Goal: Task Accomplishment & Management: Complete application form

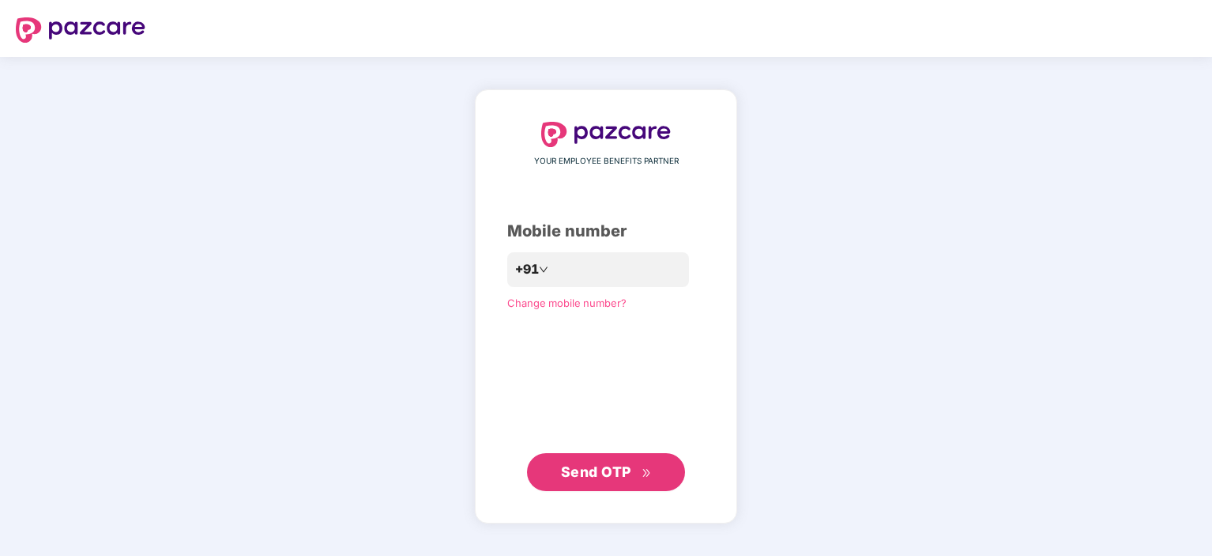
click at [1034, 208] on div "YOUR EMPLOYEE BENEFITS PARTNER Mobile number +91 Change mobile number? Send OTP" at bounding box center [606, 306] width 1212 height 499
click at [583, 273] on input "number" at bounding box center [617, 269] width 130 height 25
type input "**********"
click at [608, 484] on button "Send OTP" at bounding box center [606, 473] width 158 height 38
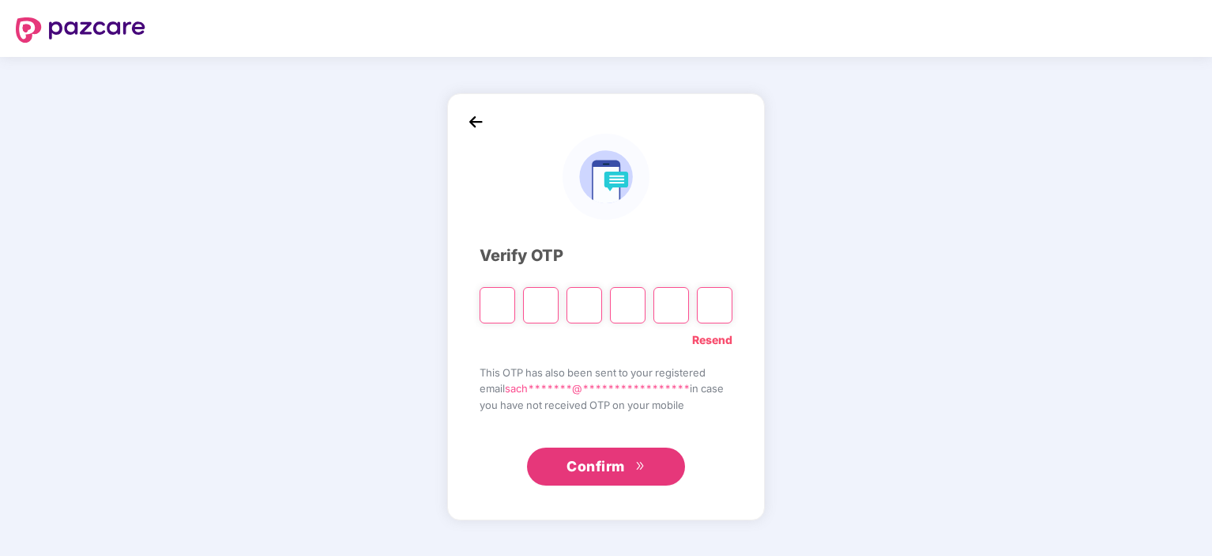
type input "*"
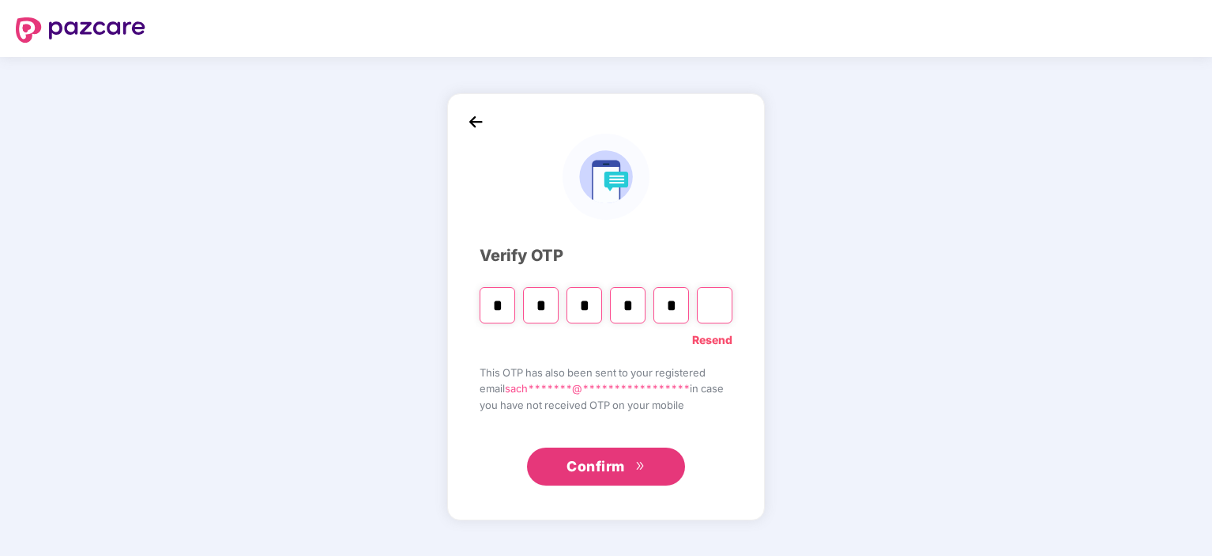
type input "*"
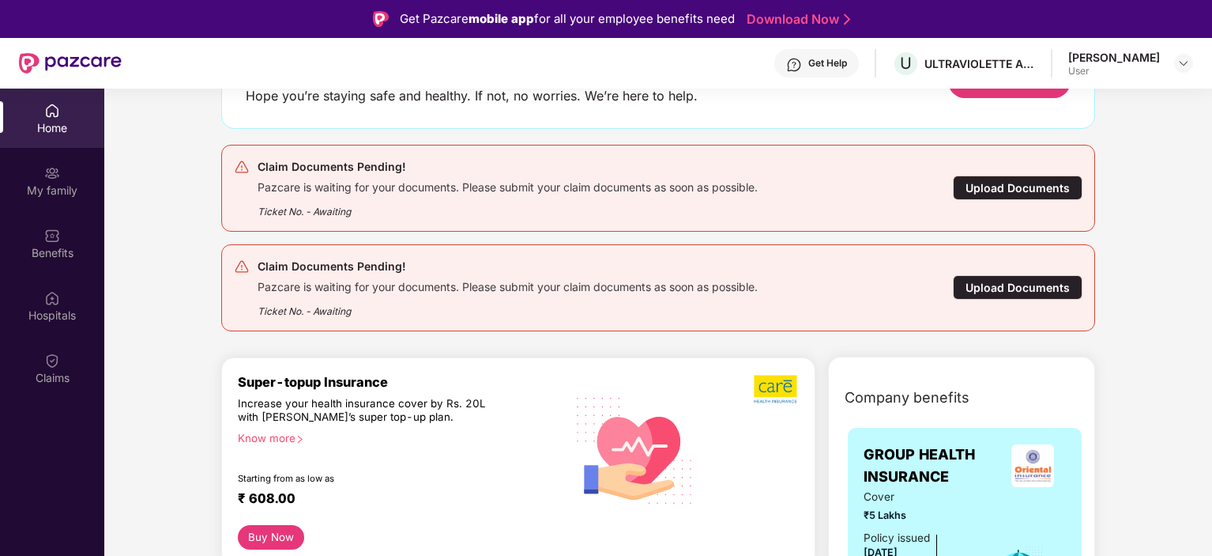
scroll to position [130, 0]
click at [1019, 276] on div "Upload Documents" at bounding box center [1018, 286] width 130 height 24
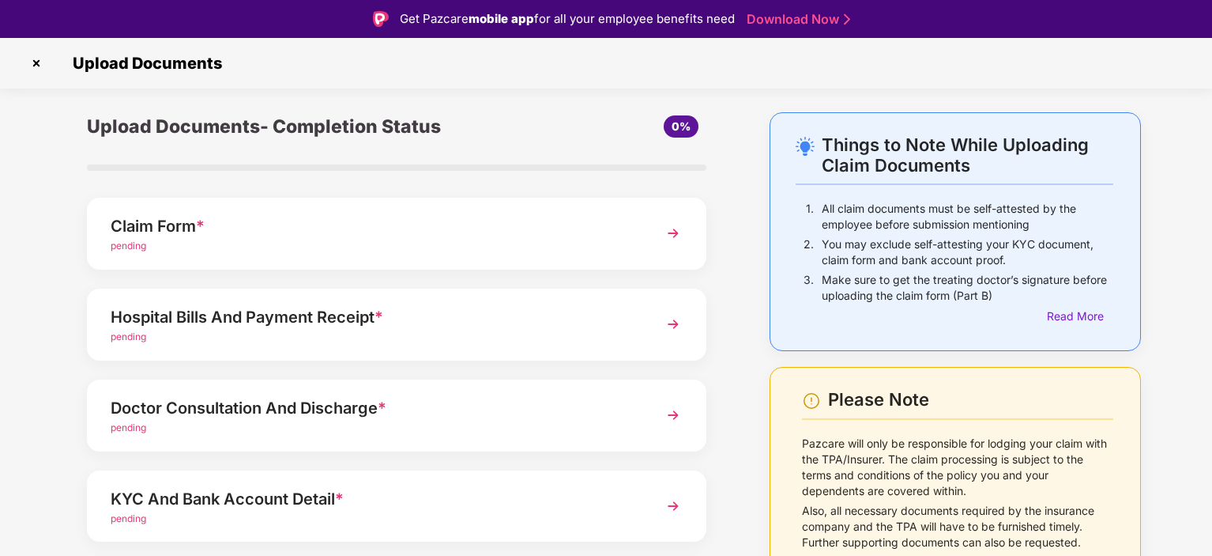
click at [161, 241] on div "pending" at bounding box center [373, 246] width 524 height 15
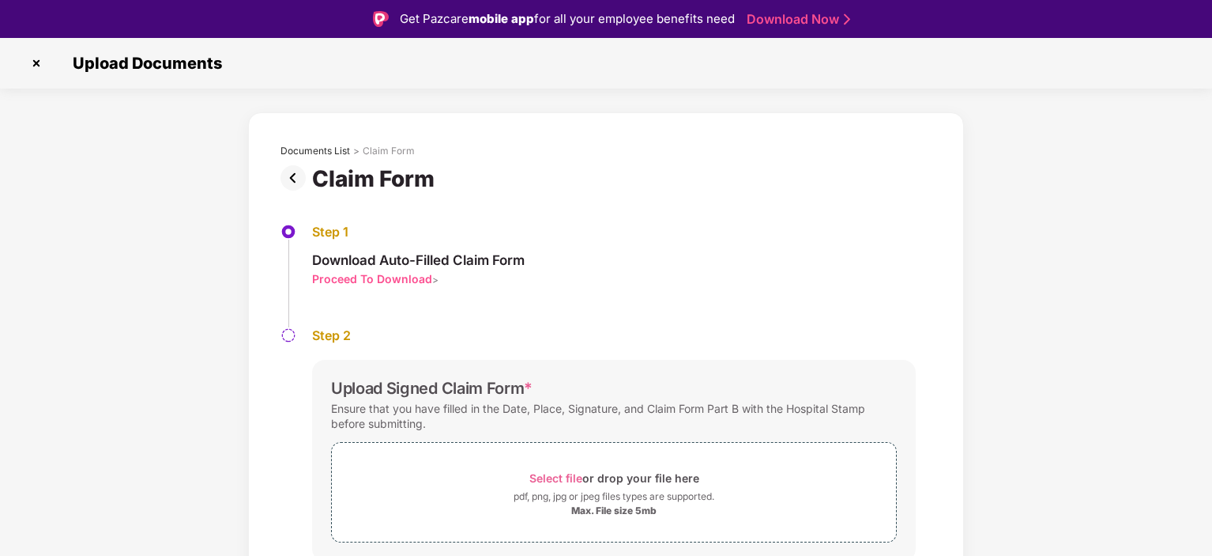
scroll to position [55, 0]
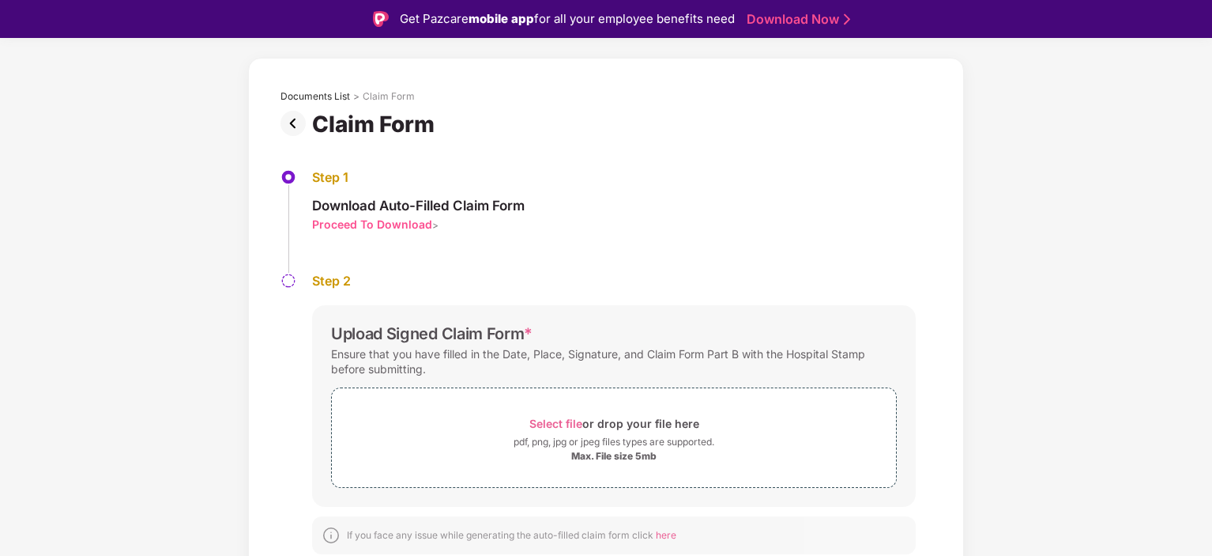
click at [348, 223] on div "Proceed To Download" at bounding box center [372, 224] width 120 height 15
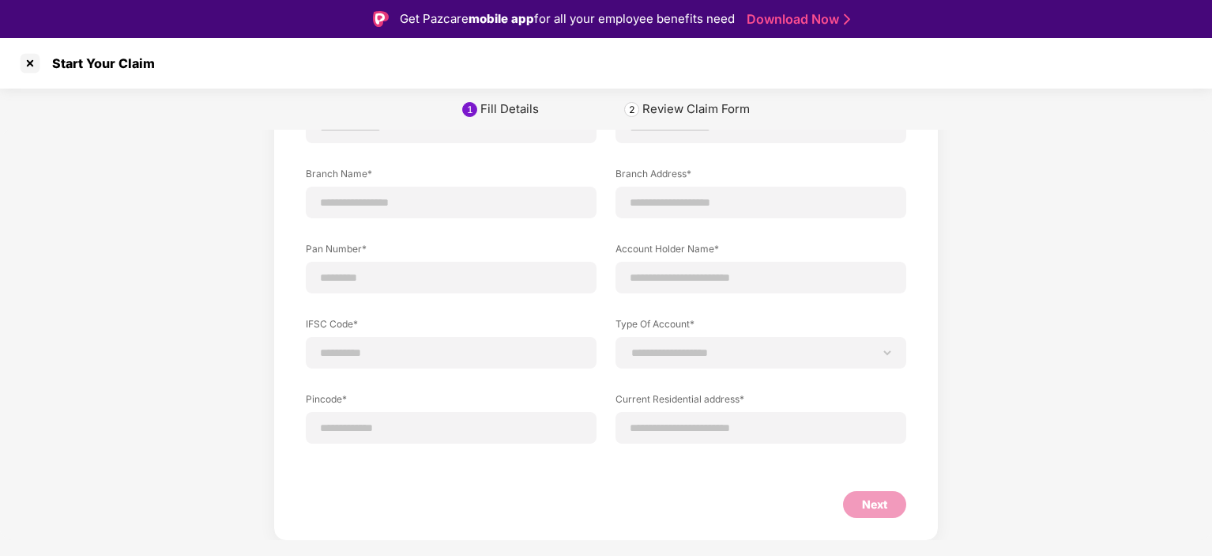
scroll to position [38, 0]
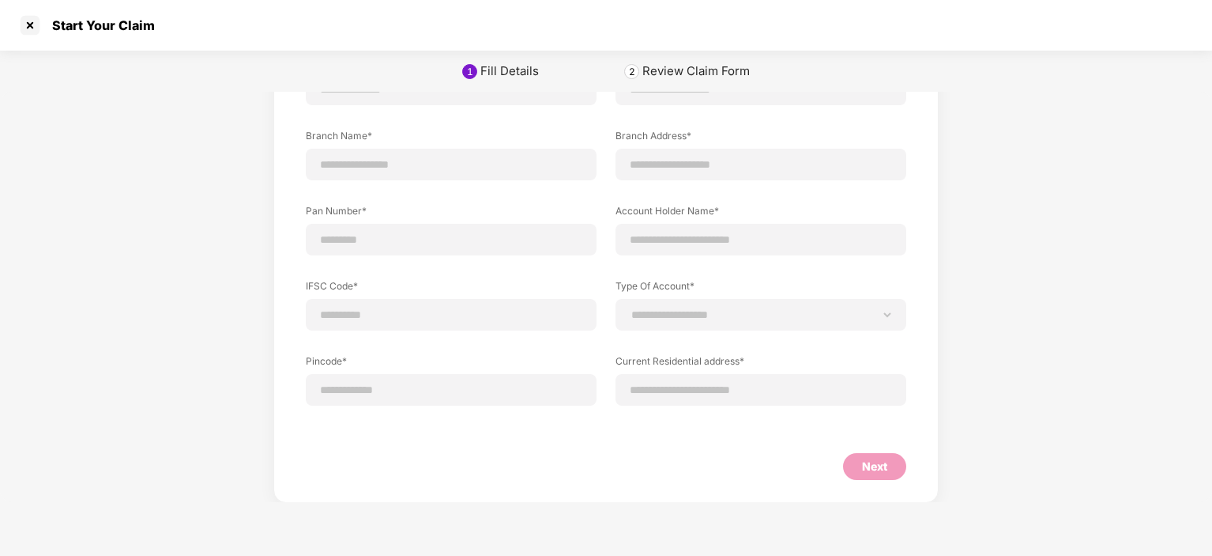
click at [689, 73] on div "Review Claim Form" at bounding box center [695, 71] width 107 height 16
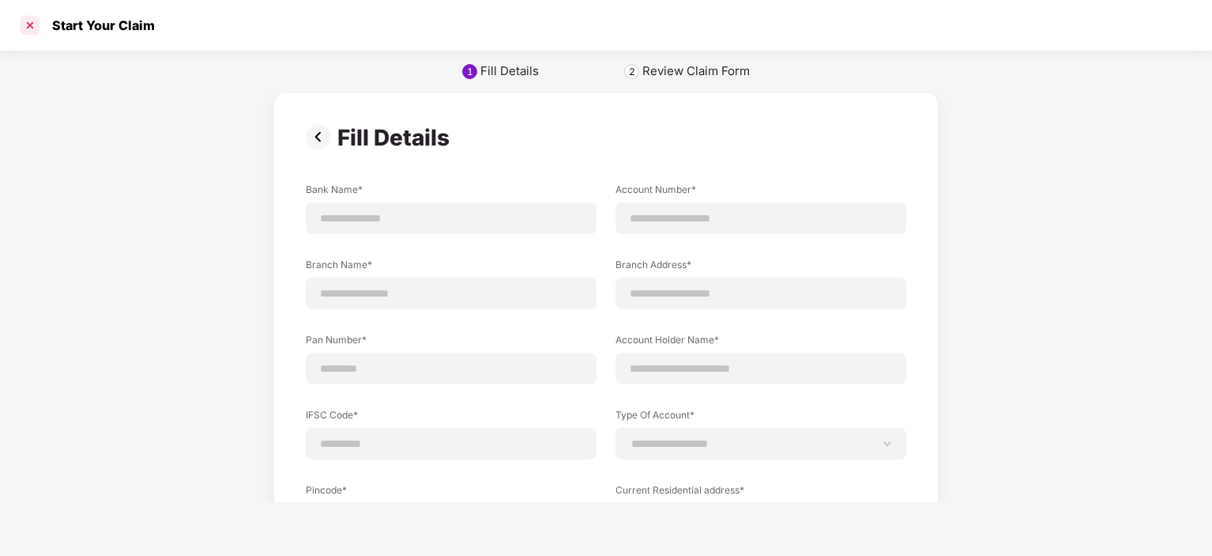
click at [30, 28] on div at bounding box center [29, 25] width 25 height 25
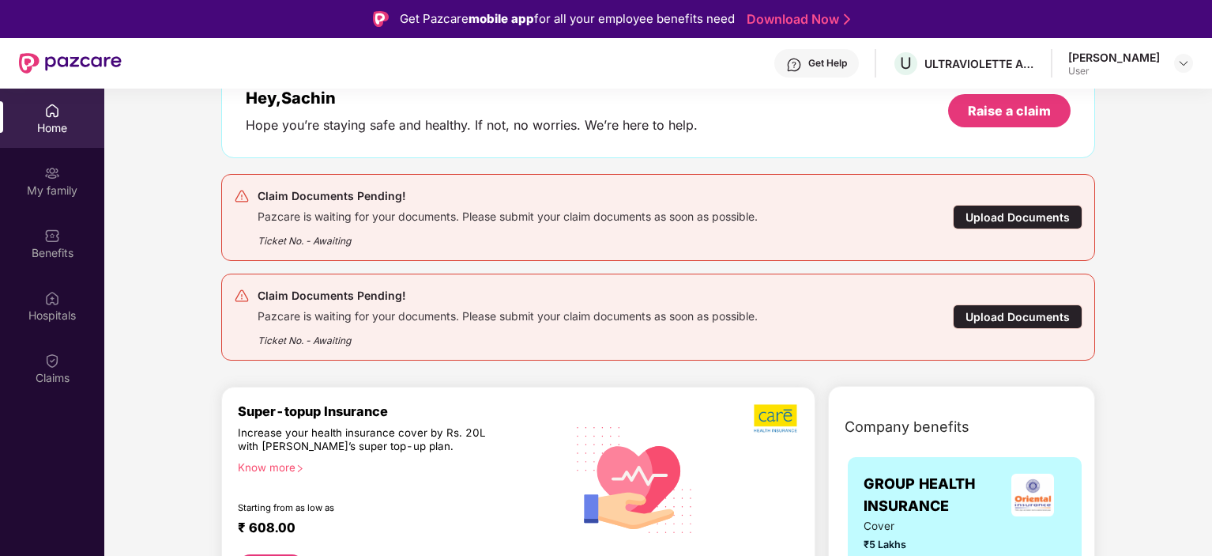
scroll to position [99, 0]
click at [375, 328] on div "Ticket No. - Awaiting" at bounding box center [508, 336] width 500 height 24
click at [1019, 311] on div "Upload Documents" at bounding box center [1018, 317] width 130 height 24
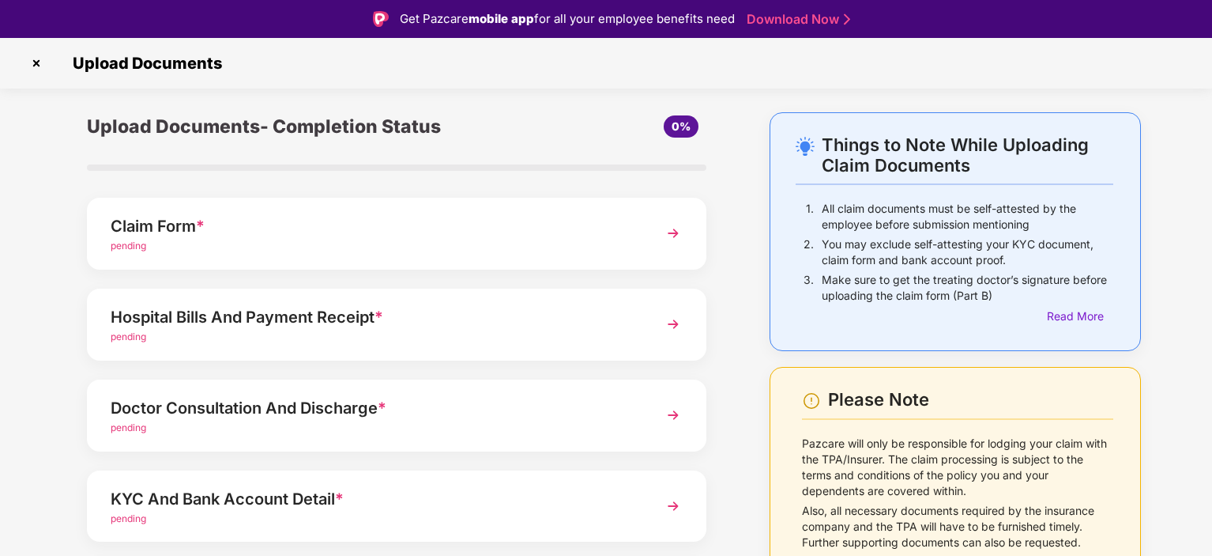
click at [322, 236] on div "Claim Form *" at bounding box center [373, 225] width 524 height 25
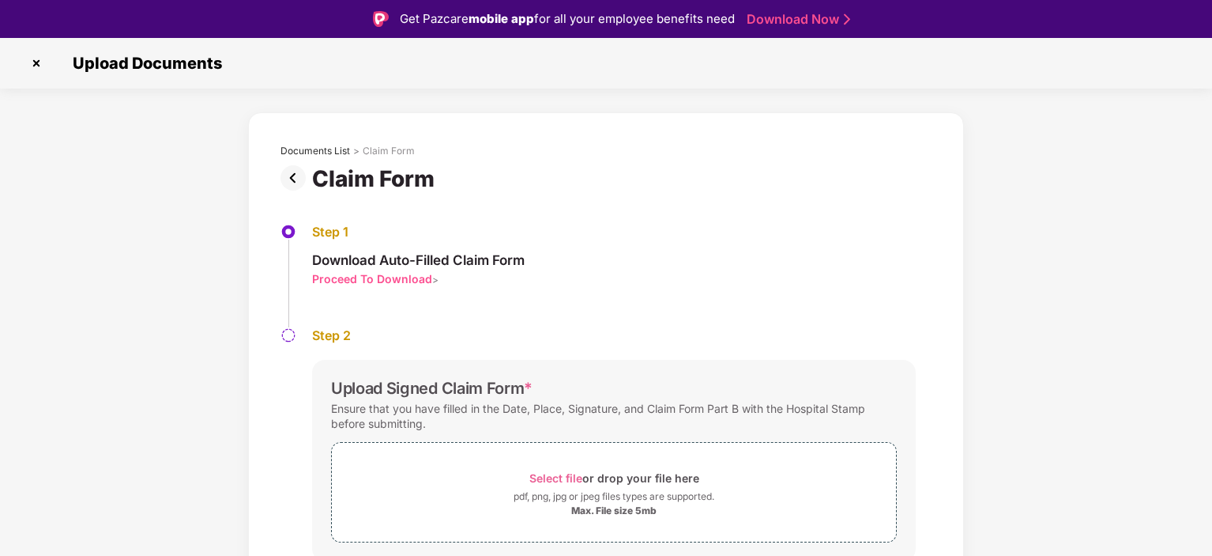
click at [356, 276] on div "Proceed To Download" at bounding box center [372, 278] width 120 height 15
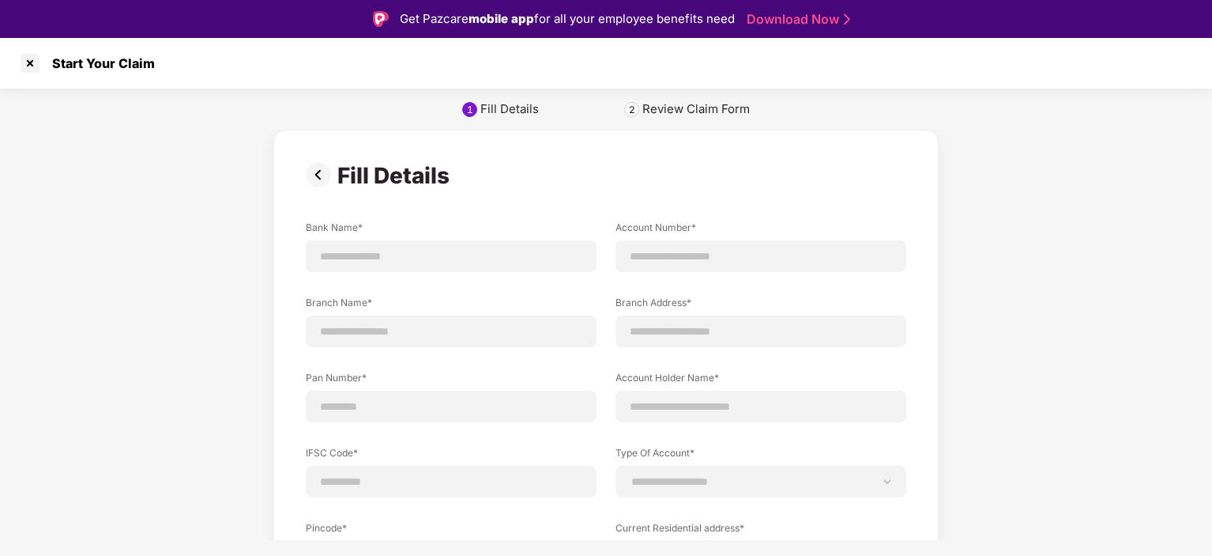
click at [322, 183] on img at bounding box center [322, 174] width 32 height 25
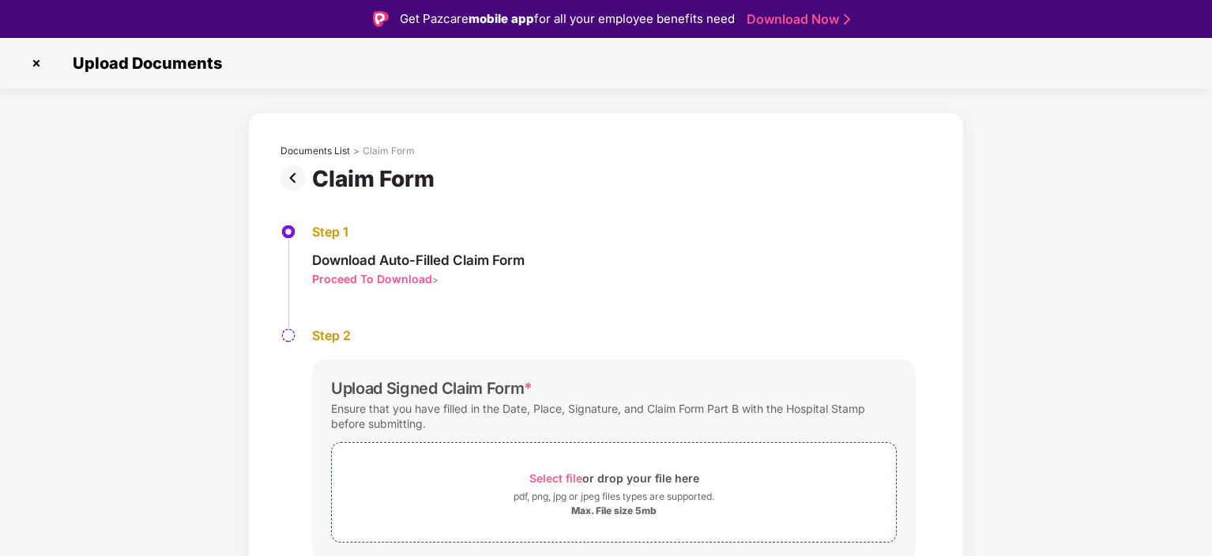
click at [288, 183] on img at bounding box center [297, 177] width 32 height 25
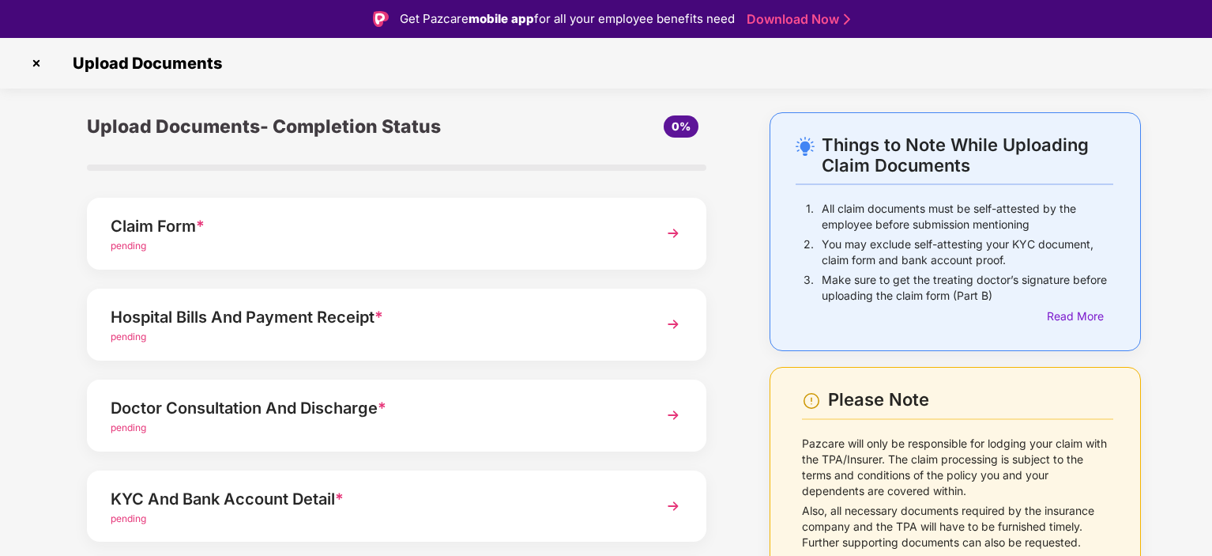
click at [35, 60] on img at bounding box center [36, 63] width 25 height 25
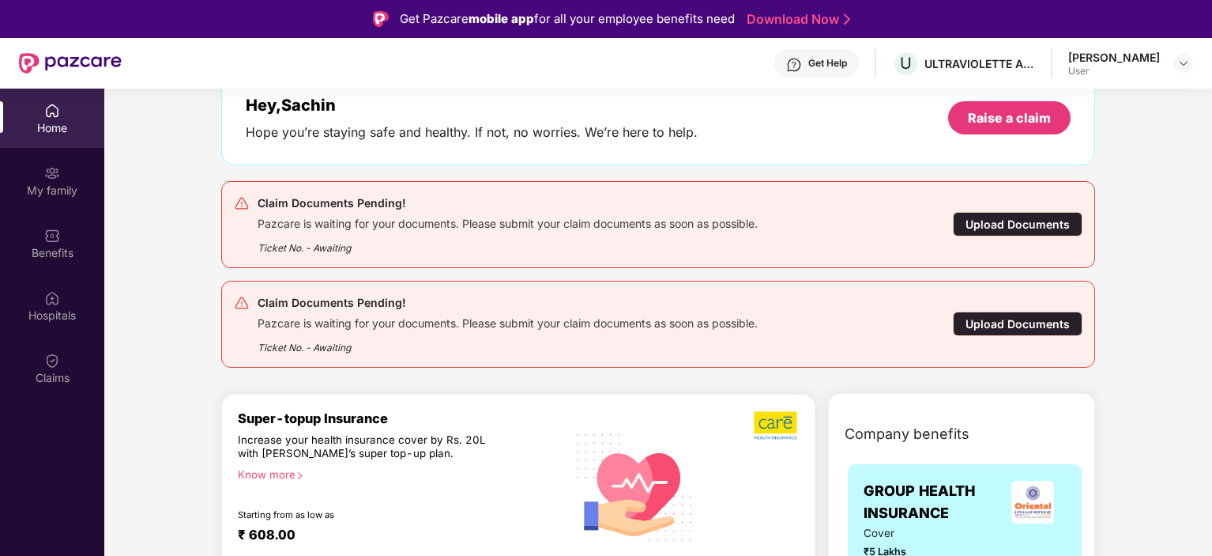
scroll to position [93, 0]
click at [1036, 224] on div "Upload Documents" at bounding box center [1018, 223] width 130 height 24
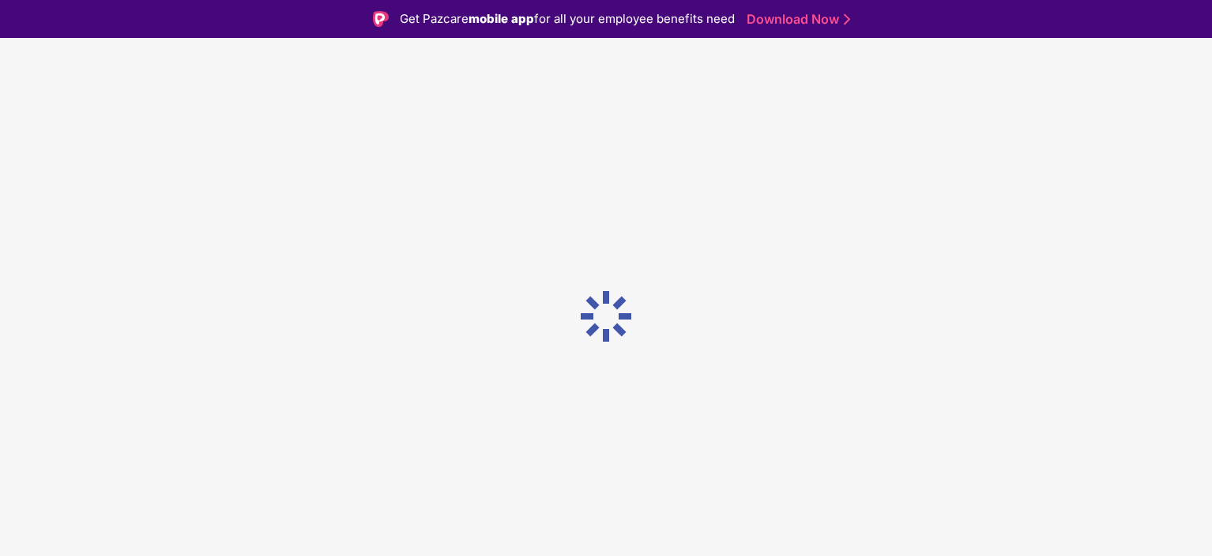
scroll to position [0, 0]
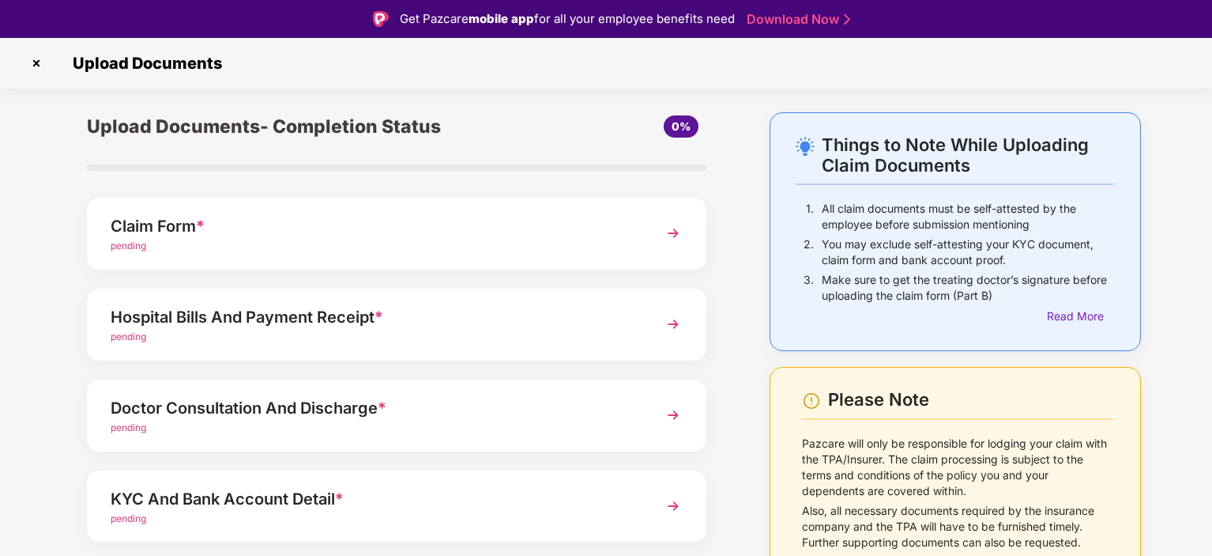
click at [205, 225] on div "Claim Form *" at bounding box center [373, 225] width 524 height 25
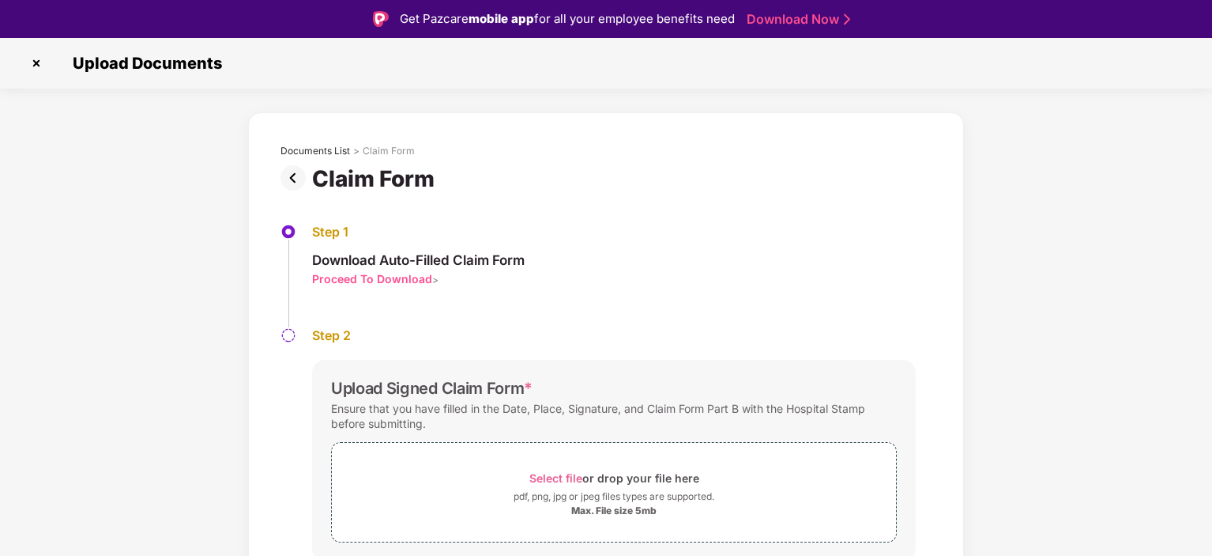
scroll to position [55, 0]
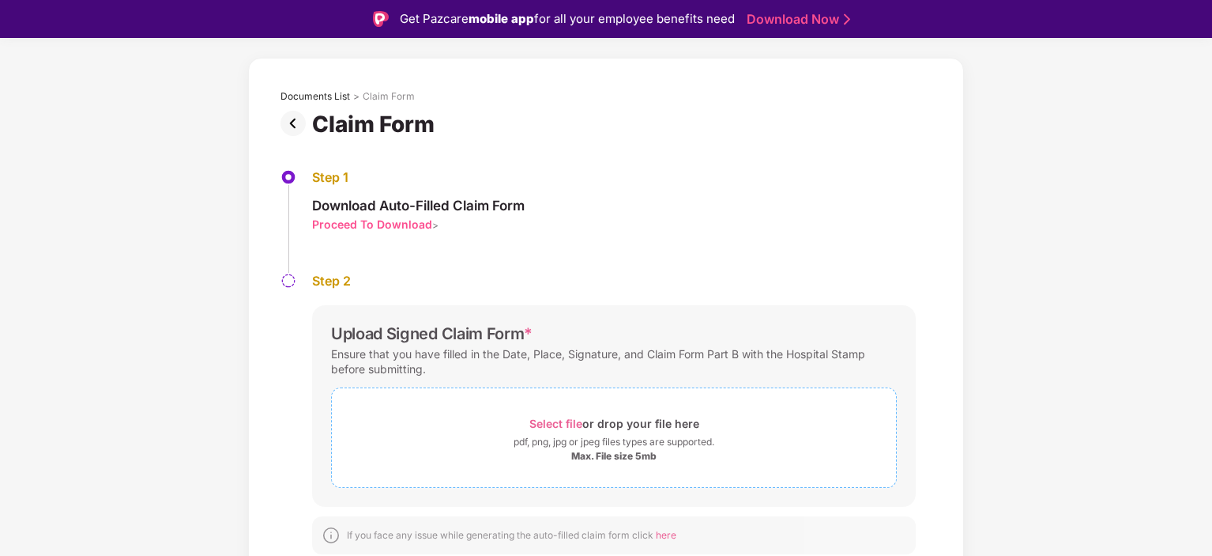
click at [562, 418] on span "Select file" at bounding box center [555, 422] width 53 height 13
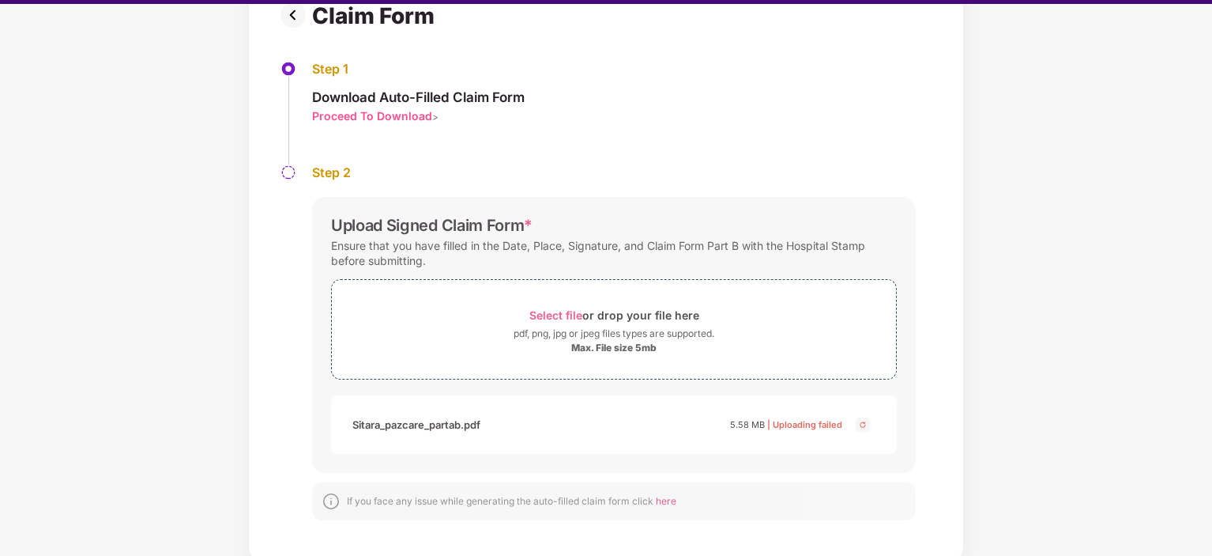
scroll to position [38, 0]
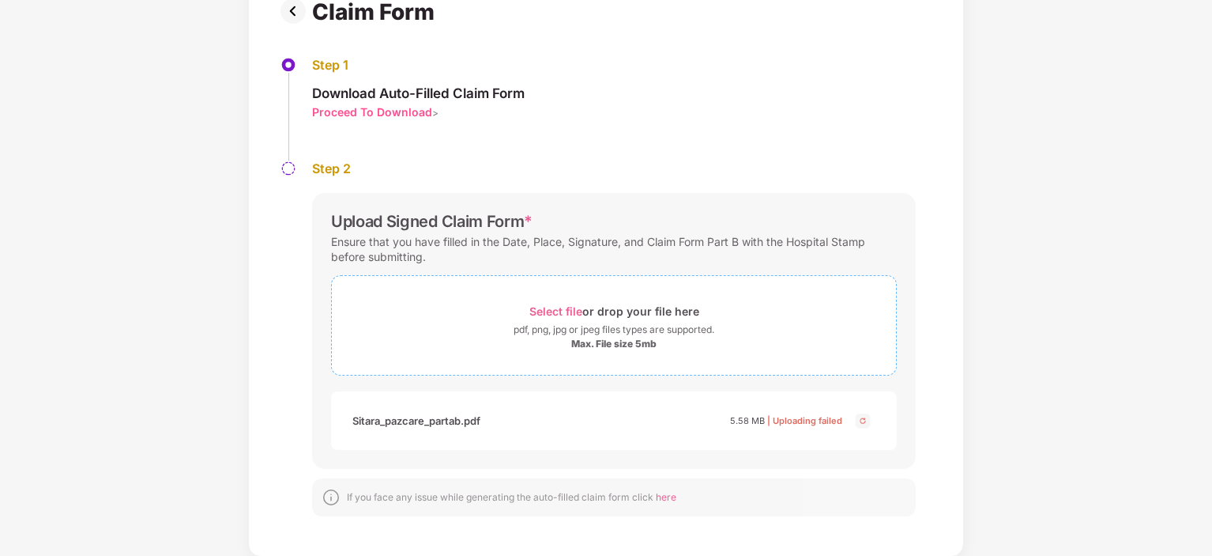
click at [571, 308] on span "Select file" at bounding box center [555, 310] width 53 height 13
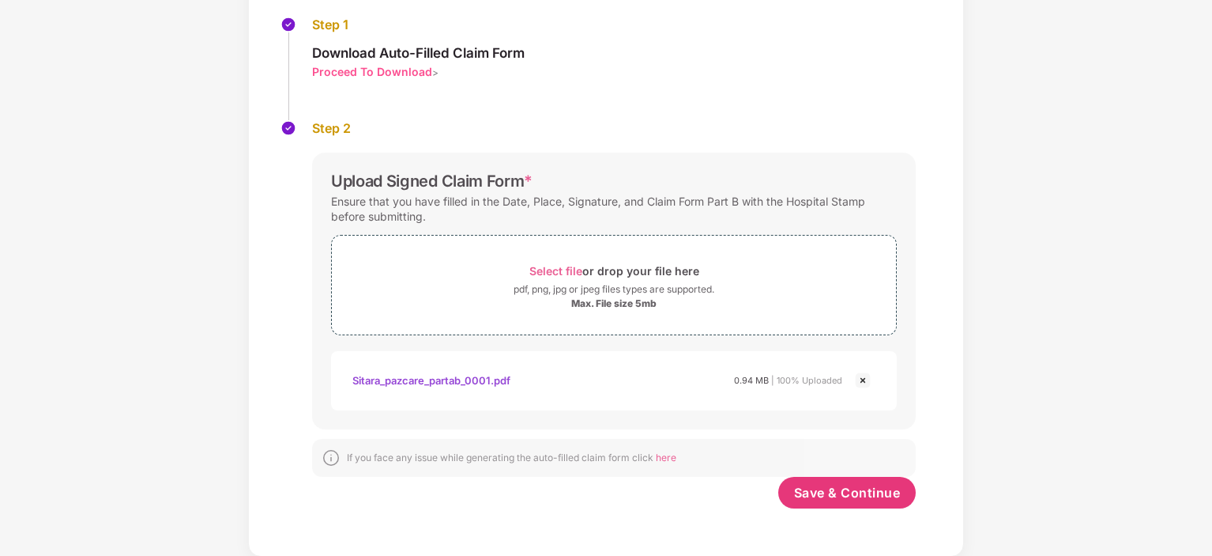
scroll to position [169, 0]
click at [818, 499] on span "Save & Continue" at bounding box center [847, 492] width 107 height 17
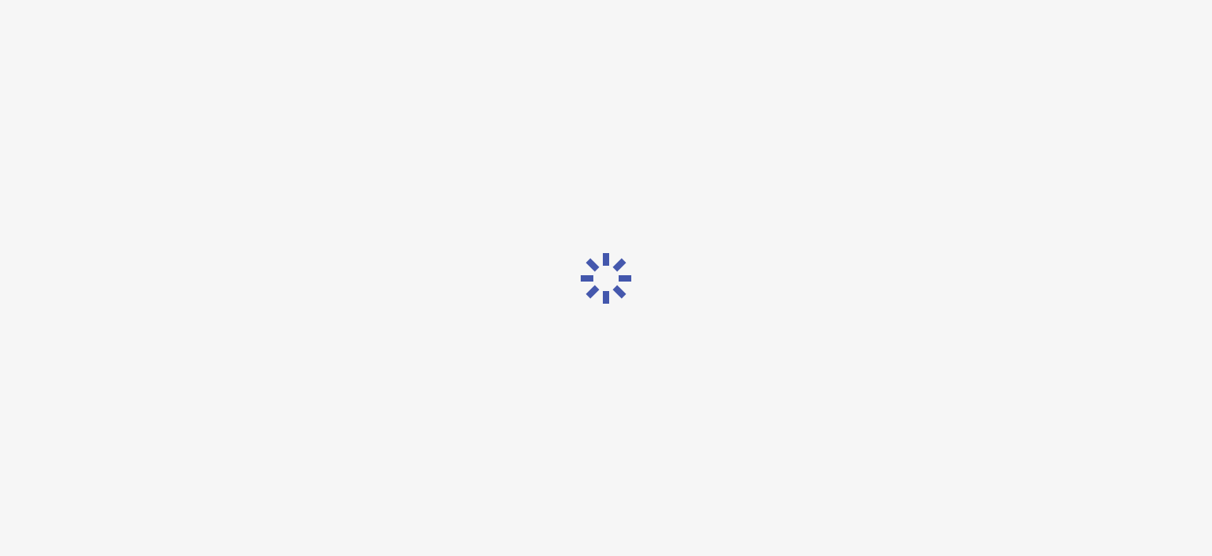
scroll to position [0, 0]
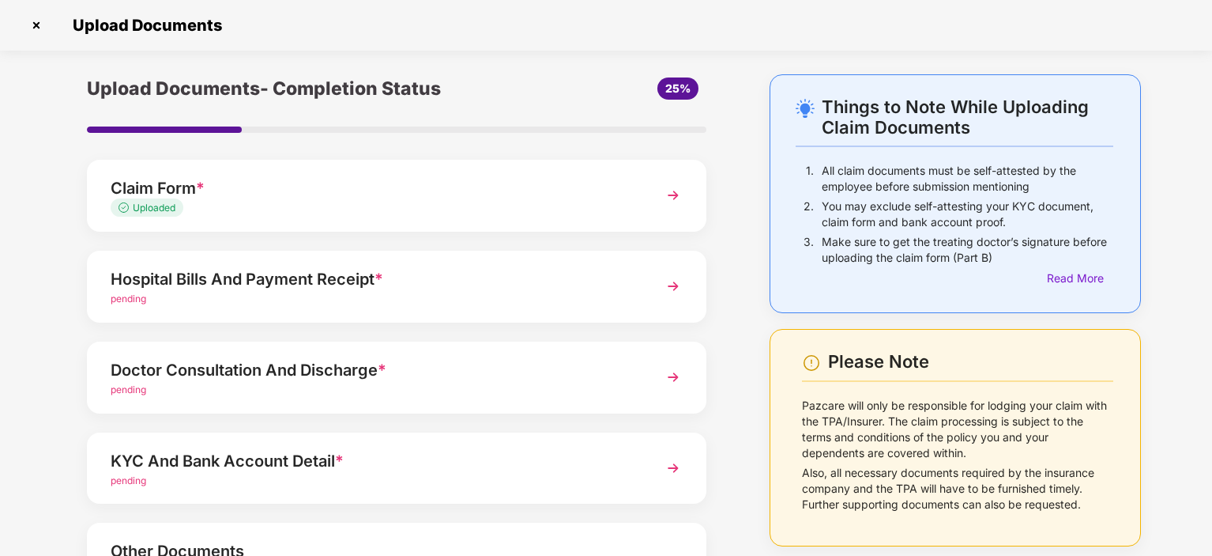
click at [312, 288] on div "Hospital Bills And Payment Receipt *" at bounding box center [373, 278] width 524 height 25
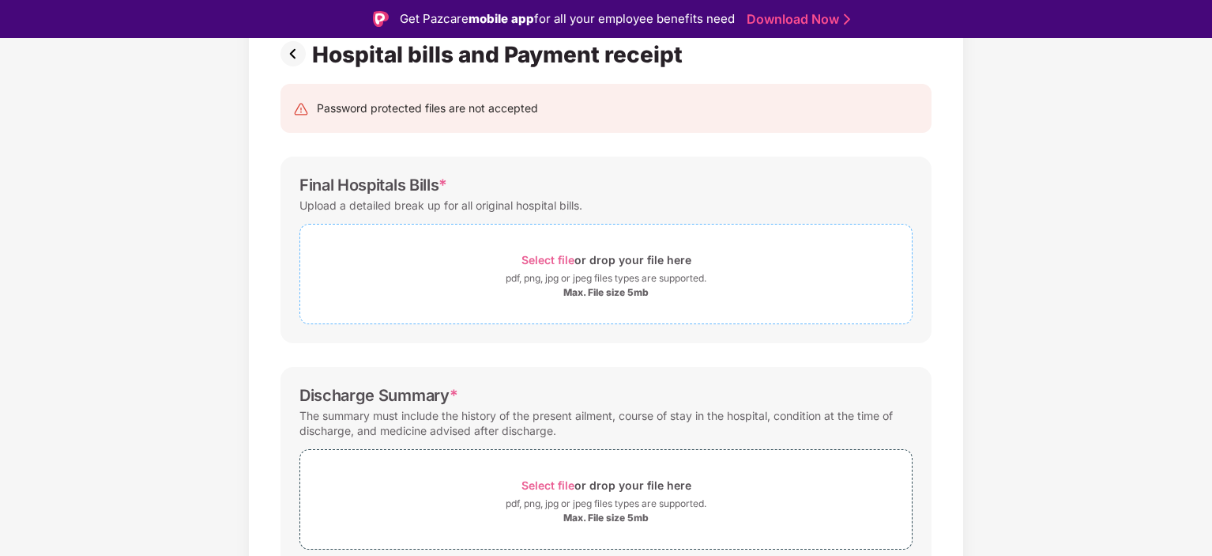
scroll to position [125, 0]
click at [541, 258] on span "Select file" at bounding box center [548, 258] width 53 height 13
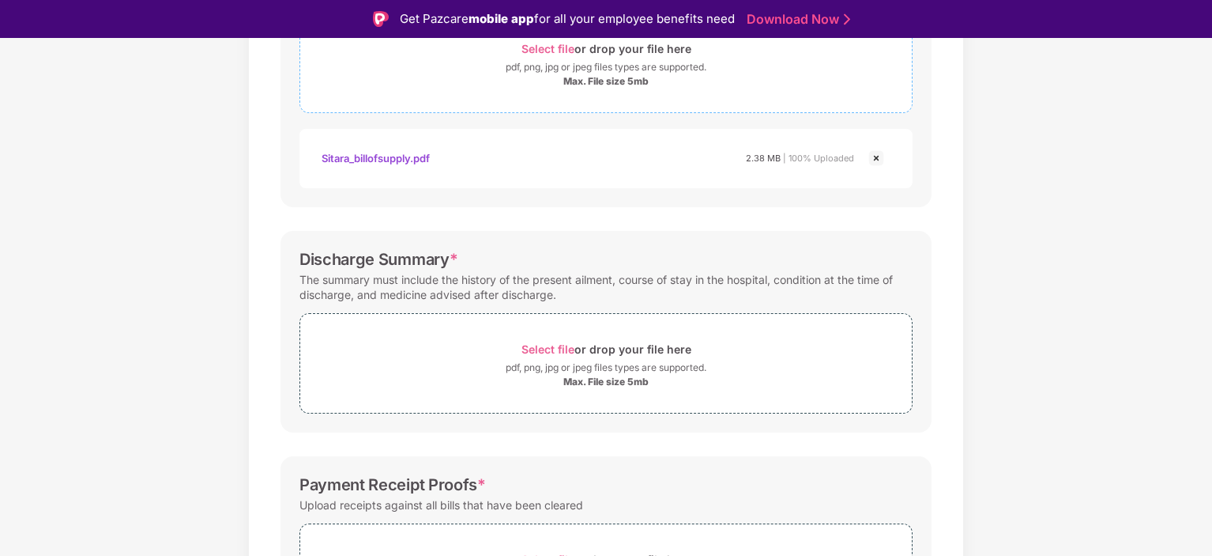
scroll to position [382, 0]
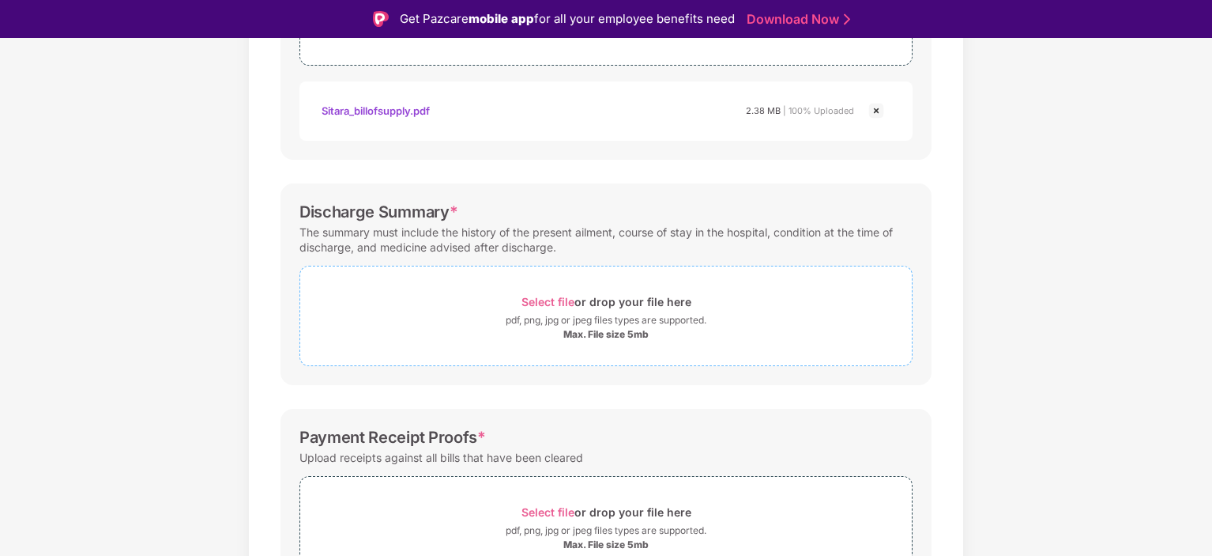
click at [549, 299] on span "Select file" at bounding box center [548, 301] width 53 height 13
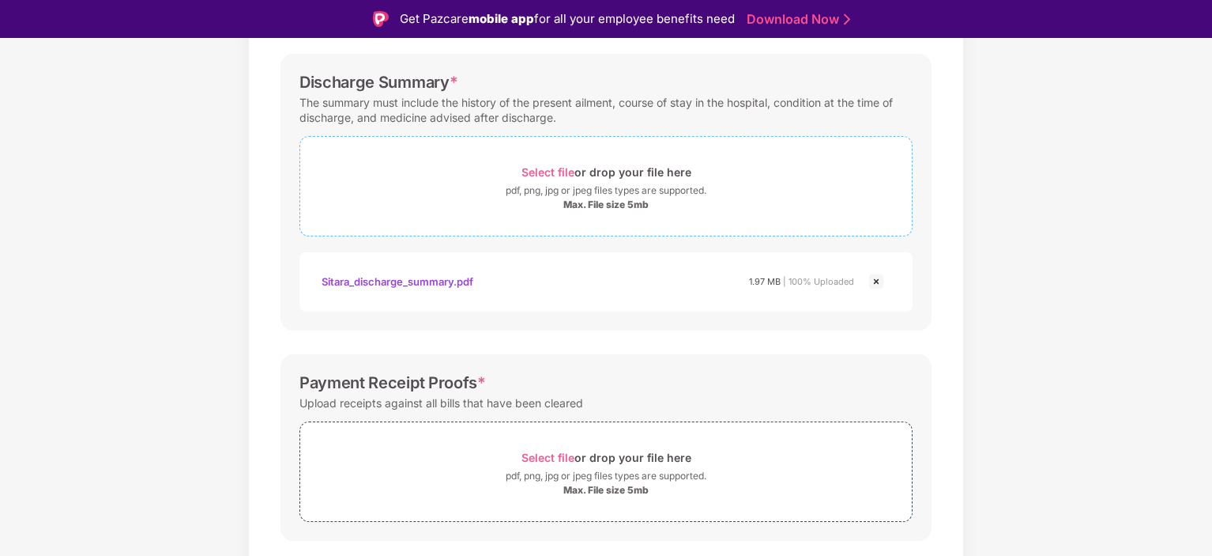
scroll to position [553, 0]
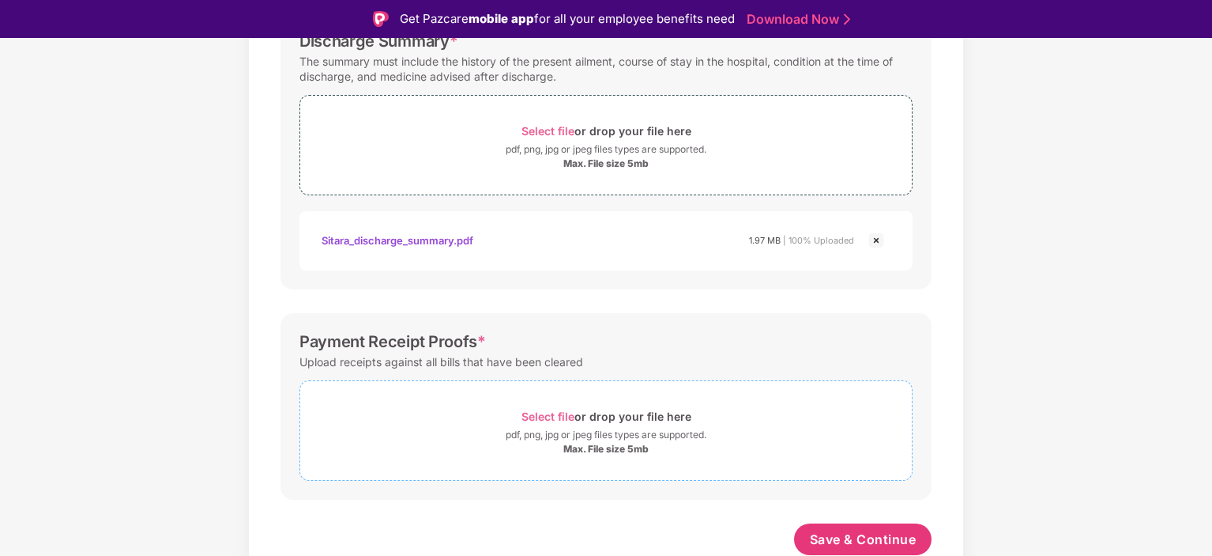
click at [529, 413] on span "Select file" at bounding box center [548, 415] width 53 height 13
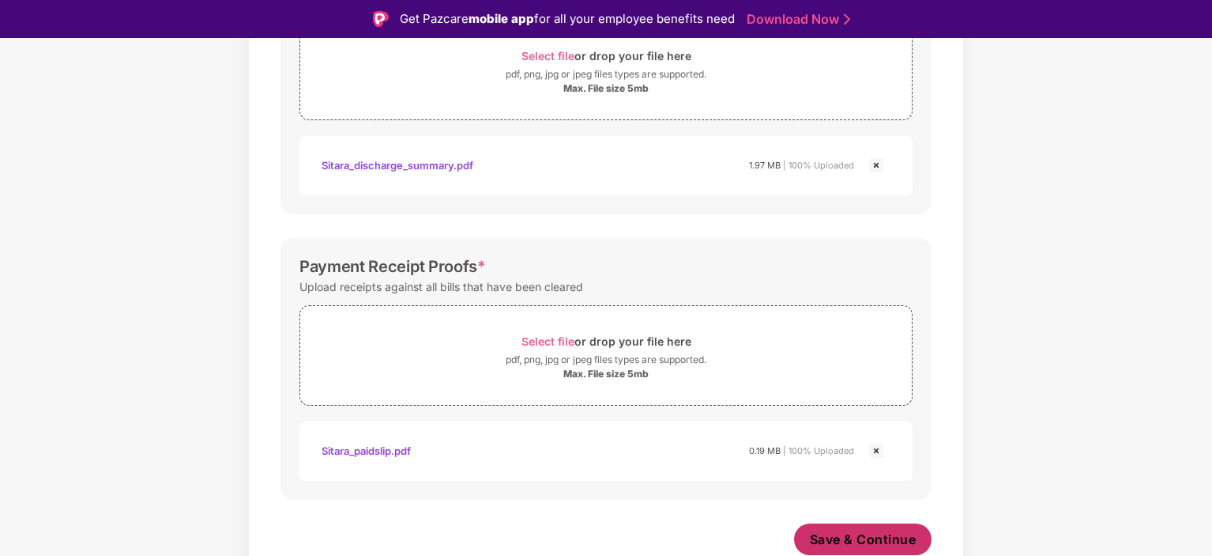
scroll to position [628, 0]
click at [861, 537] on span "Save & Continue" at bounding box center [863, 538] width 107 height 17
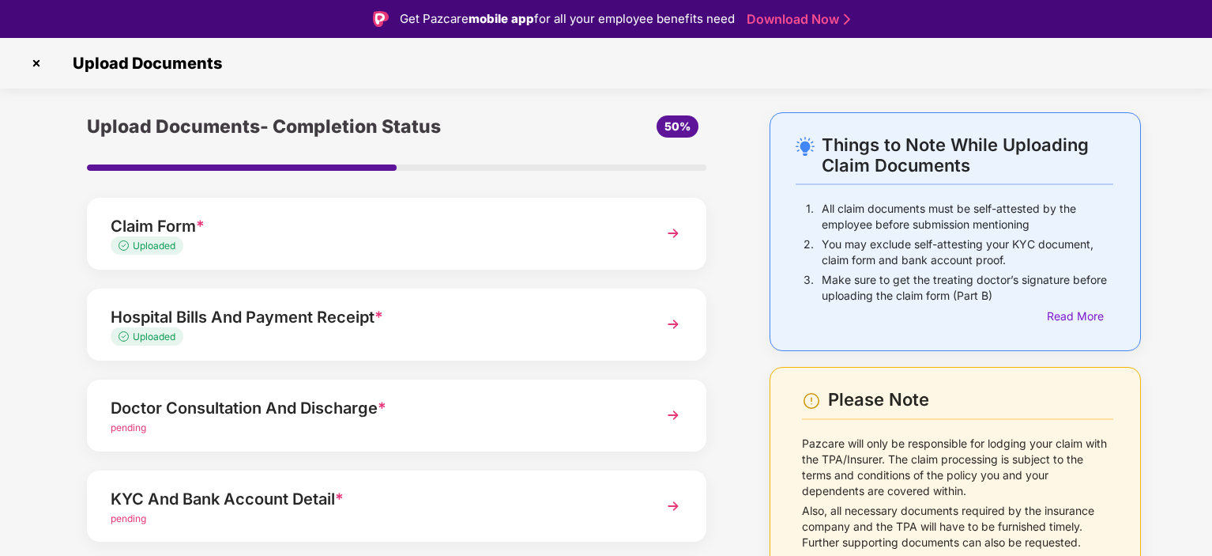
scroll to position [142, 0]
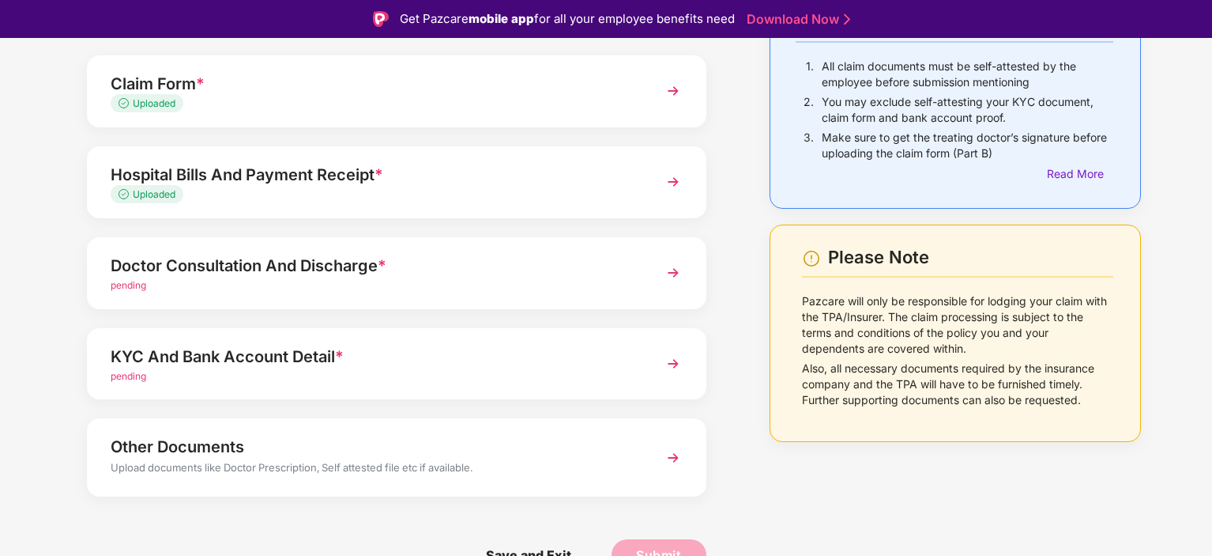
click at [287, 281] on div "pending" at bounding box center [373, 285] width 524 height 15
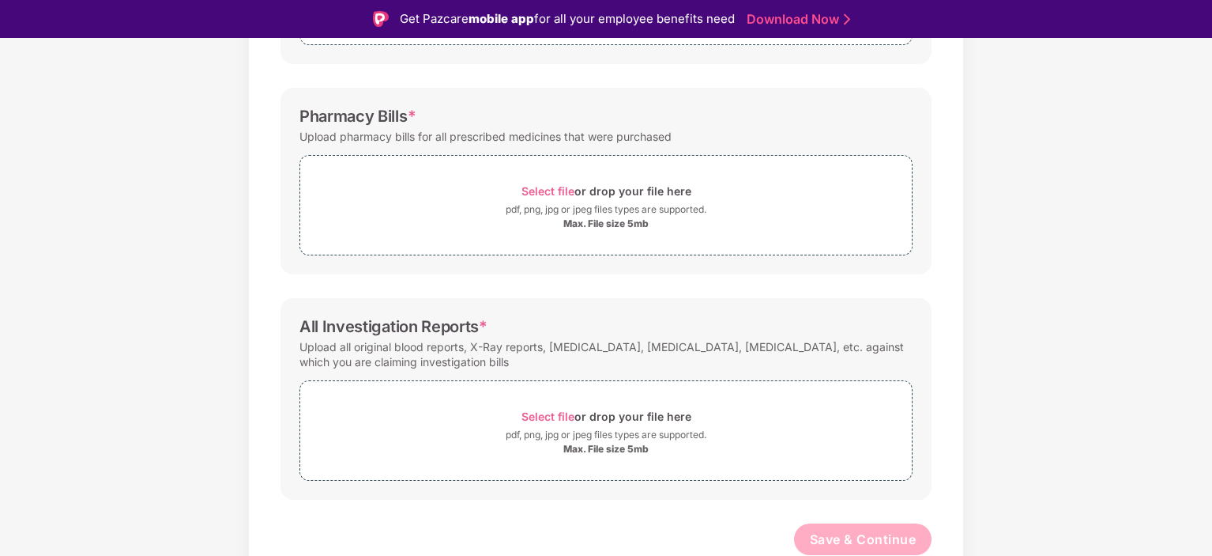
scroll to position [38, 0]
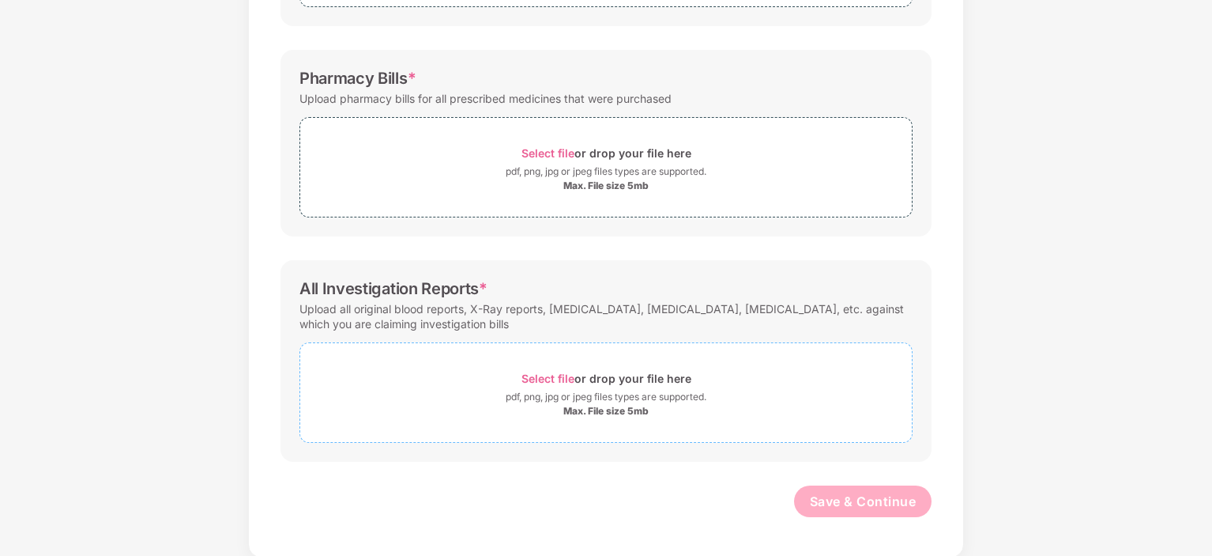
click at [532, 371] on span "Select file" at bounding box center [548, 377] width 53 height 13
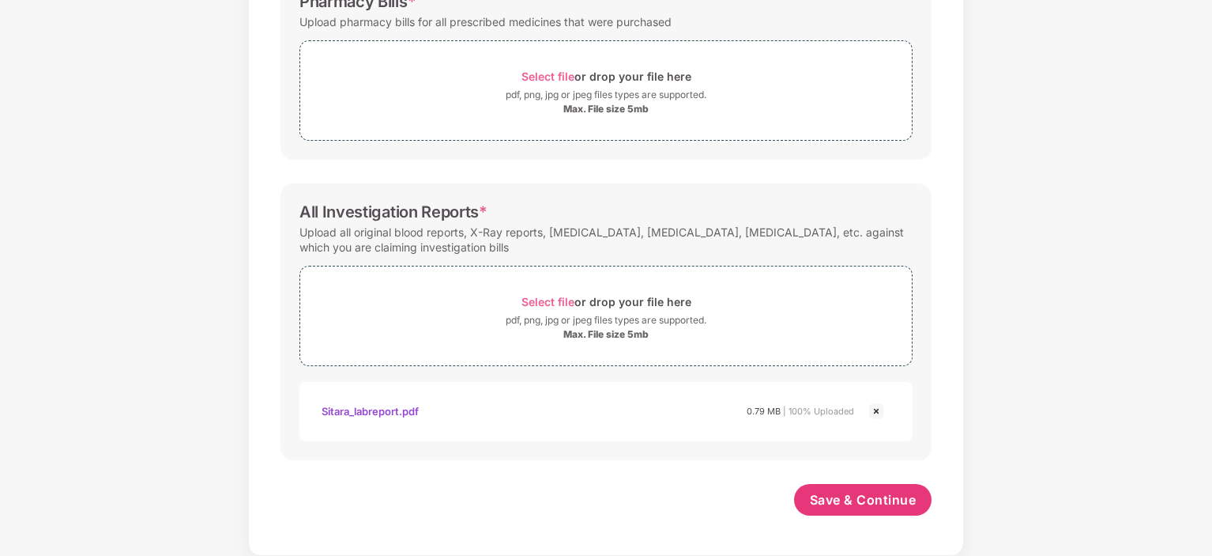
scroll to position [478, 0]
click at [845, 504] on span "Save & Continue" at bounding box center [863, 500] width 107 height 17
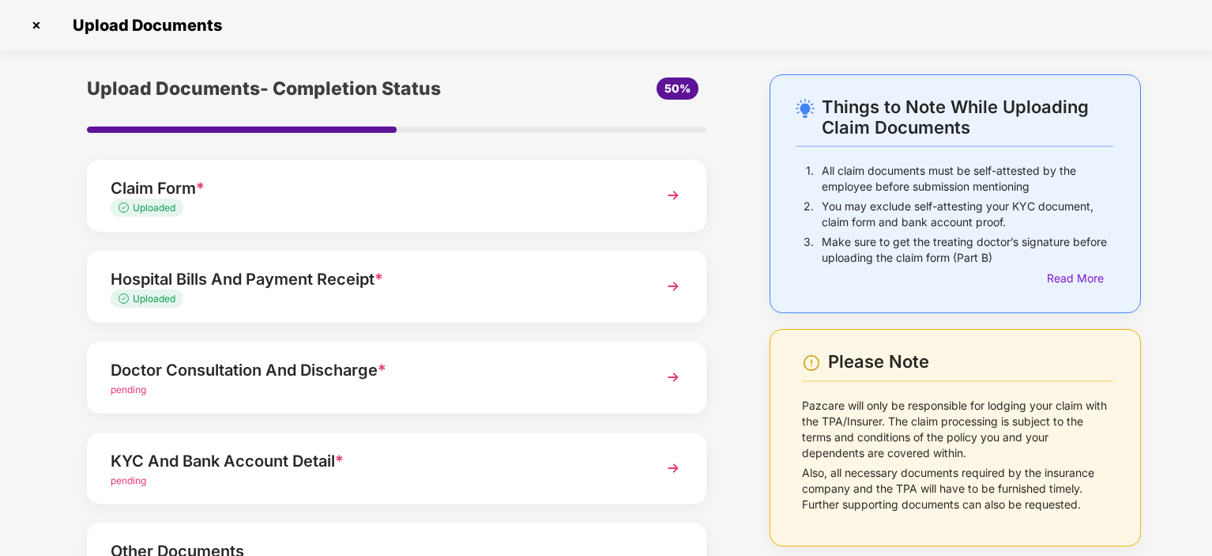
scroll to position [142, 0]
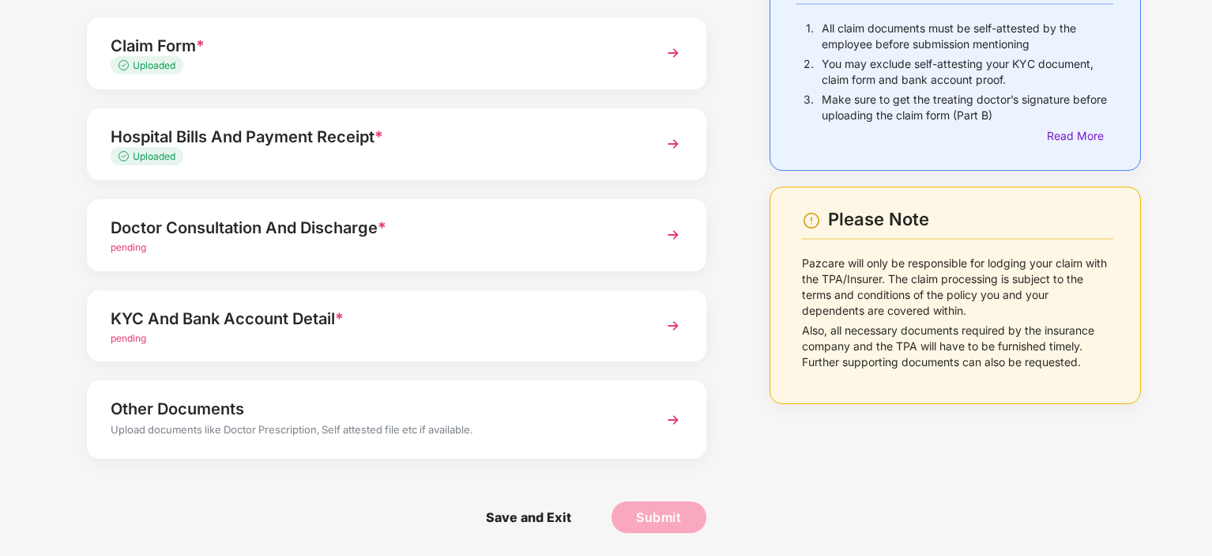
click at [361, 314] on div "KYC And Bank Account Detail *" at bounding box center [373, 318] width 524 height 25
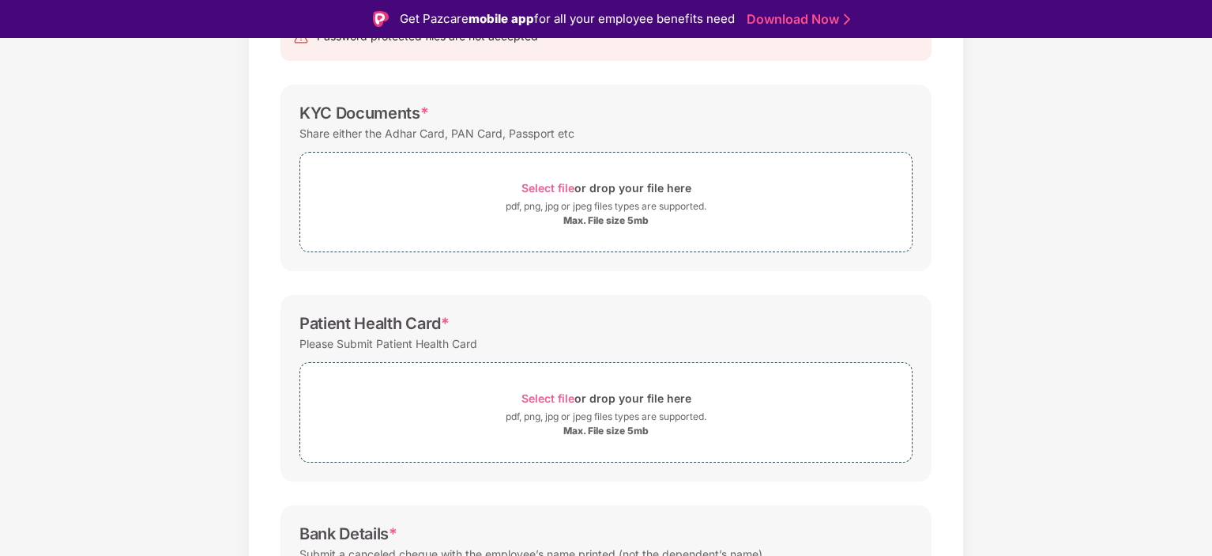
scroll to position [198, 0]
click at [550, 183] on span "Select file" at bounding box center [548, 185] width 53 height 13
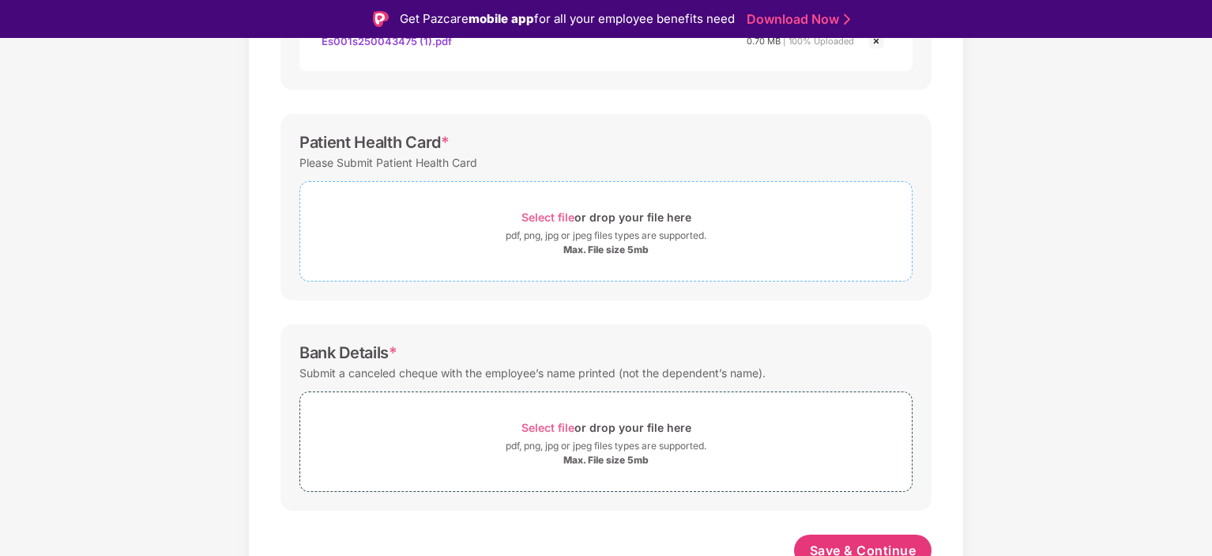
scroll to position [463, 0]
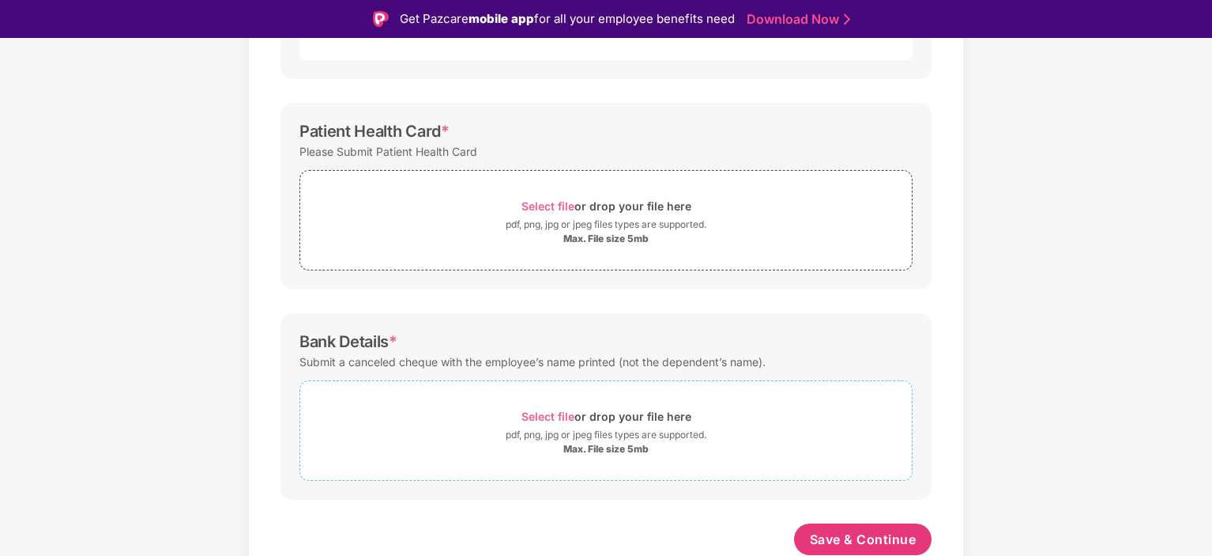
click at [540, 412] on span "Select file" at bounding box center [548, 415] width 53 height 13
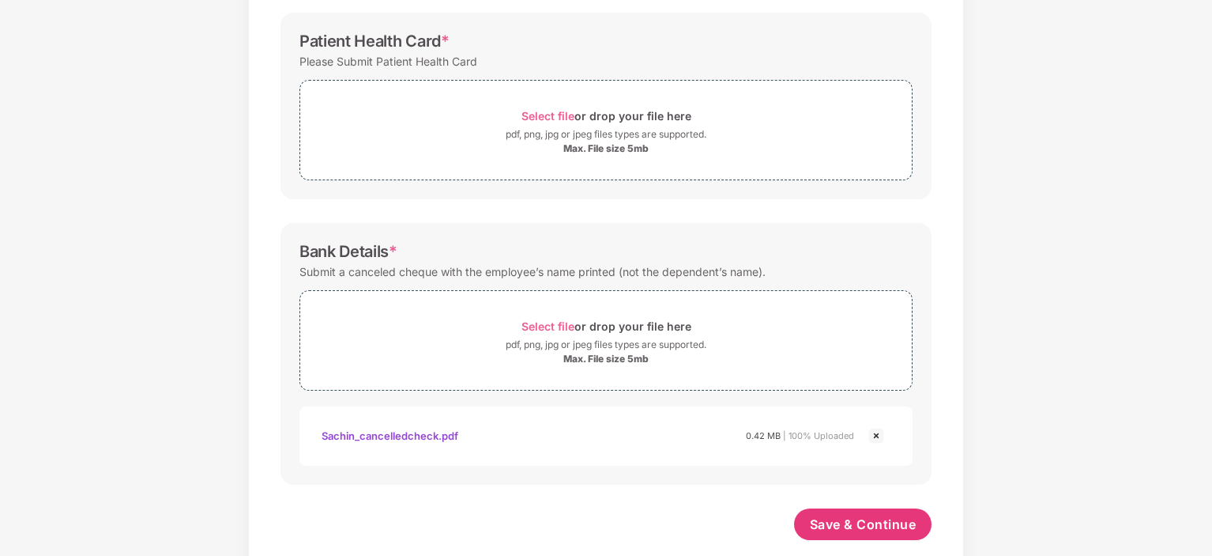
scroll to position [538, 0]
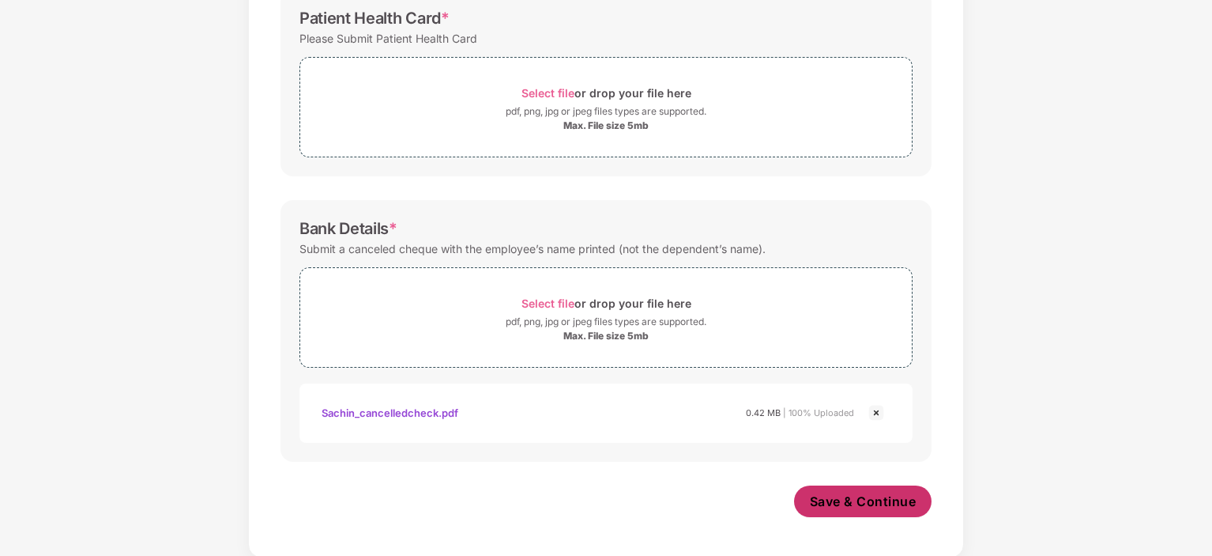
click at [853, 501] on span "Save & Continue" at bounding box center [863, 500] width 107 height 17
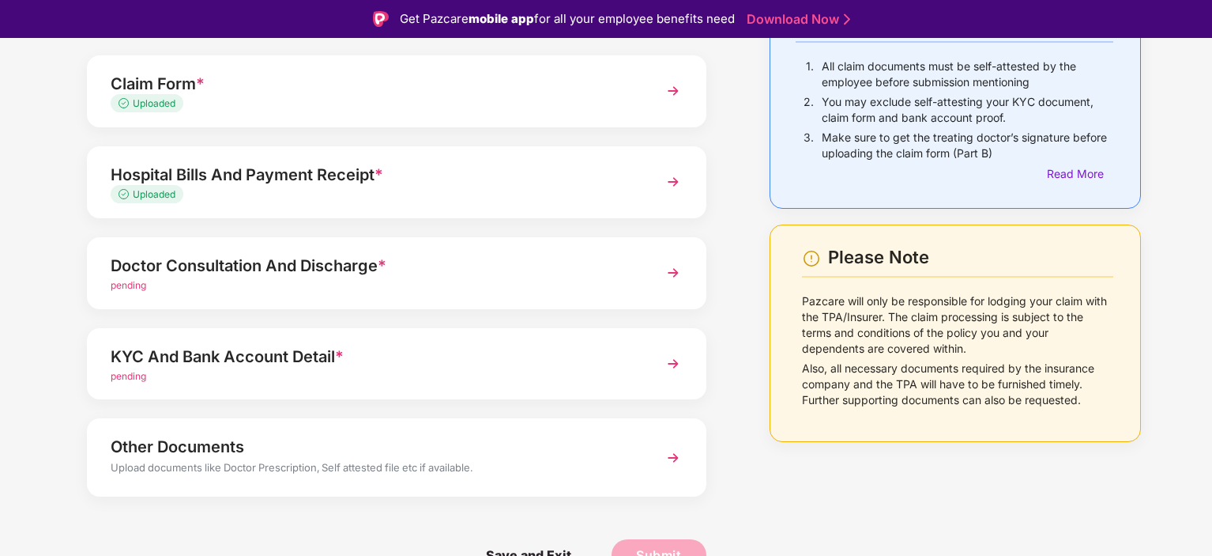
scroll to position [38, 0]
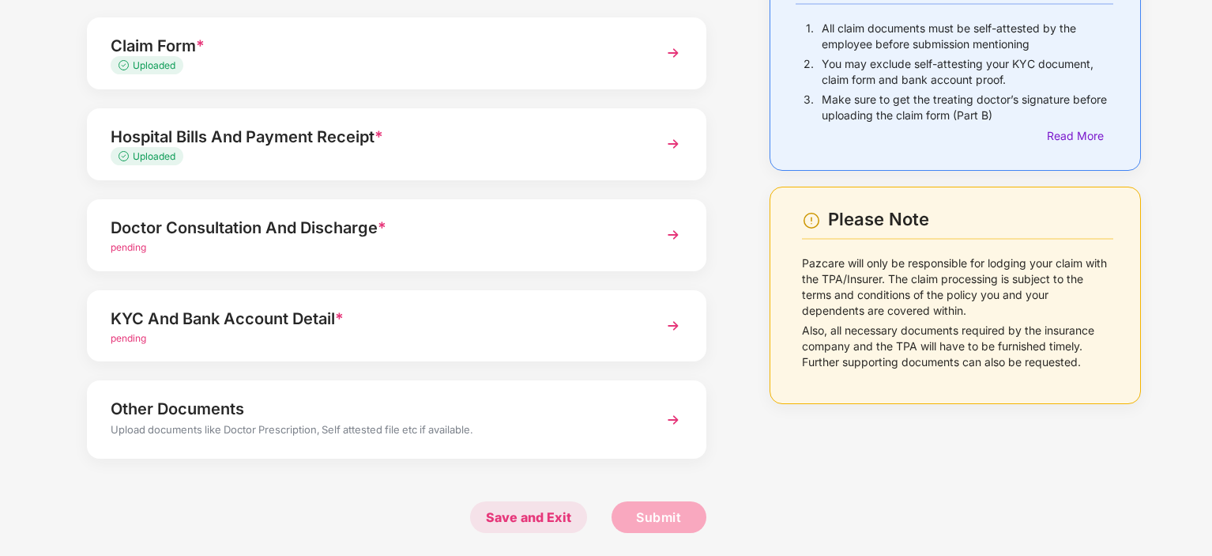
click at [548, 514] on span "Save and Exit" at bounding box center [528, 517] width 117 height 32
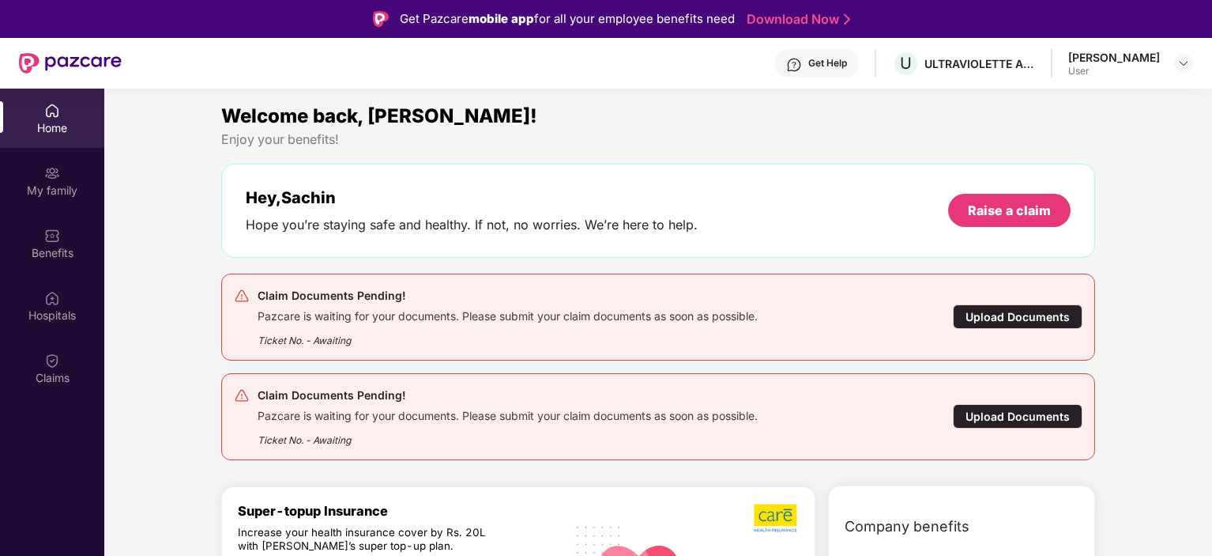
click at [1002, 319] on div "Upload Documents" at bounding box center [1018, 316] width 130 height 24
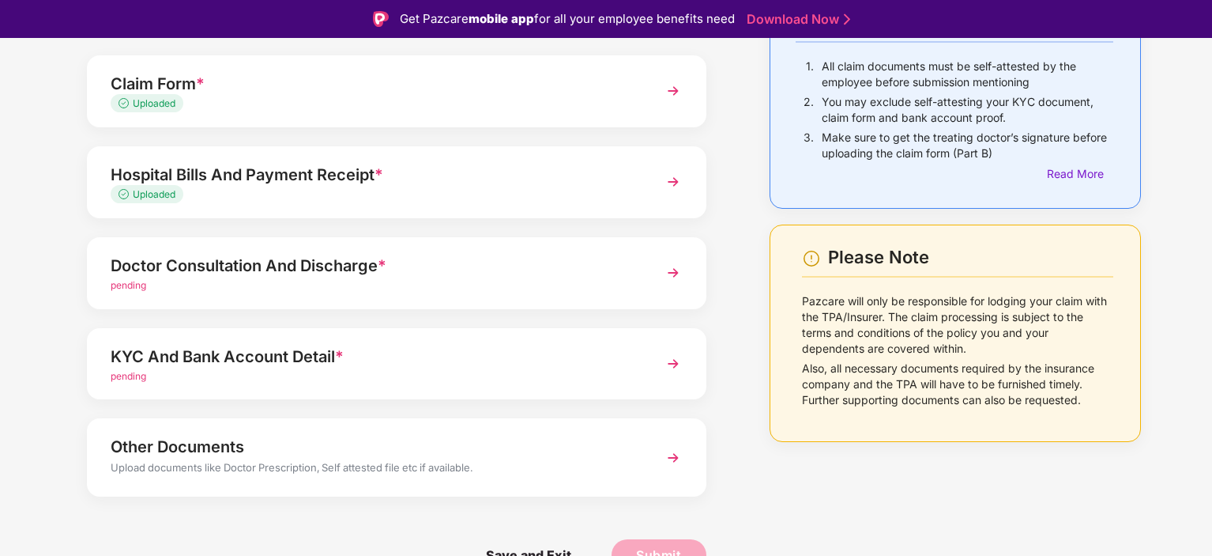
scroll to position [38, 0]
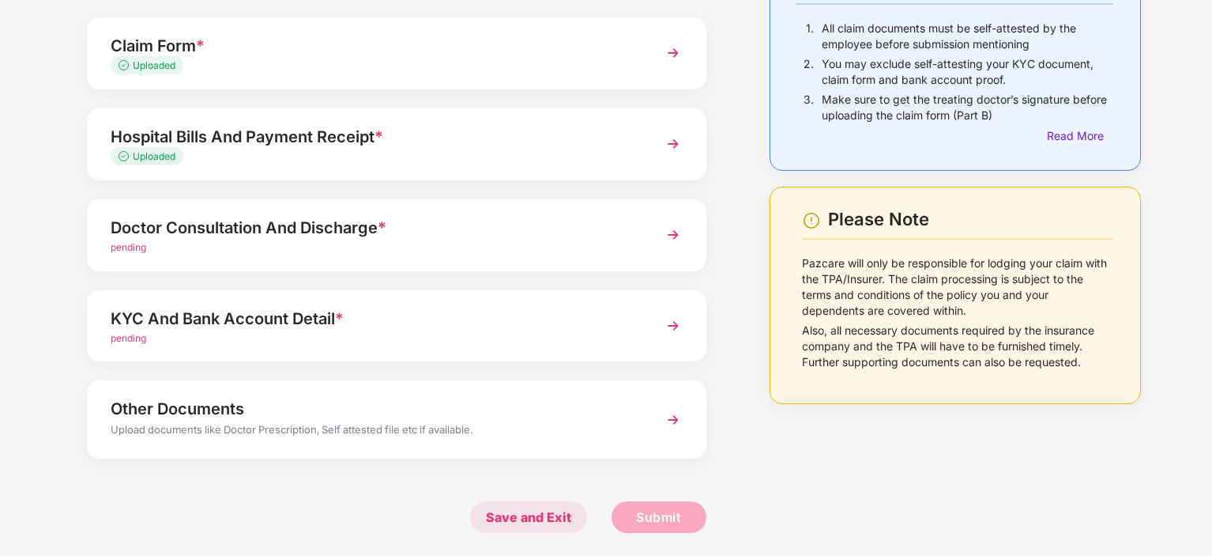
click at [510, 522] on span "Save and Exit" at bounding box center [528, 517] width 117 height 32
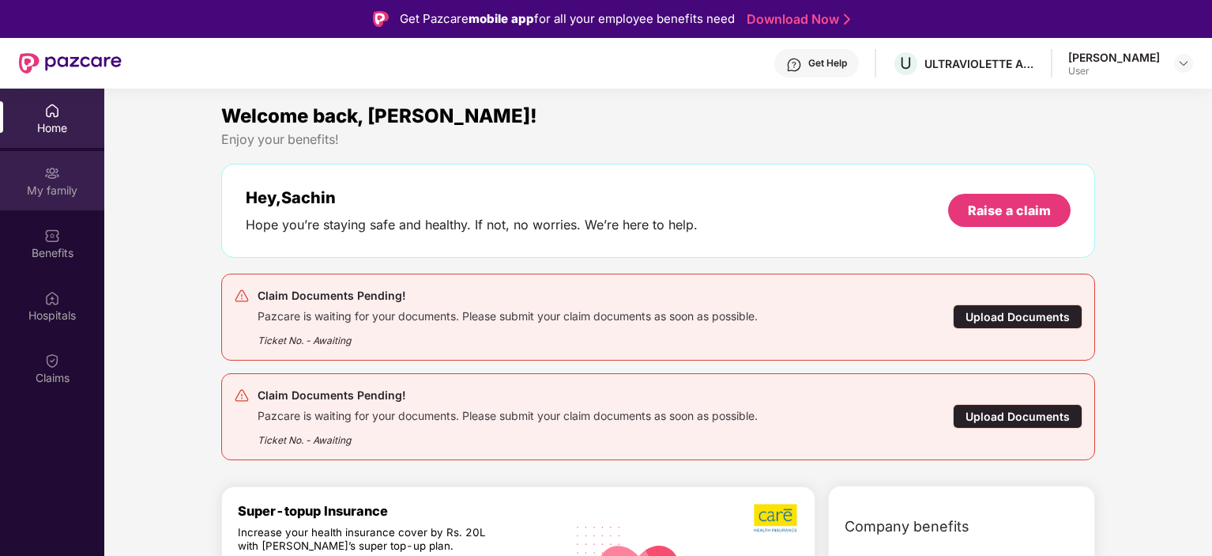
click at [51, 190] on div "My family" at bounding box center [52, 191] width 104 height 16
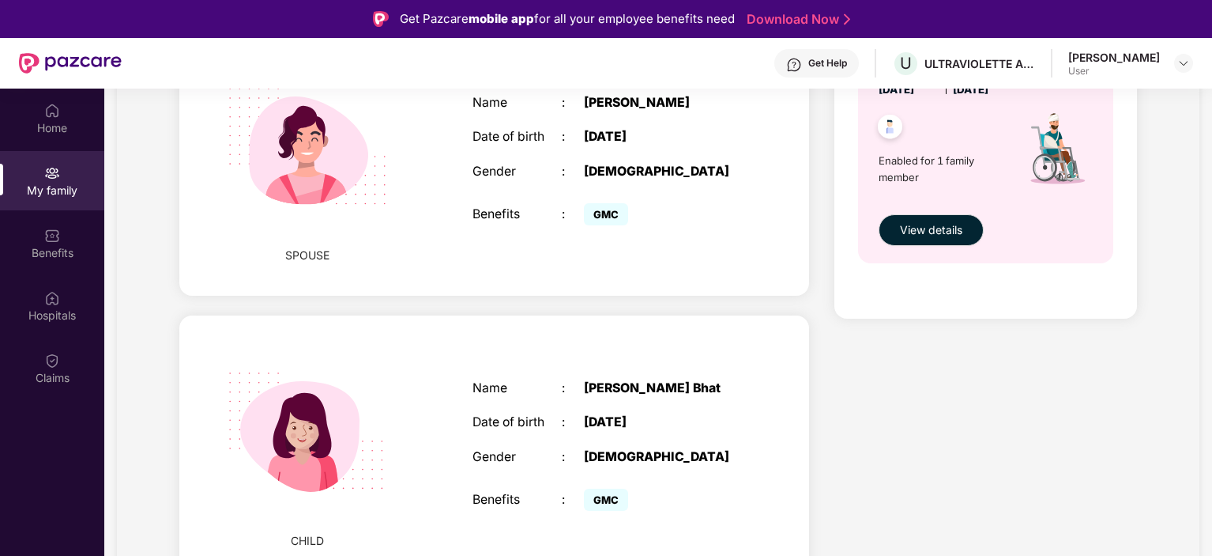
scroll to position [89, 0]
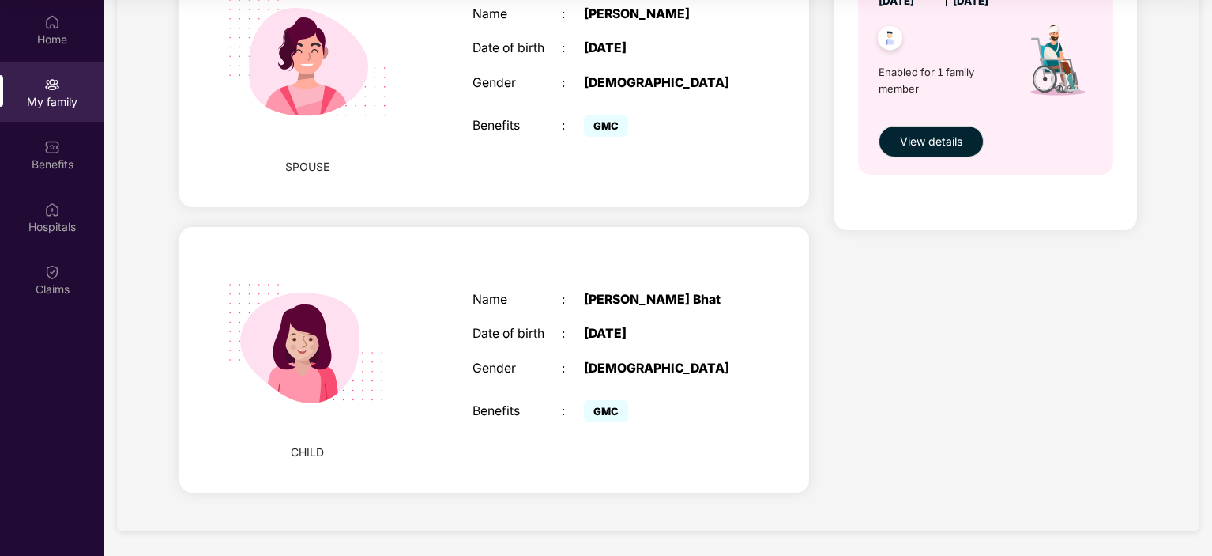
click at [465, 331] on div "Name : Sitara Nelvagal Bhat Date of birth : 09 Aug 2025 Gender : FEMALE Benefit…" at bounding box center [606, 360] width 299 height 174
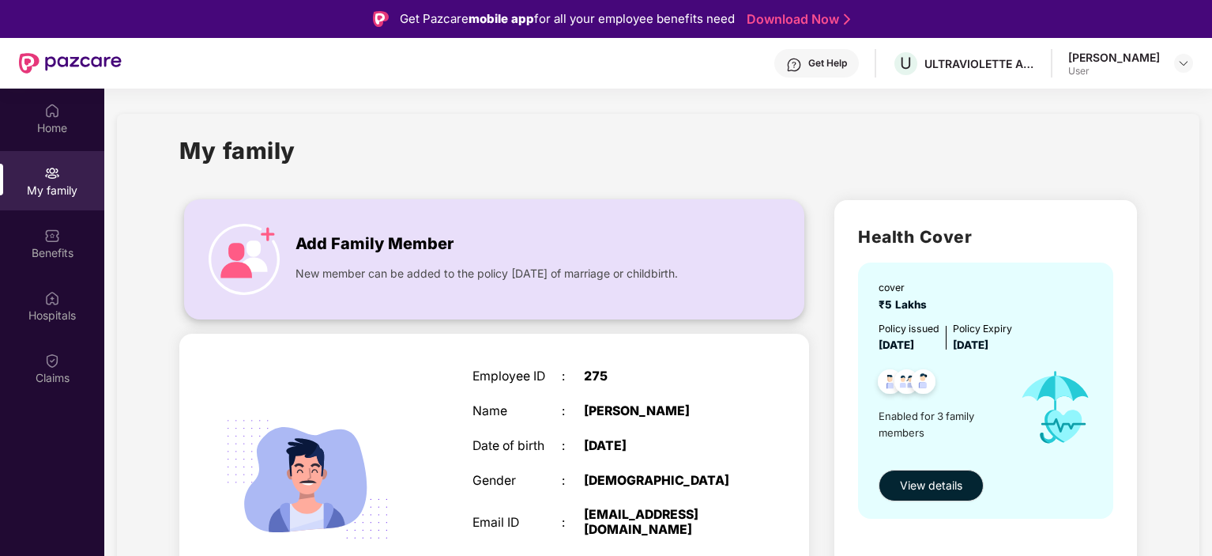
scroll to position [2, 0]
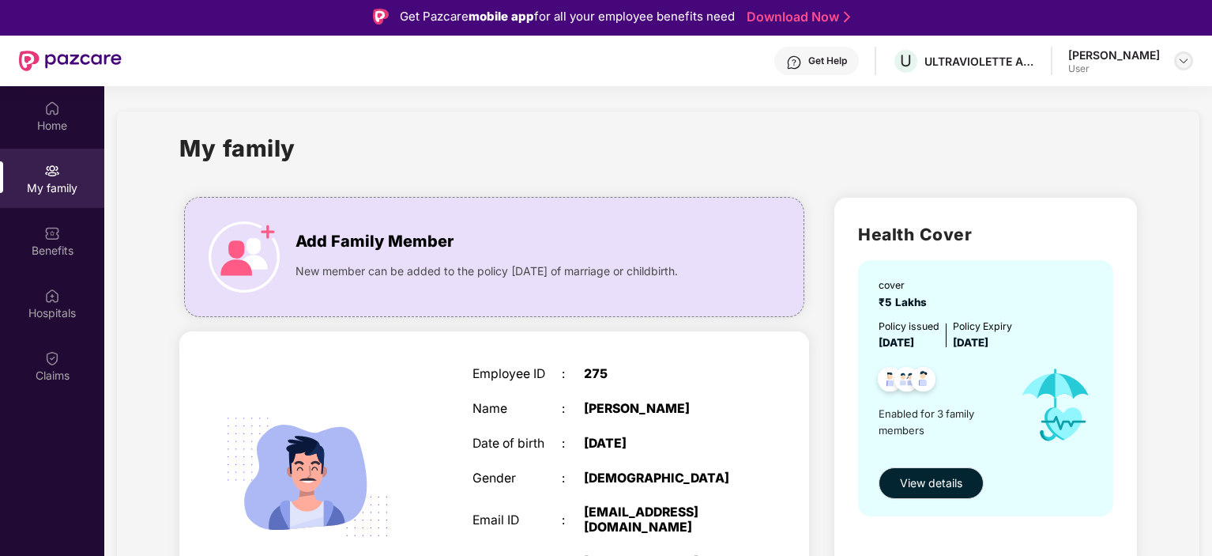
click at [1179, 66] on img at bounding box center [1183, 61] width 13 height 13
click at [1070, 156] on div "User" at bounding box center [1097, 155] width 92 height 13
click at [59, 112] on img at bounding box center [52, 108] width 16 height 16
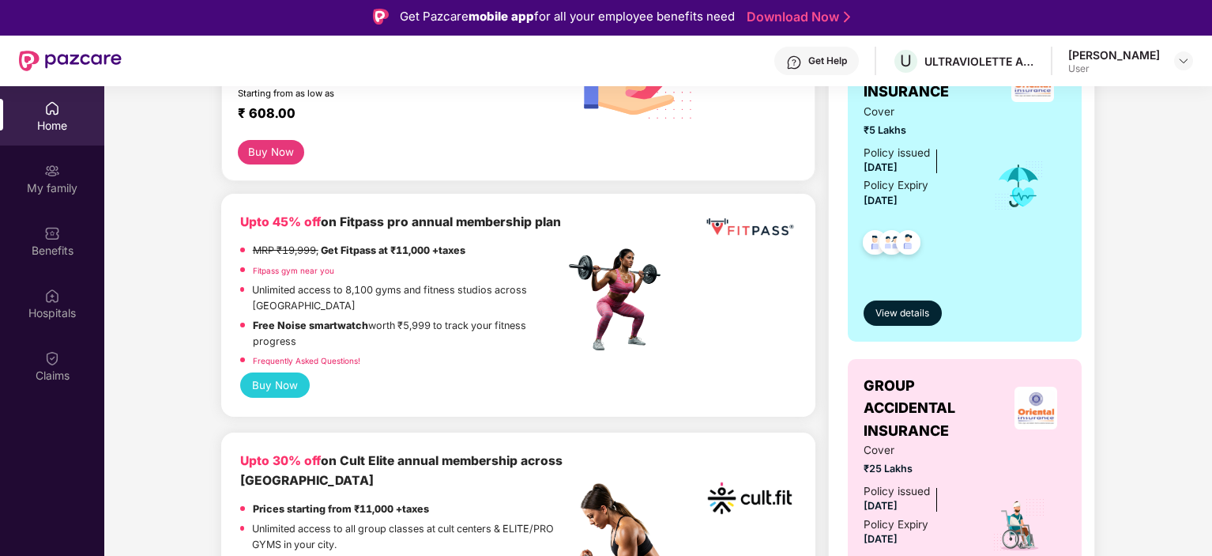
scroll to position [510, 0]
click at [883, 325] on button "View details" at bounding box center [903, 313] width 78 height 25
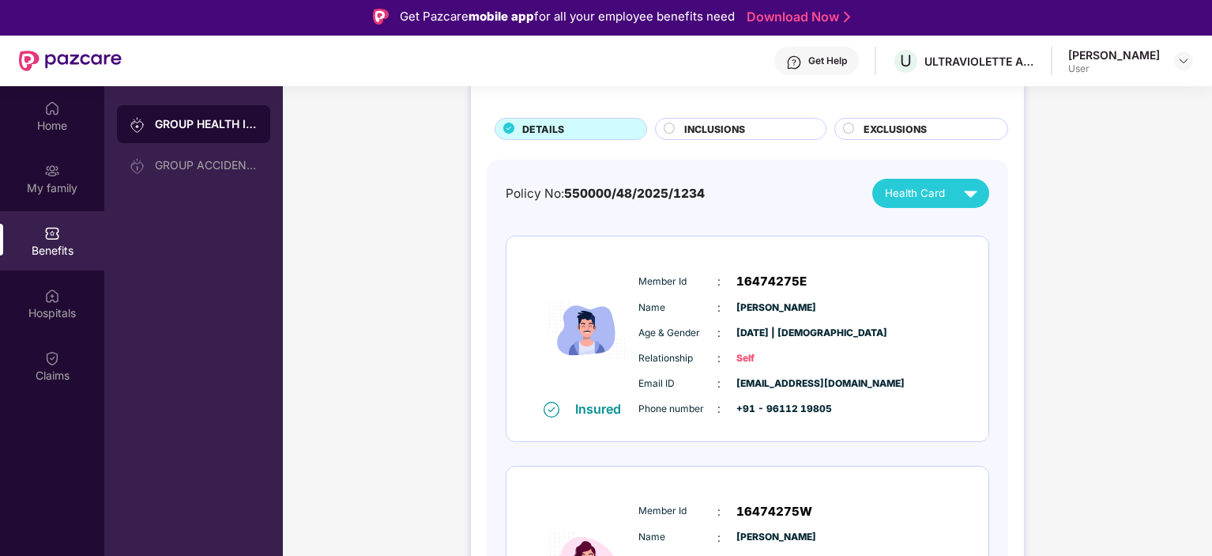
scroll to position [85, 0]
click at [962, 186] on img at bounding box center [971, 192] width 28 height 28
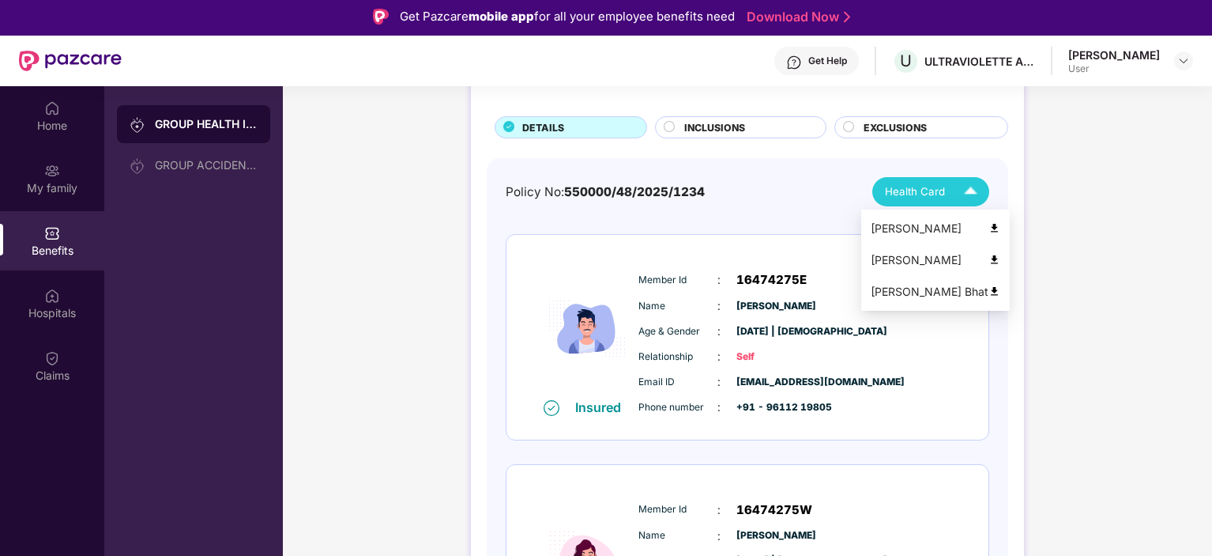
click at [989, 291] on img at bounding box center [995, 291] width 12 height 12
click at [955, 182] on div "Health Card" at bounding box center [935, 192] width 100 height 28
click at [989, 259] on img at bounding box center [995, 260] width 12 height 12
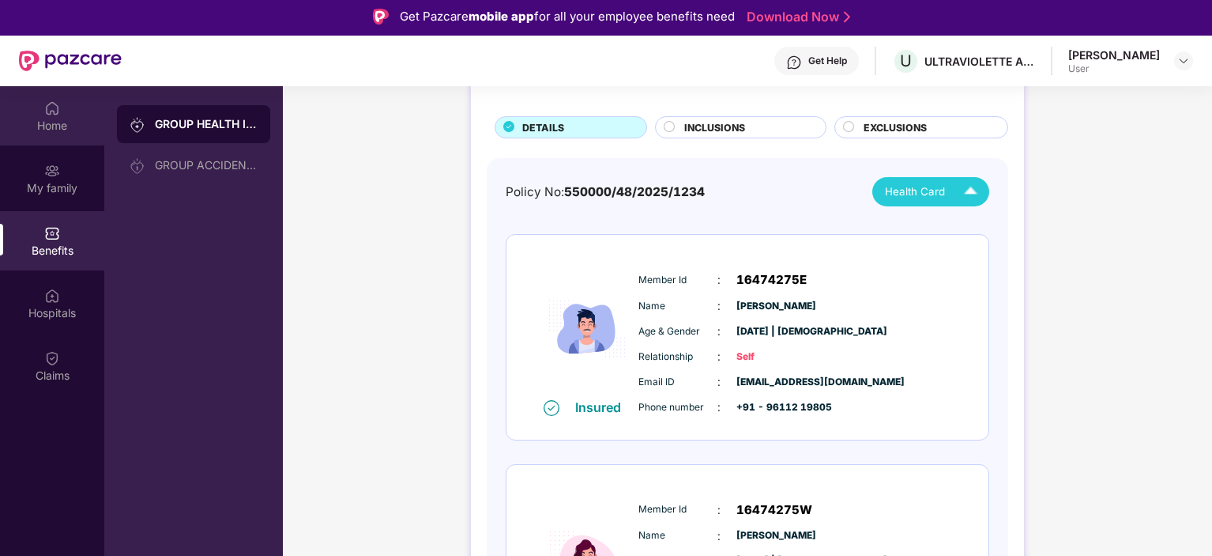
click at [40, 111] on div "Home" at bounding box center [52, 115] width 104 height 59
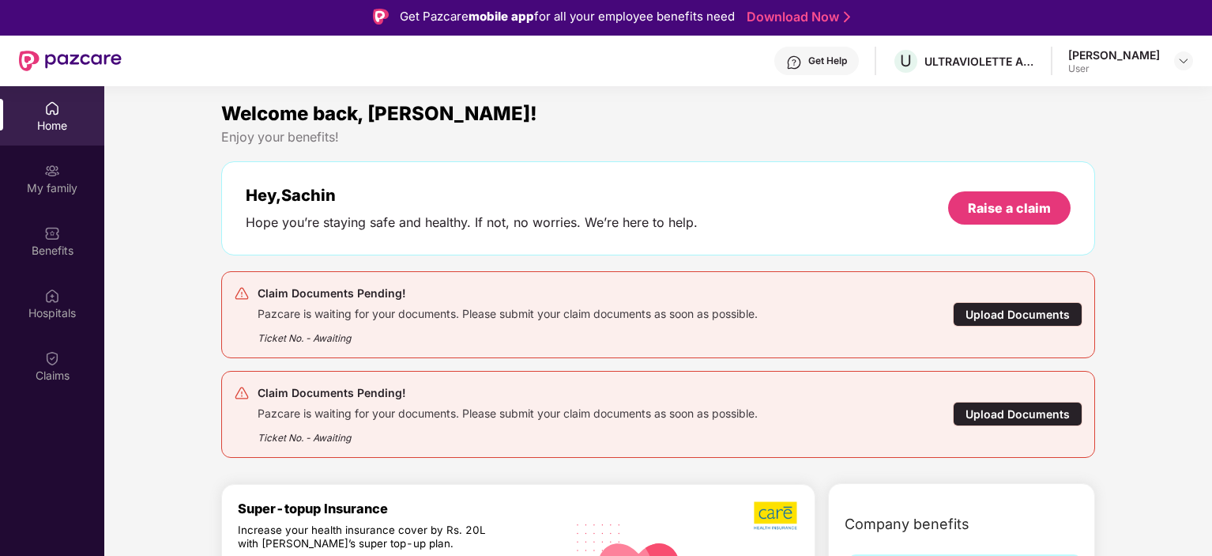
scroll to position [65, 0]
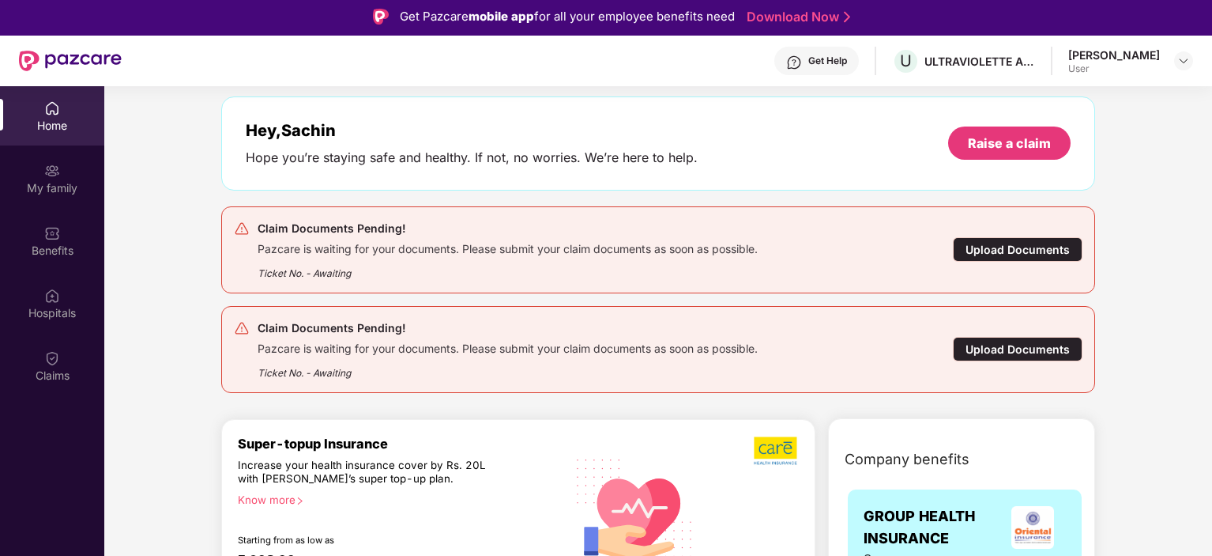
click at [1015, 258] on div "Upload Documents" at bounding box center [1018, 249] width 130 height 24
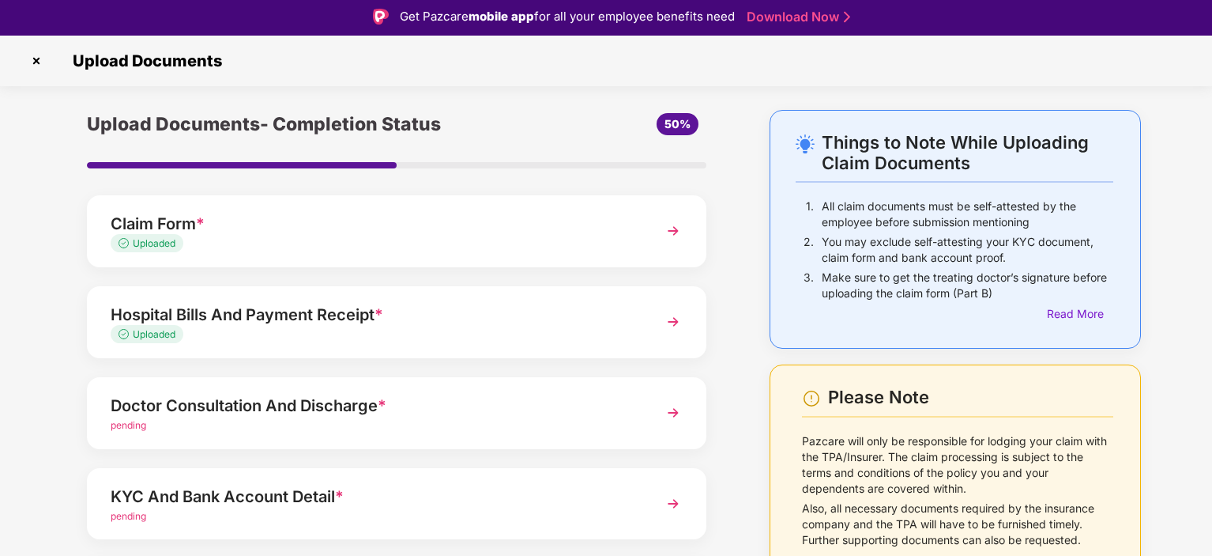
scroll to position [100, 0]
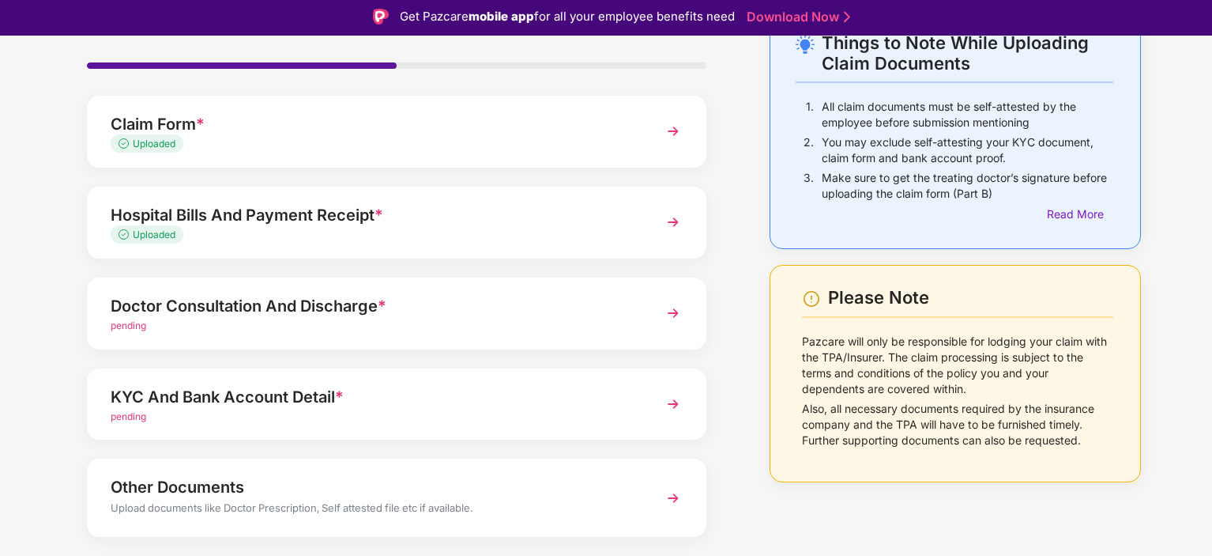
click at [423, 298] on div "Doctor Consultation And Discharge *" at bounding box center [373, 305] width 524 height 25
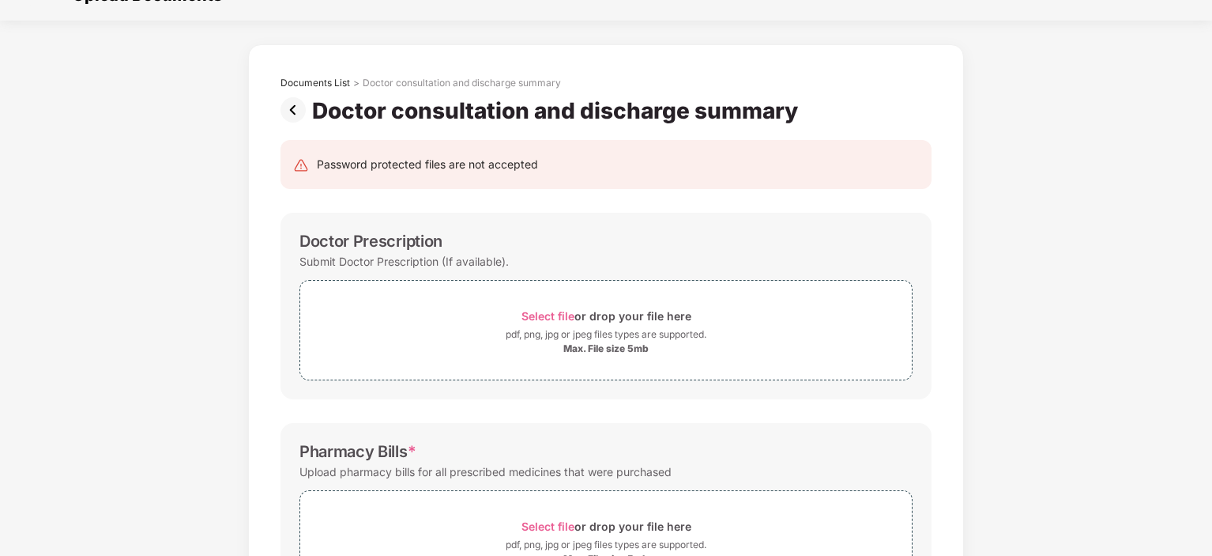
scroll to position [28, 0]
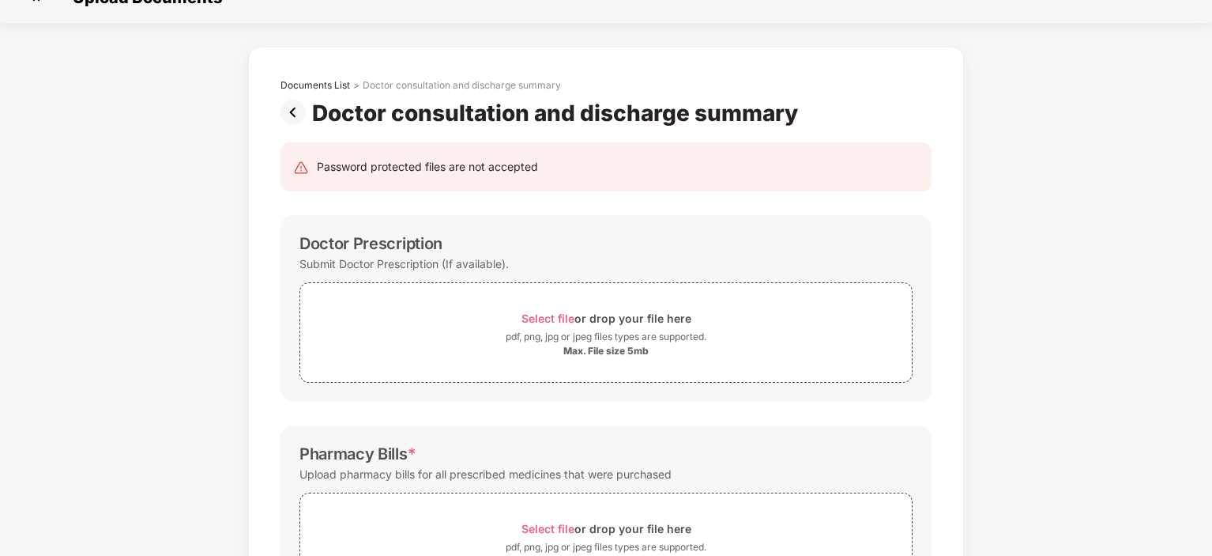
click at [285, 100] on img at bounding box center [297, 112] width 32 height 25
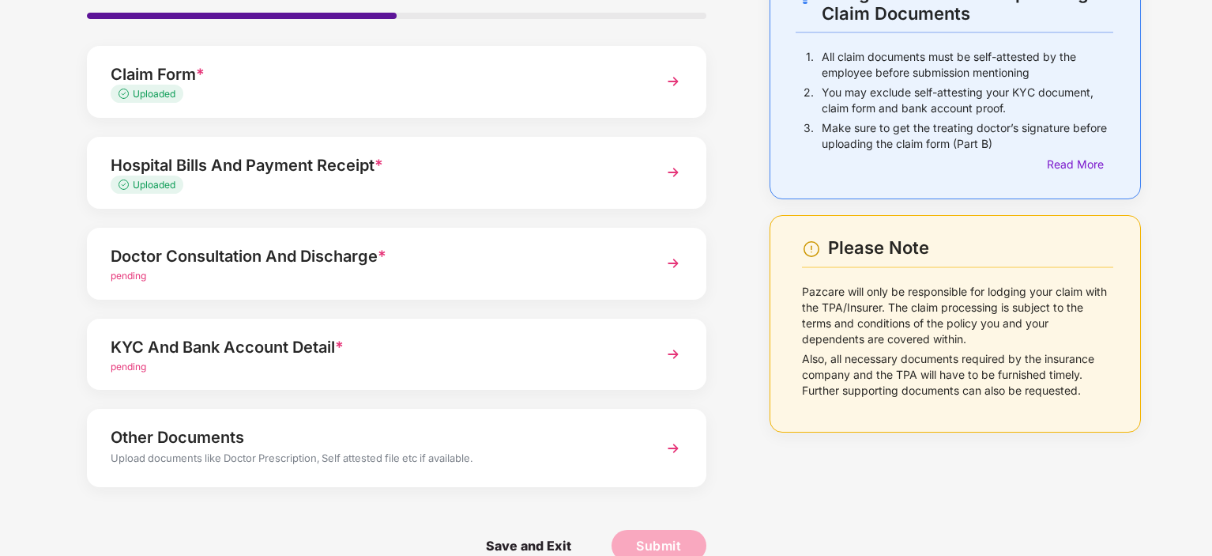
scroll to position [142, 0]
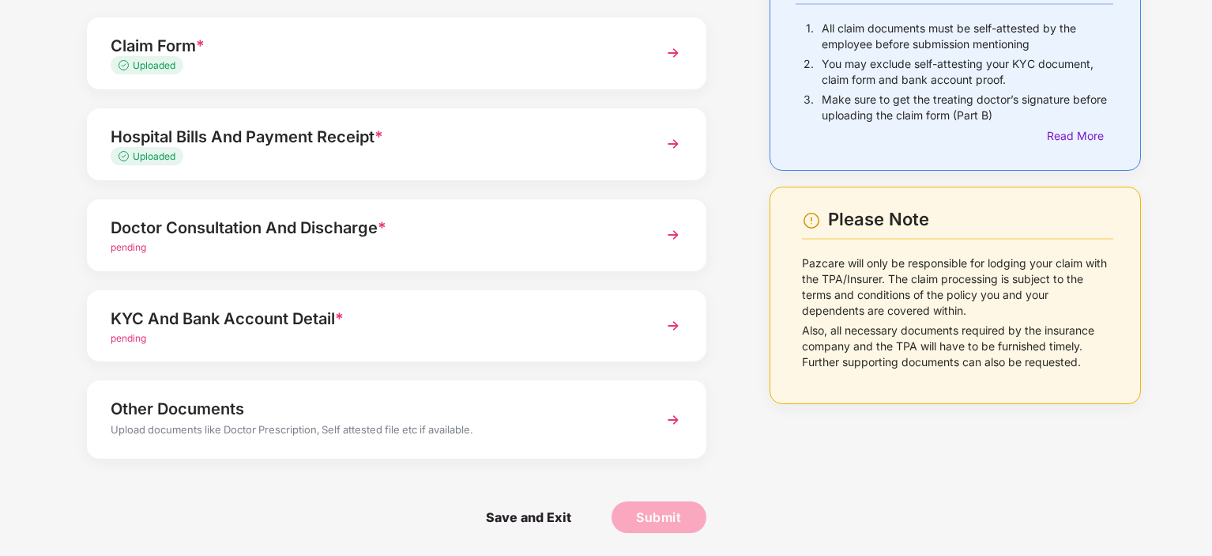
click at [386, 326] on div "KYC And Bank Account Detail *" at bounding box center [373, 318] width 524 height 25
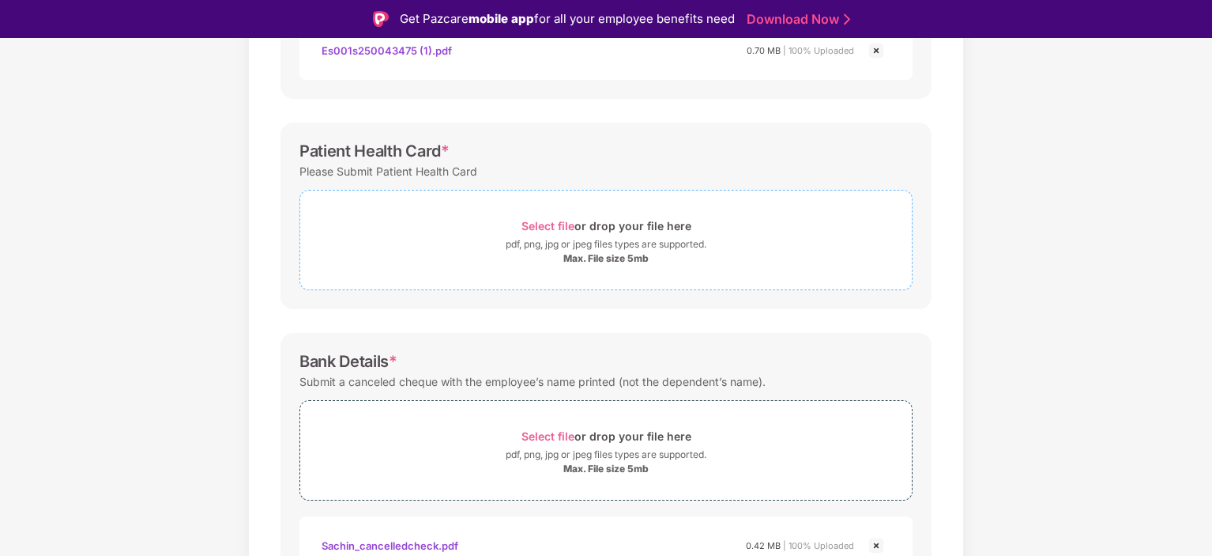
scroll to position [443, 0]
click at [561, 220] on span "Select file" at bounding box center [548, 225] width 53 height 13
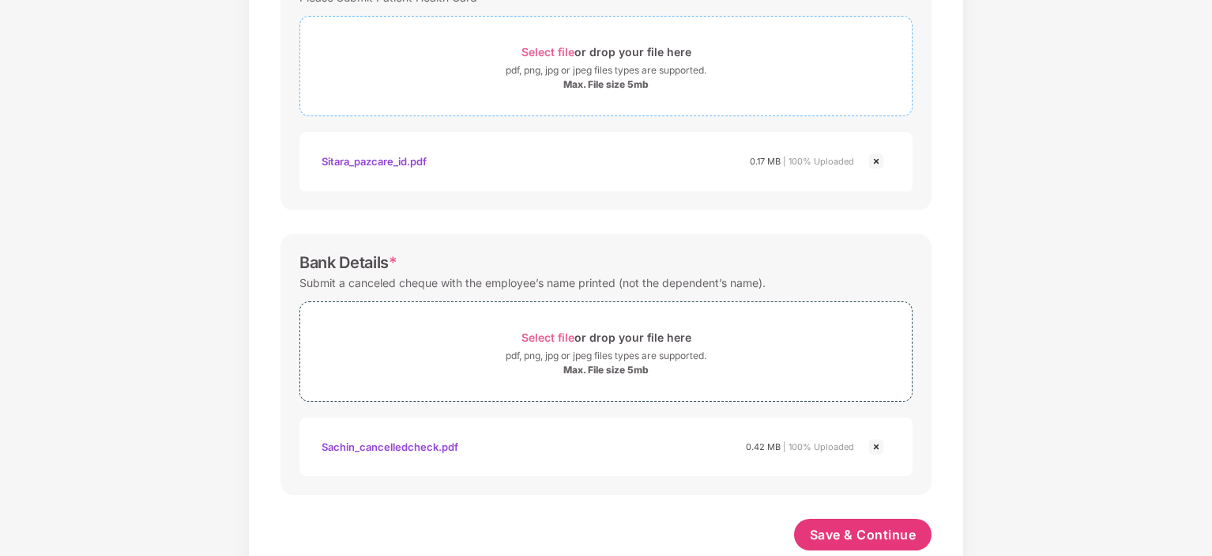
scroll to position [612, 0]
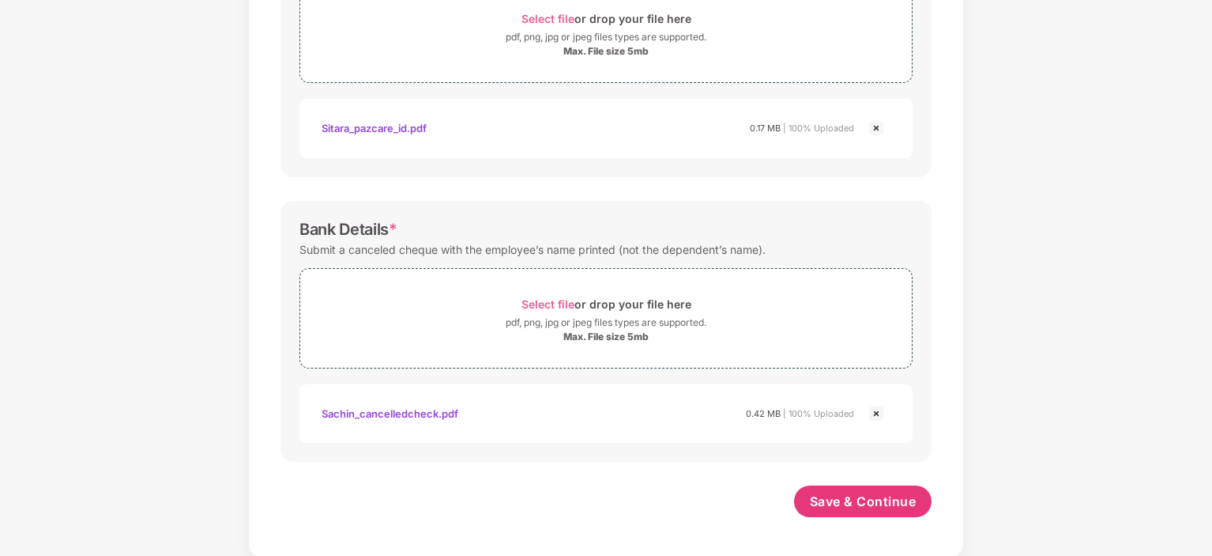
drag, startPoint x: 849, startPoint y: 509, endPoint x: 830, endPoint y: 474, distance: 40.0
click at [830, 474] on div "Password protected files are not accepted KYC Documents * Share either the Adha…" at bounding box center [606, 45] width 699 height 1006
click at [874, 503] on span "Save & Continue" at bounding box center [863, 500] width 107 height 17
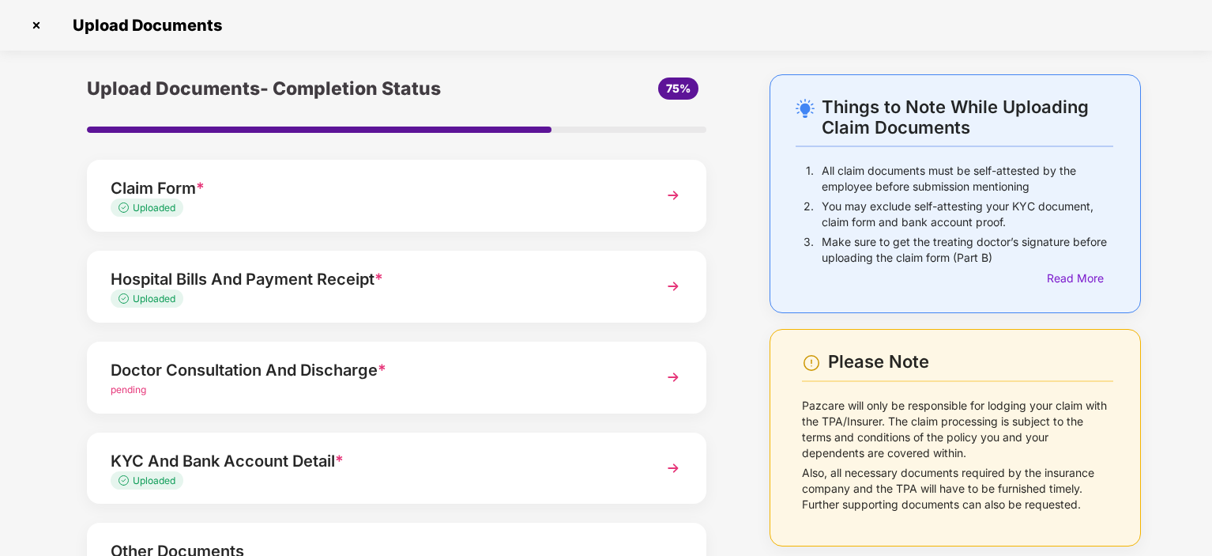
scroll to position [142, 0]
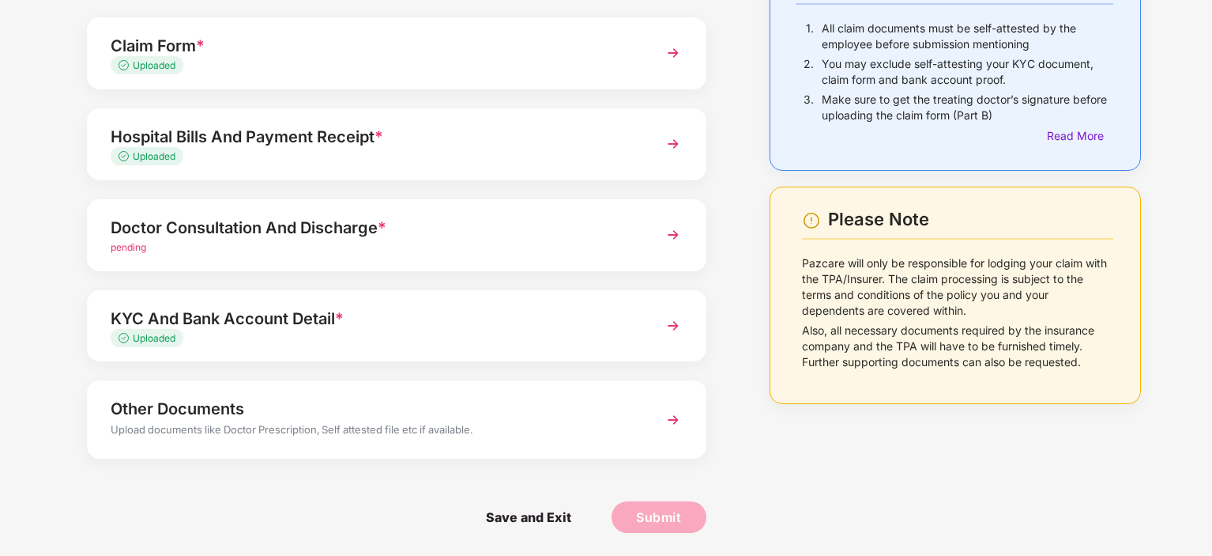
click at [478, 435] on div "Upload documents like Doctor Prescription, Self attested file etc if available." at bounding box center [373, 431] width 524 height 21
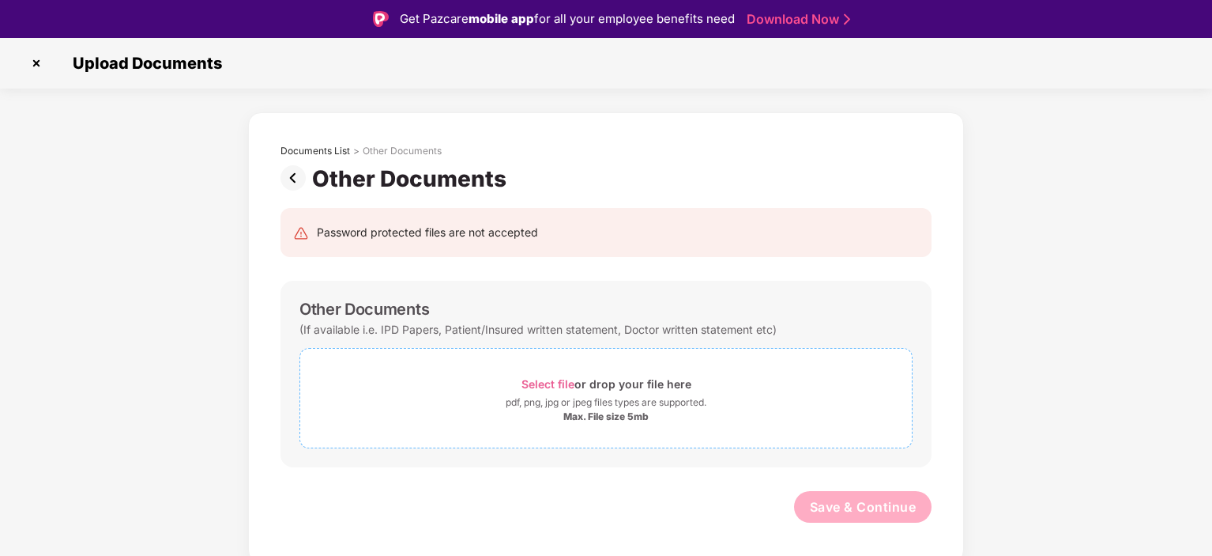
scroll to position [38, 0]
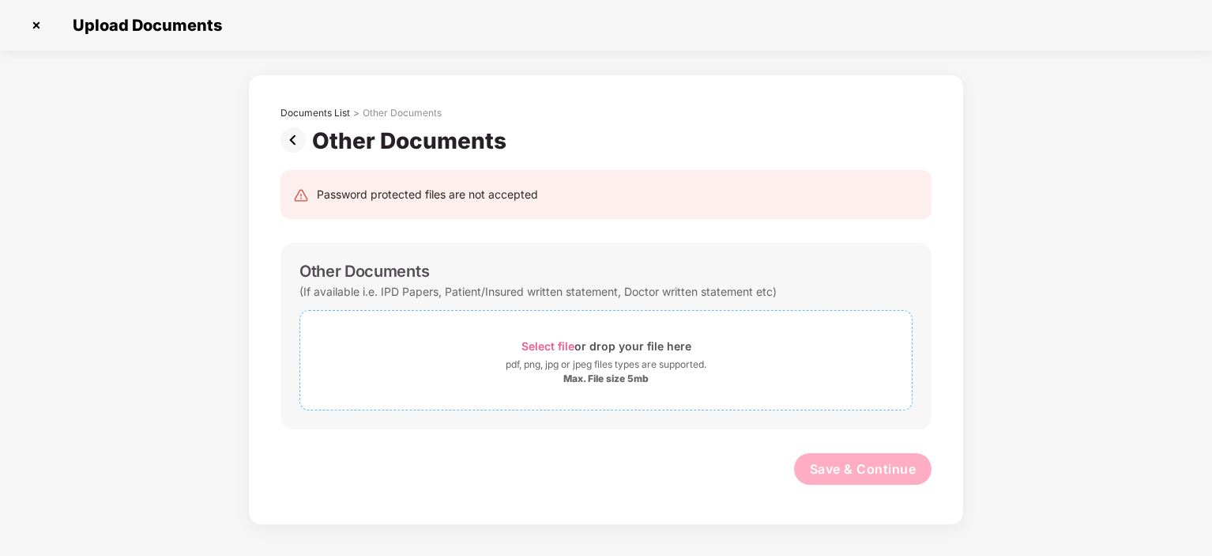
click at [544, 345] on span "Select file" at bounding box center [548, 345] width 53 height 13
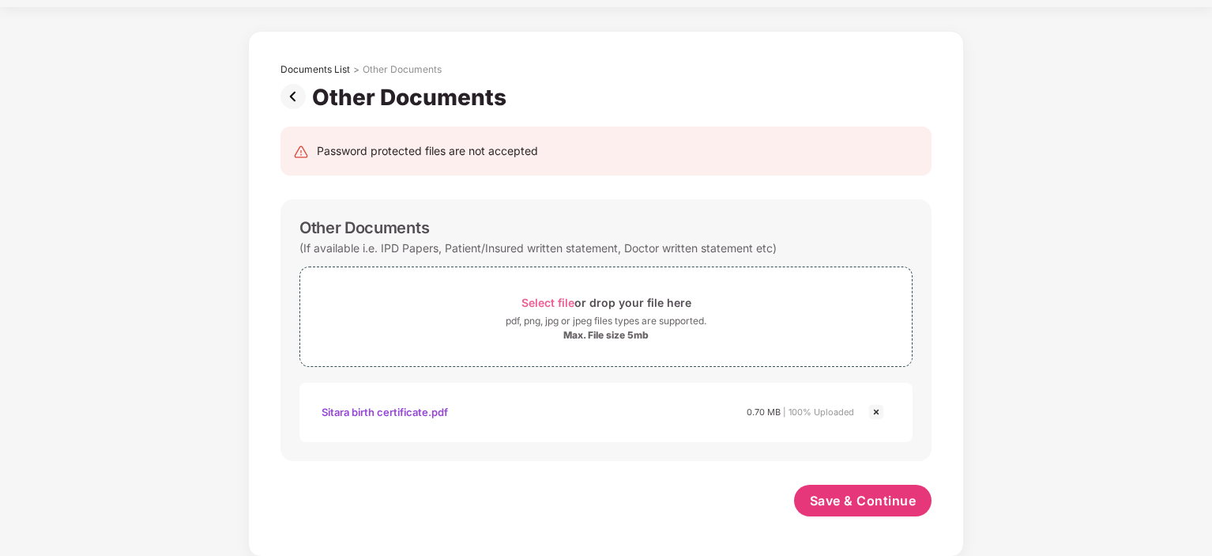
scroll to position [43, 0]
click at [858, 507] on span "Save & Continue" at bounding box center [863, 500] width 107 height 17
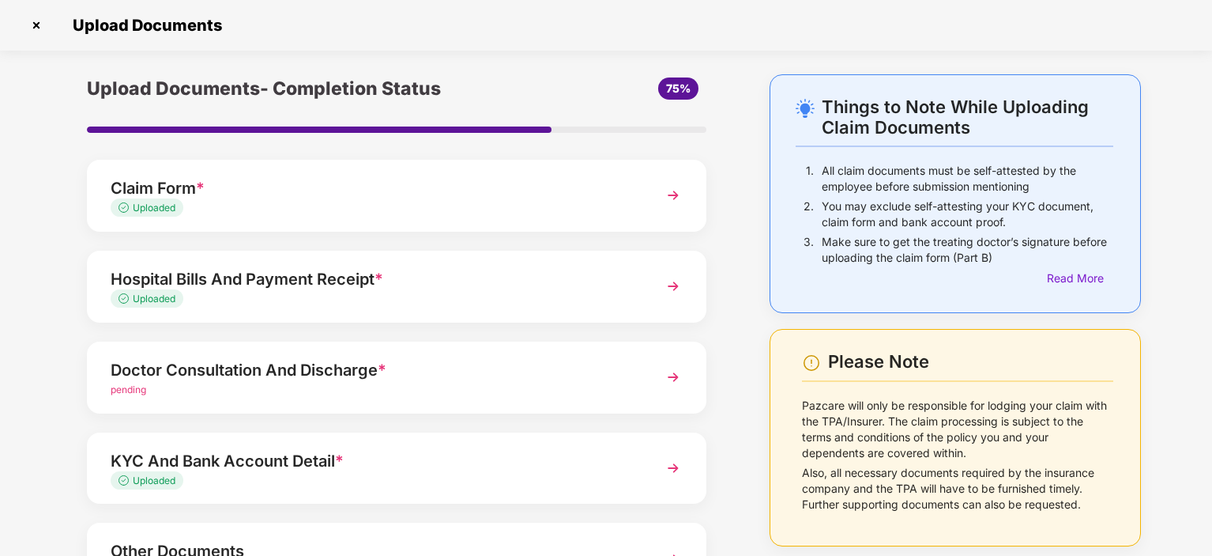
scroll to position [137, 0]
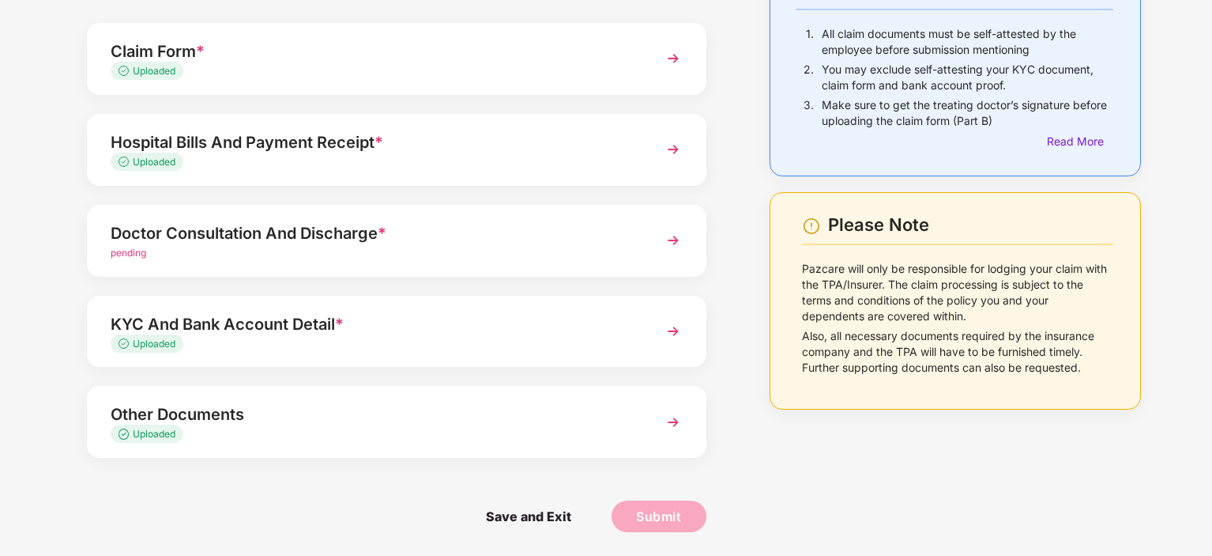
click at [495, 337] on div "Uploaded" at bounding box center [373, 344] width 524 height 15
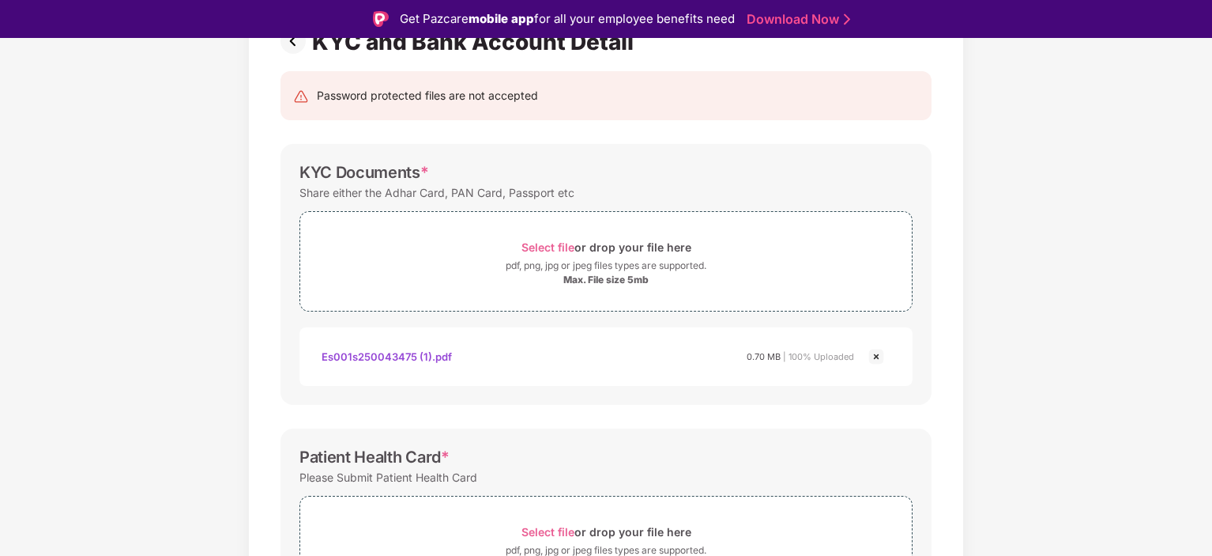
click at [879, 360] on img at bounding box center [876, 356] width 19 height 19
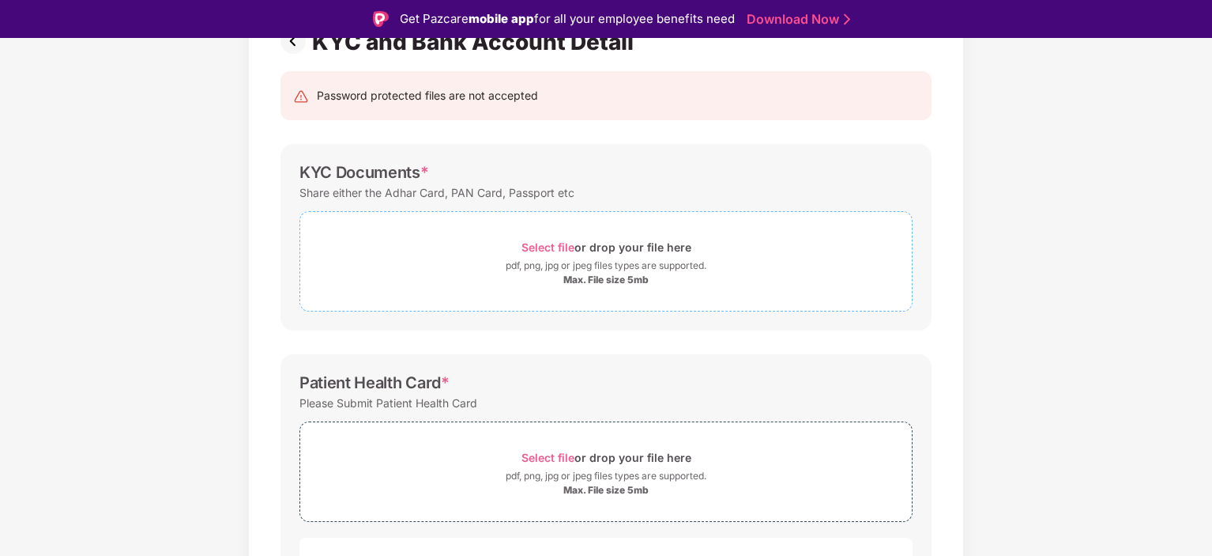
scroll to position [89, 0]
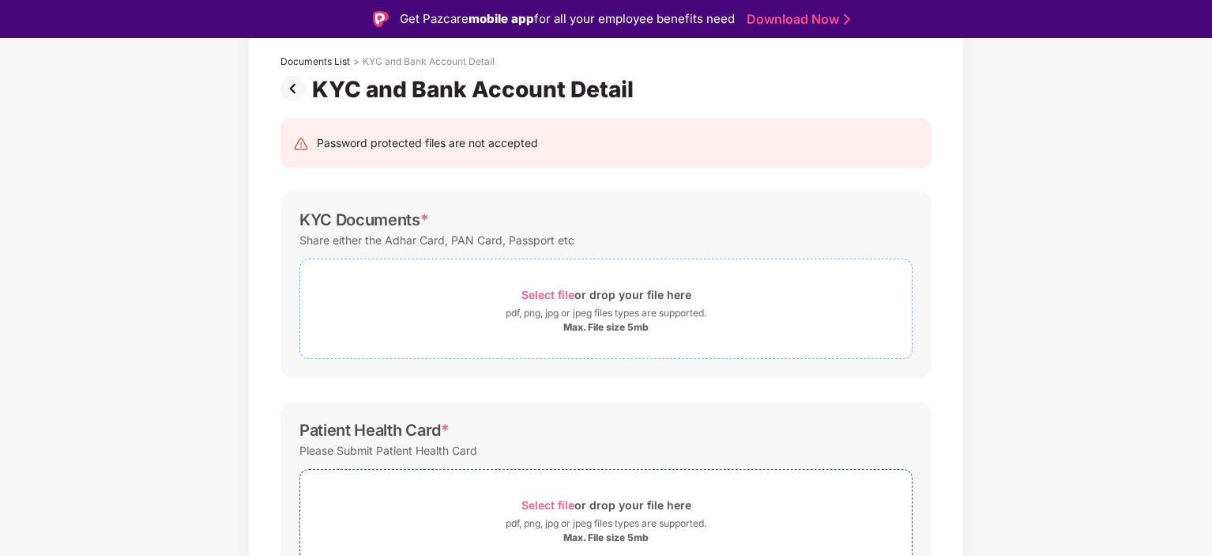
click at [542, 292] on span "Select file" at bounding box center [548, 294] width 53 height 13
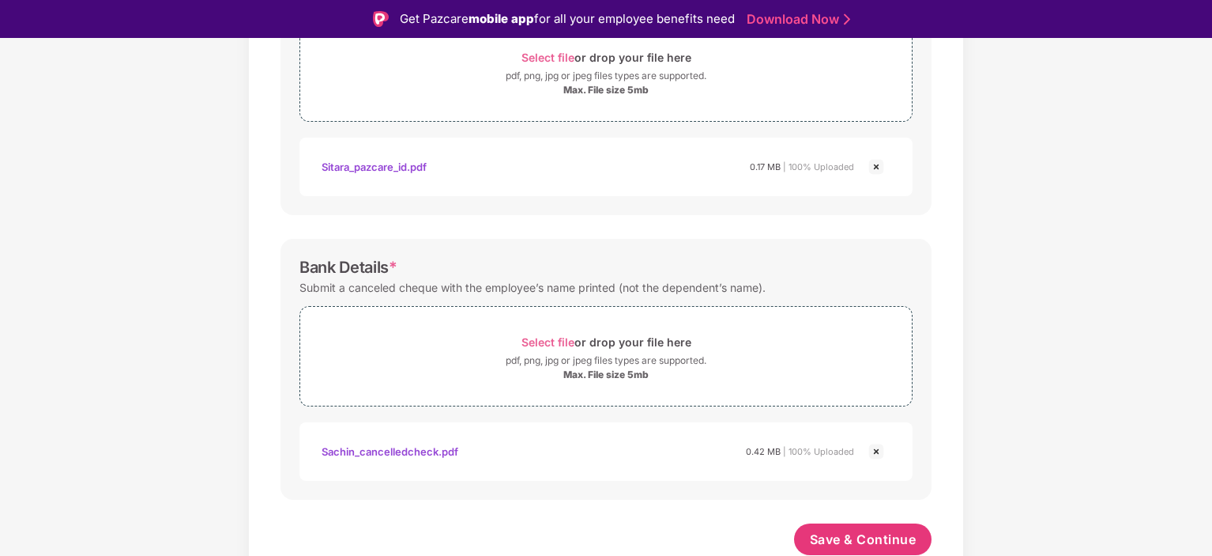
scroll to position [38, 0]
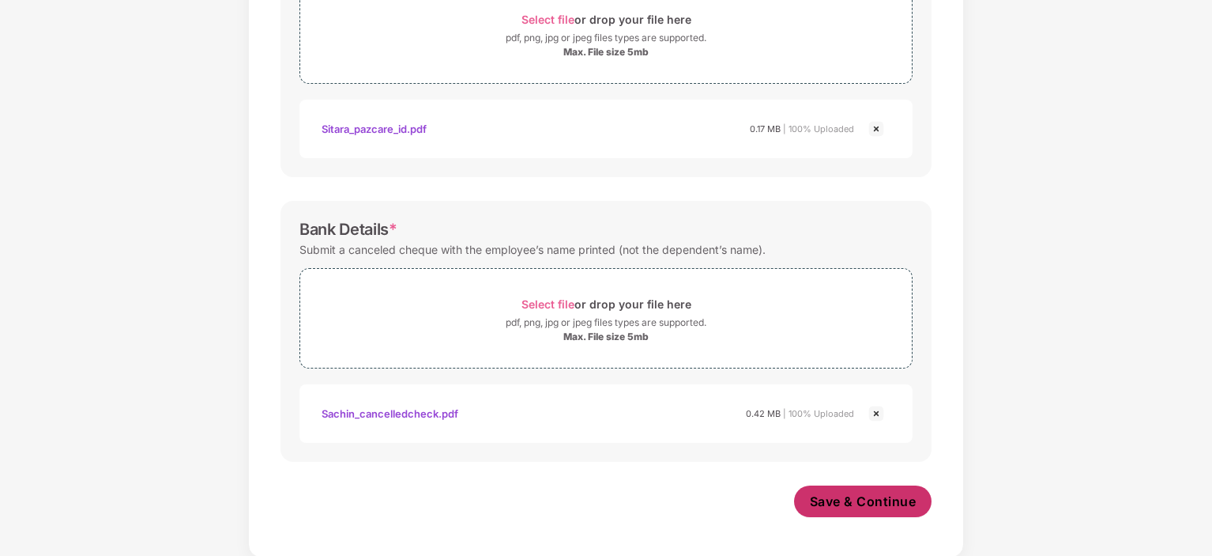
click at [849, 500] on span "Save & Continue" at bounding box center [863, 500] width 107 height 17
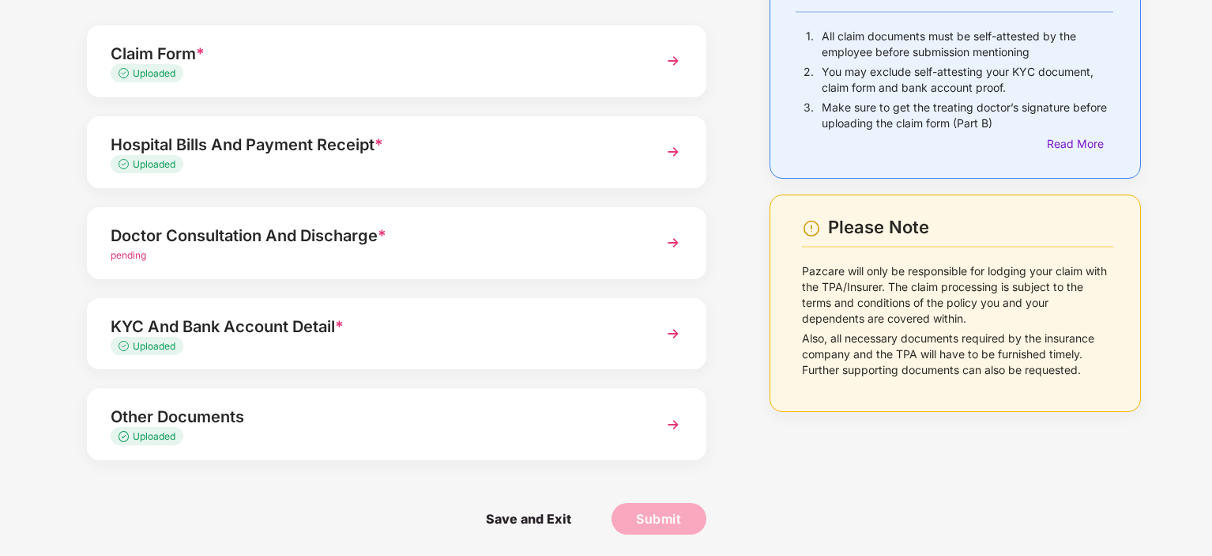
scroll to position [137, 0]
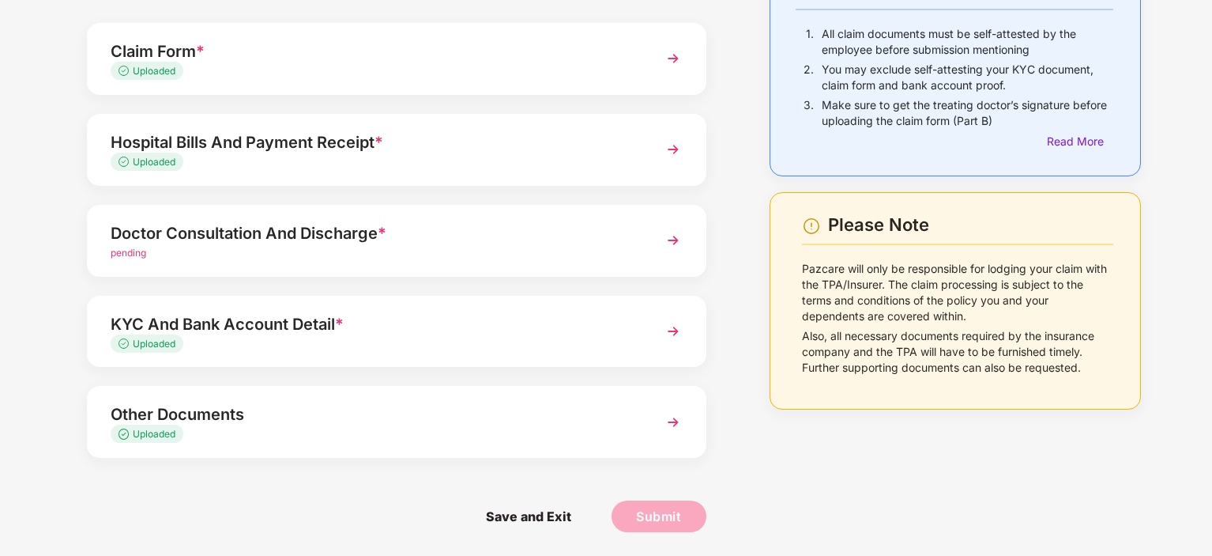
click at [296, 223] on div "Doctor Consultation And Discharge *" at bounding box center [373, 232] width 524 height 25
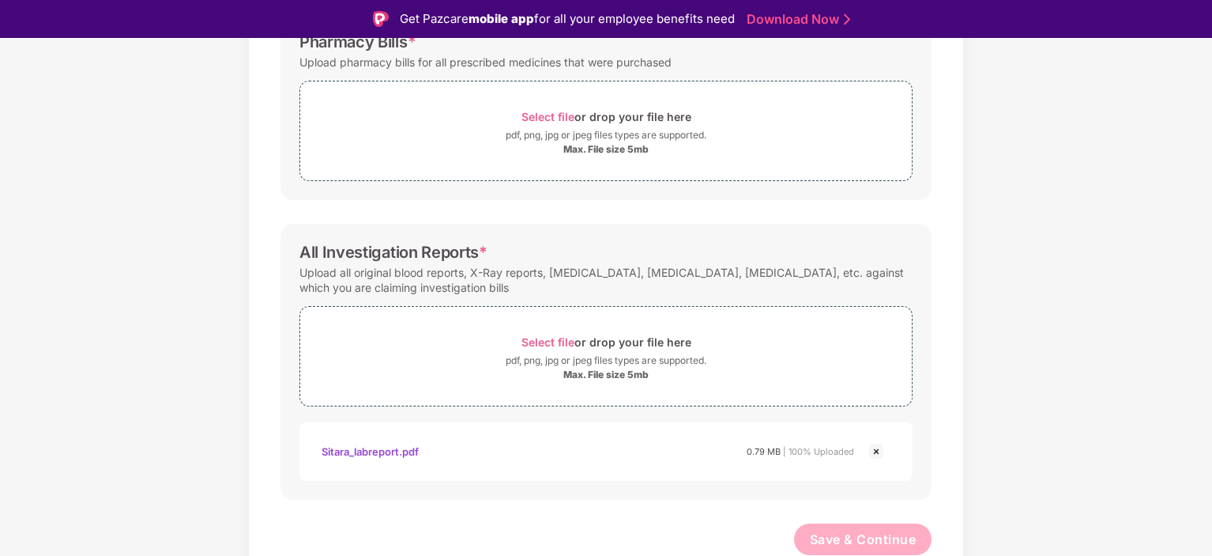
scroll to position [410, 0]
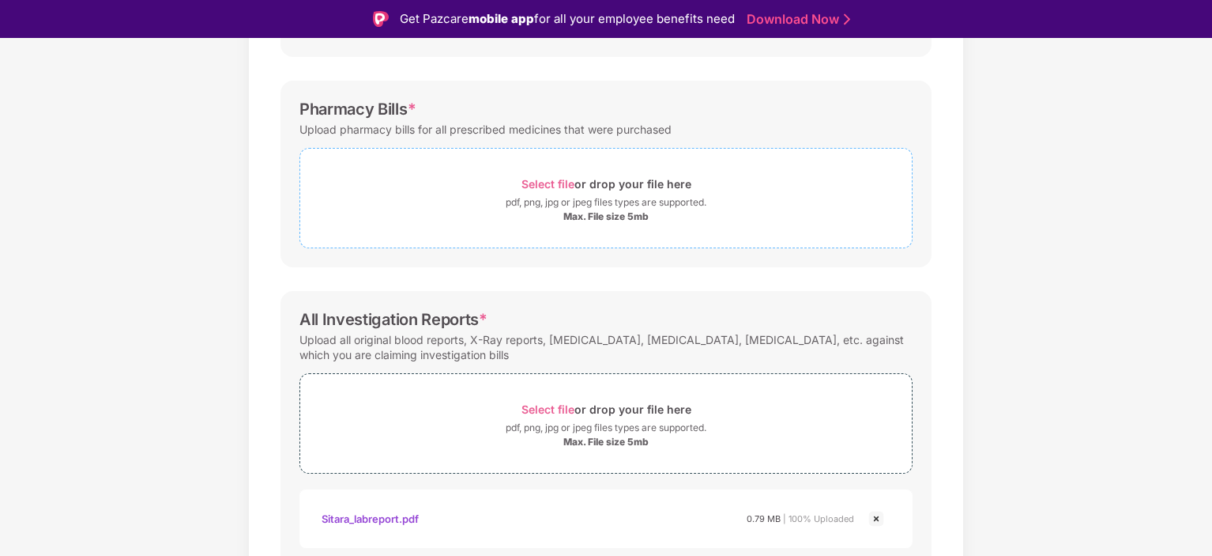
click at [546, 178] on span "Select file" at bounding box center [548, 183] width 53 height 13
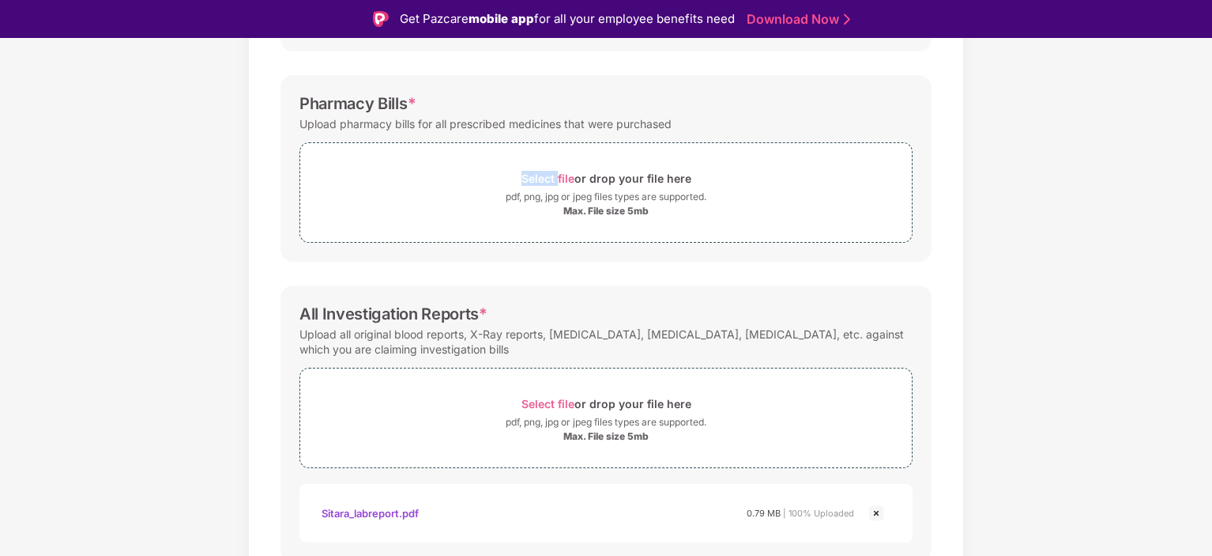
scroll to position [417, 0]
click at [540, 177] on span "Select file" at bounding box center [548, 176] width 53 height 13
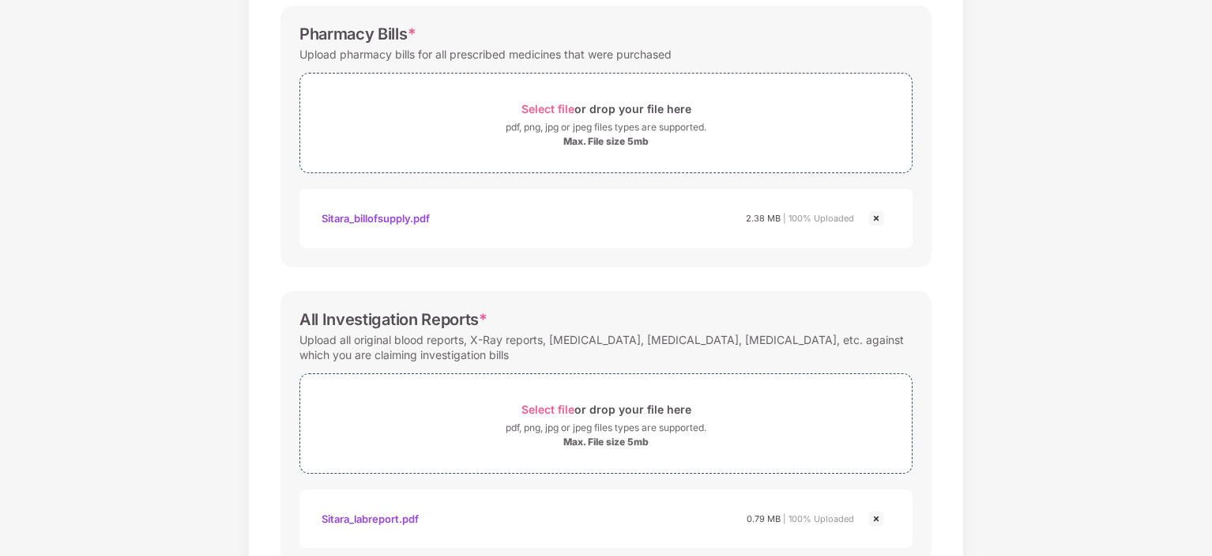
scroll to position [552, 0]
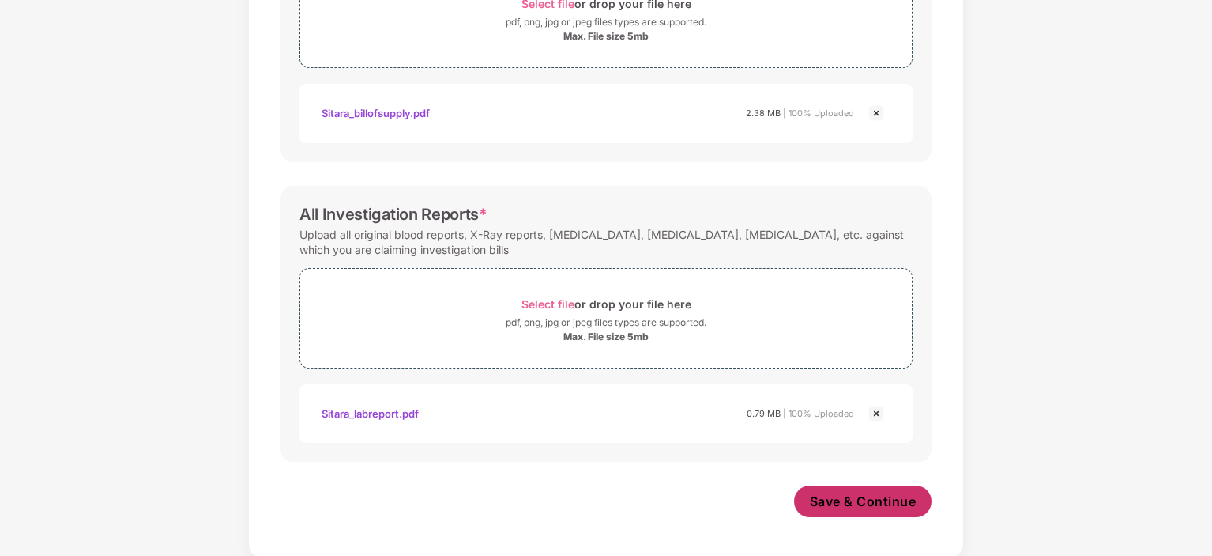
click at [827, 507] on span "Save & Continue" at bounding box center [863, 500] width 107 height 17
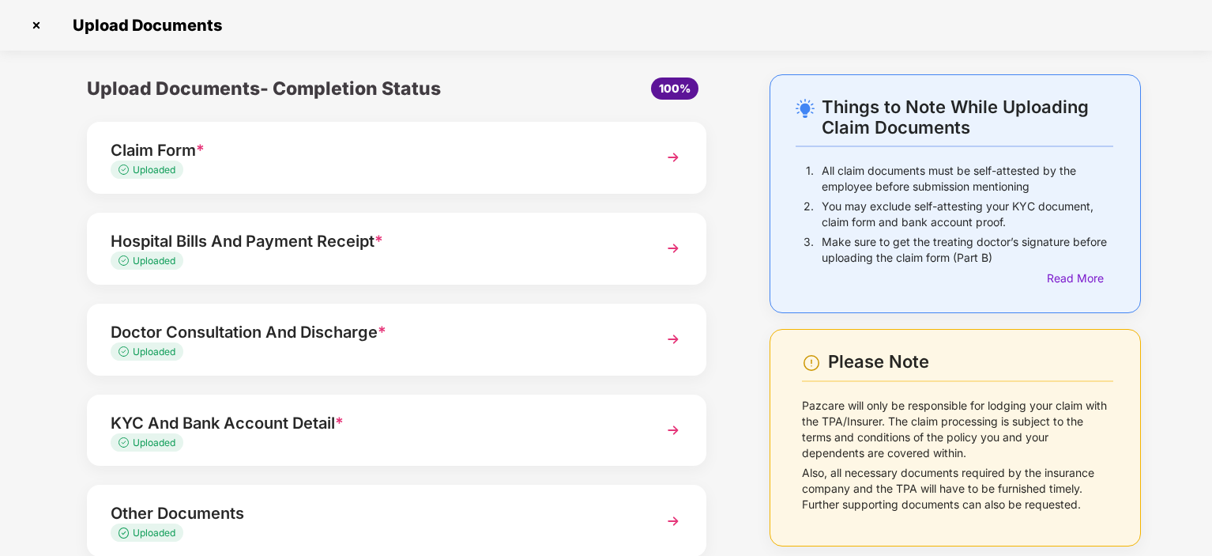
scroll to position [99, 0]
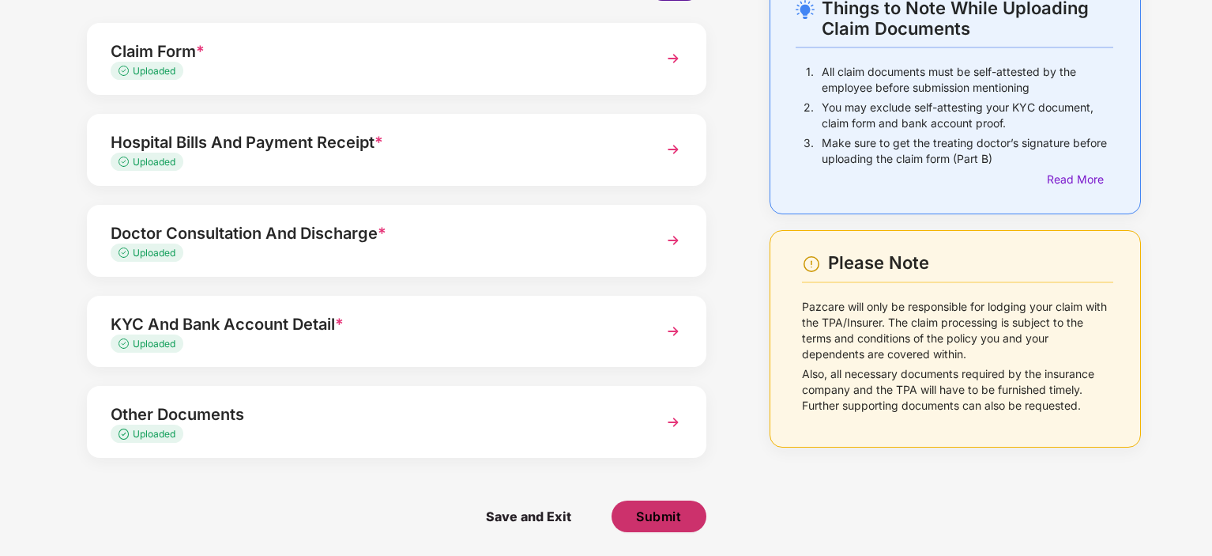
click at [634, 528] on button "Submit" at bounding box center [659, 516] width 95 height 32
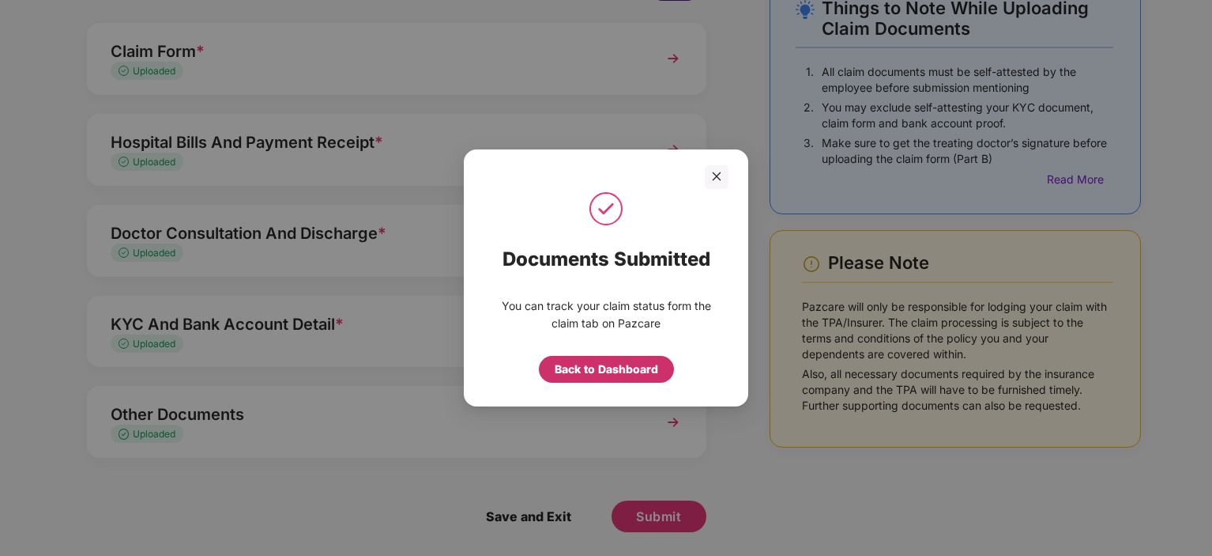
click at [616, 367] on div "Back to Dashboard" at bounding box center [607, 368] width 104 height 17
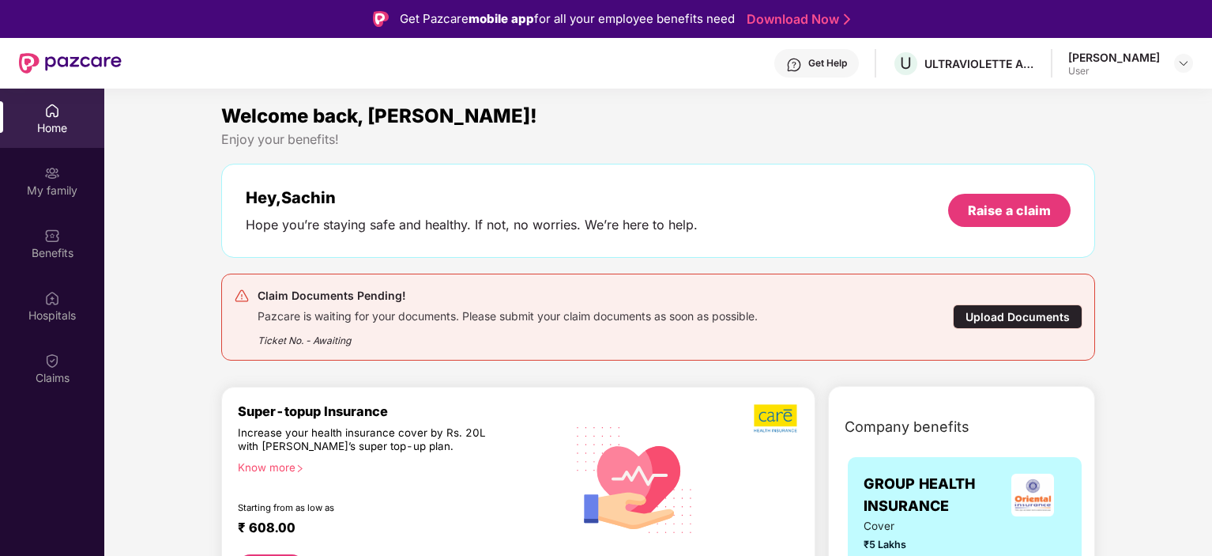
click at [1001, 322] on div "Upload Documents" at bounding box center [1018, 316] width 130 height 24
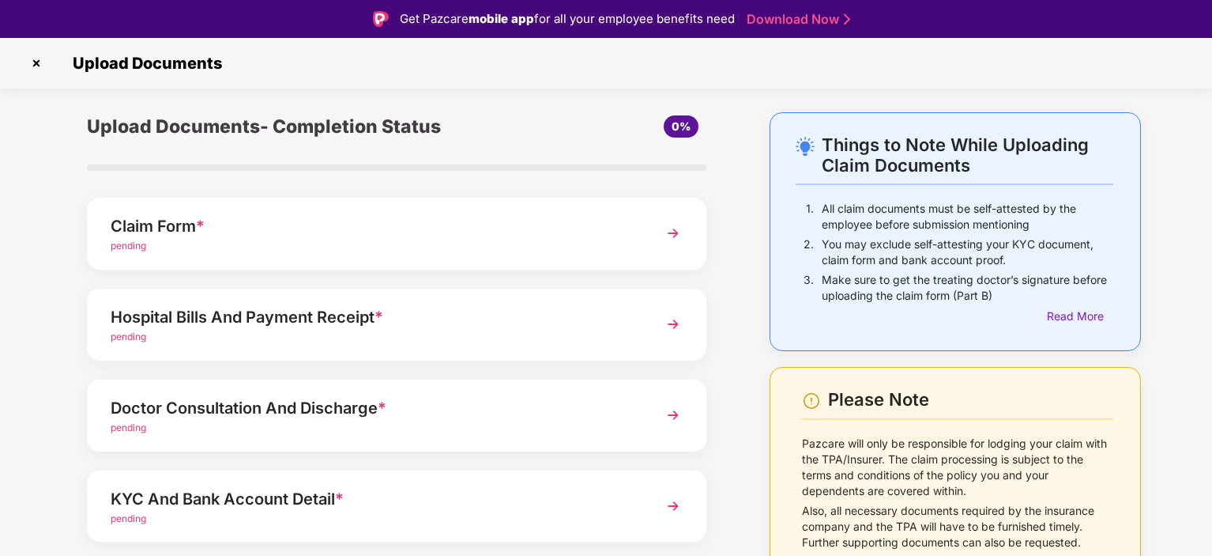
click at [397, 245] on div "pending" at bounding box center [373, 246] width 524 height 15
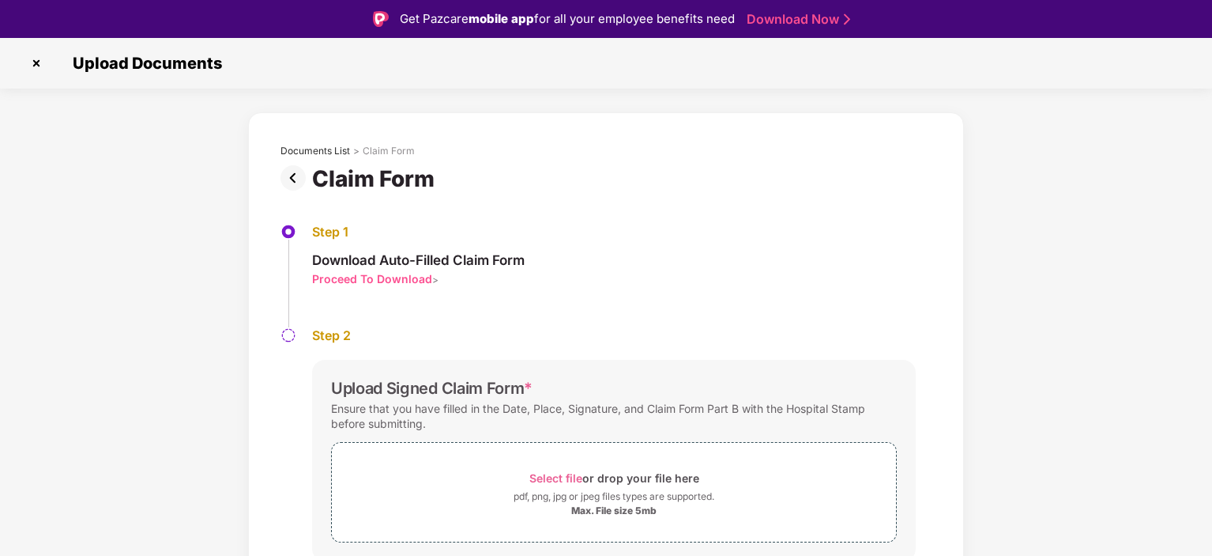
scroll to position [55, 0]
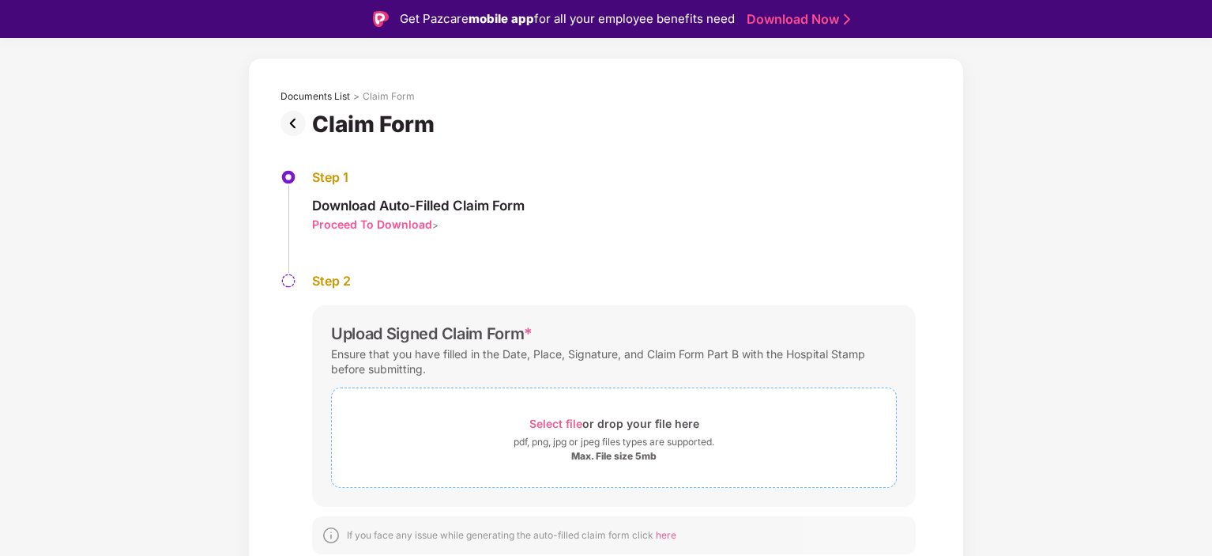
click at [547, 415] on div "Select file or drop your file here" at bounding box center [614, 422] width 170 height 21
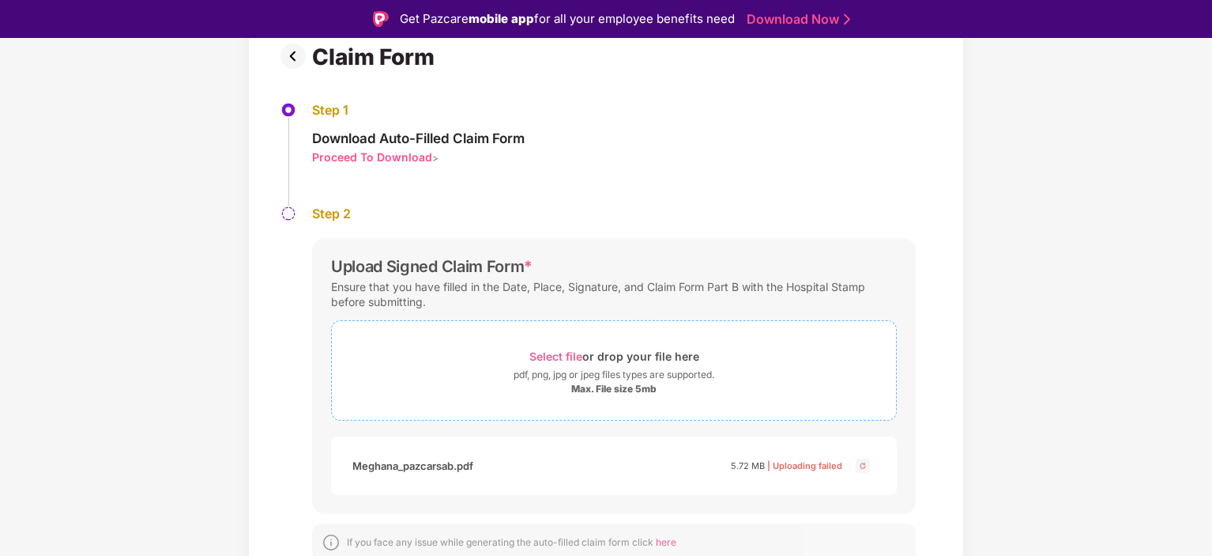
scroll to position [129, 0]
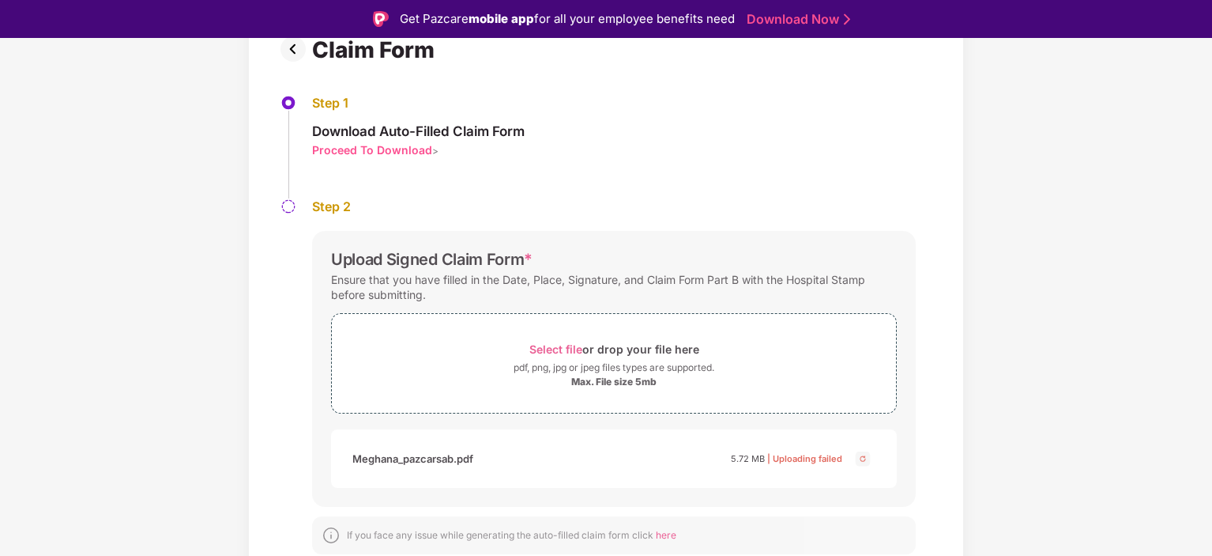
click at [925, 439] on div "Step 2 Upload Signed Claim Form * Ensure that you have filled in the Date, Plac…" at bounding box center [606, 379] width 651 height 363
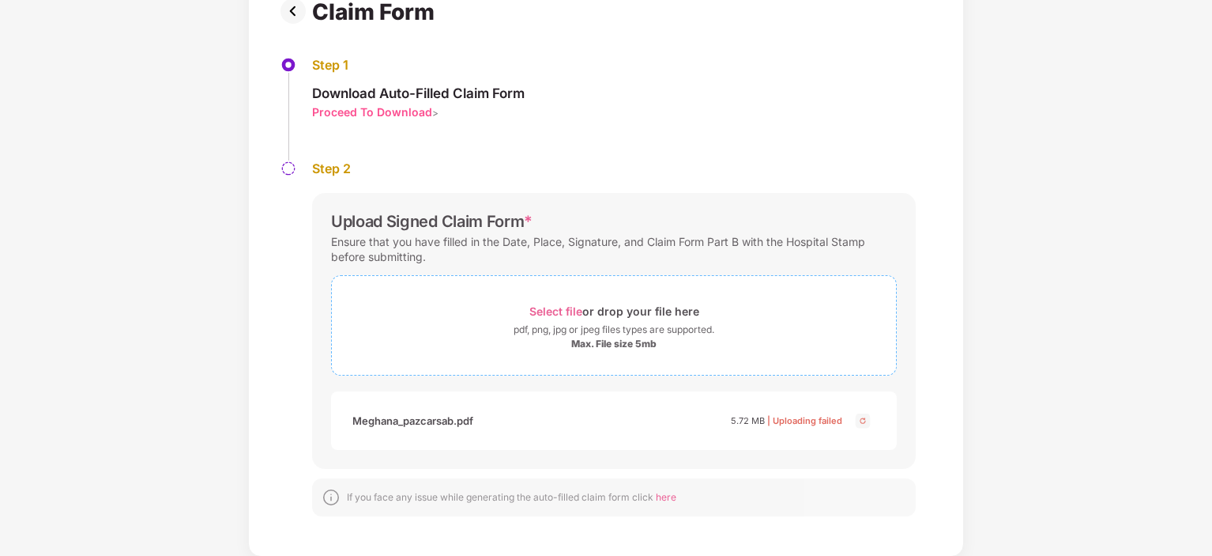
click at [552, 311] on span "Select file" at bounding box center [555, 310] width 53 height 13
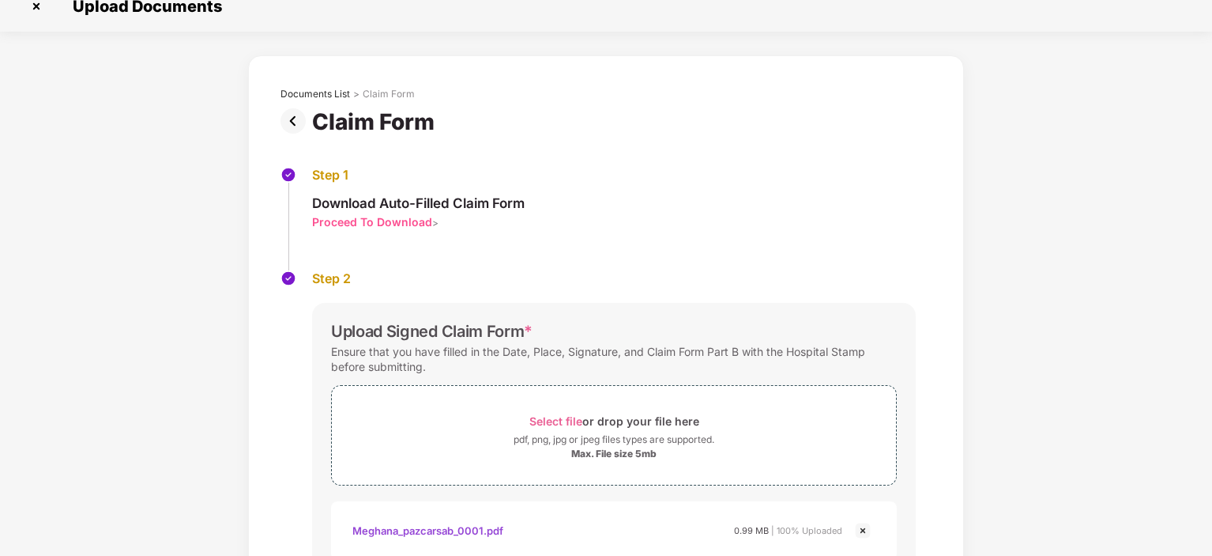
scroll to position [169, 0]
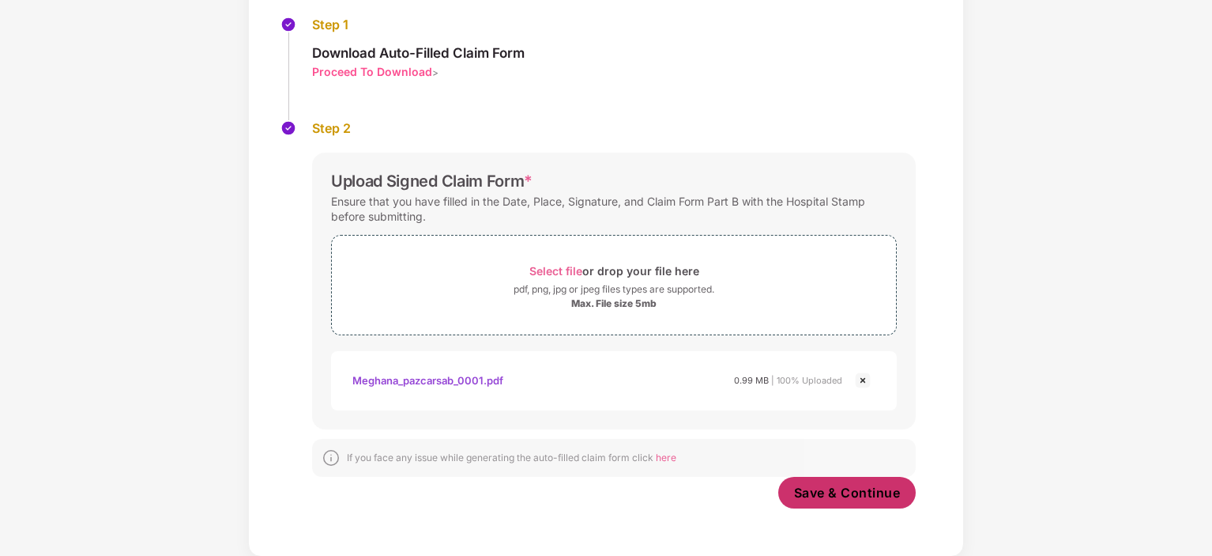
click at [834, 493] on span "Save & Continue" at bounding box center [847, 492] width 107 height 17
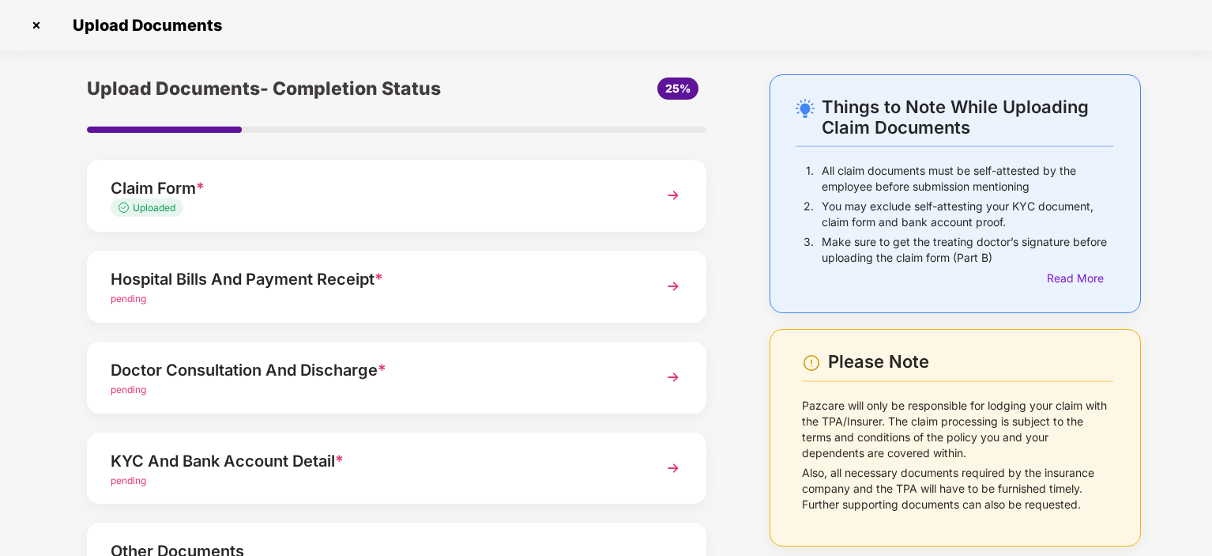
scroll to position [56, 0]
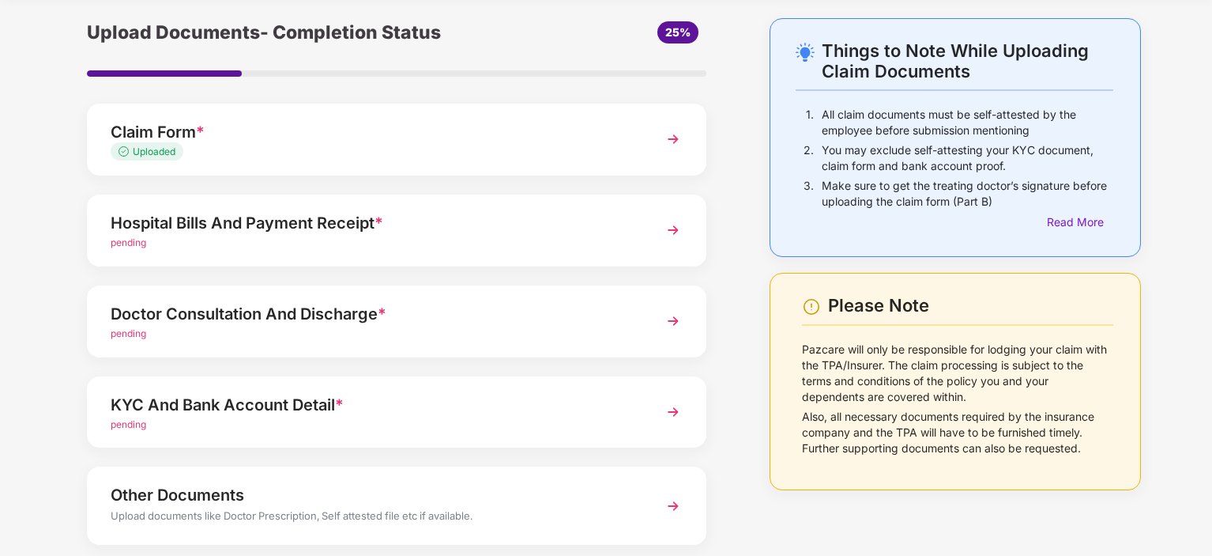
click at [307, 233] on div "Hospital Bills And Payment Receipt *" at bounding box center [373, 222] width 524 height 25
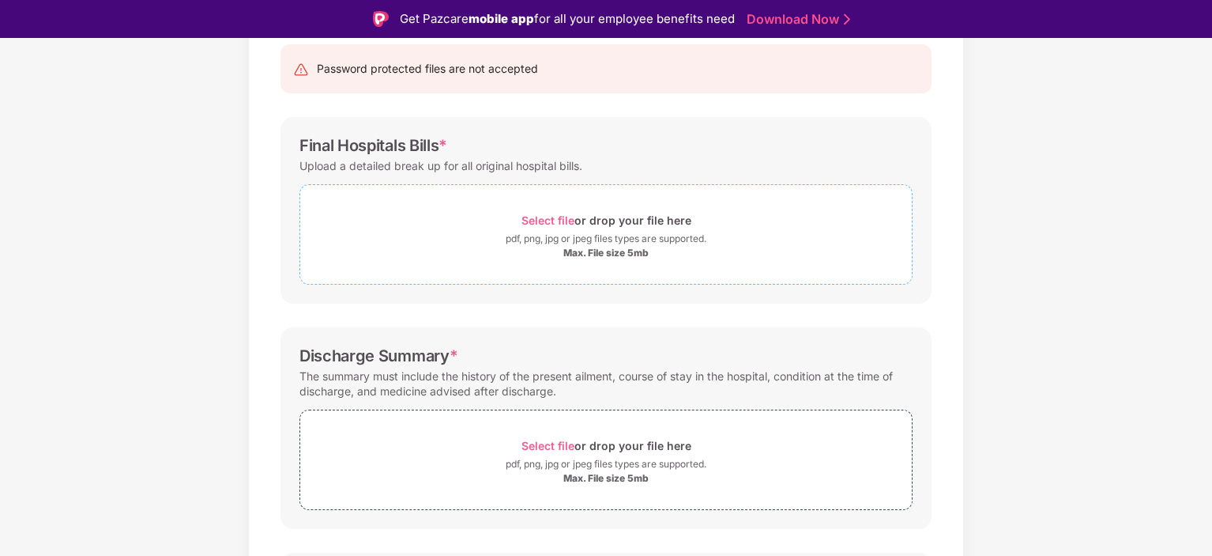
scroll to position [164, 0]
click at [559, 223] on span "Select file" at bounding box center [548, 219] width 53 height 13
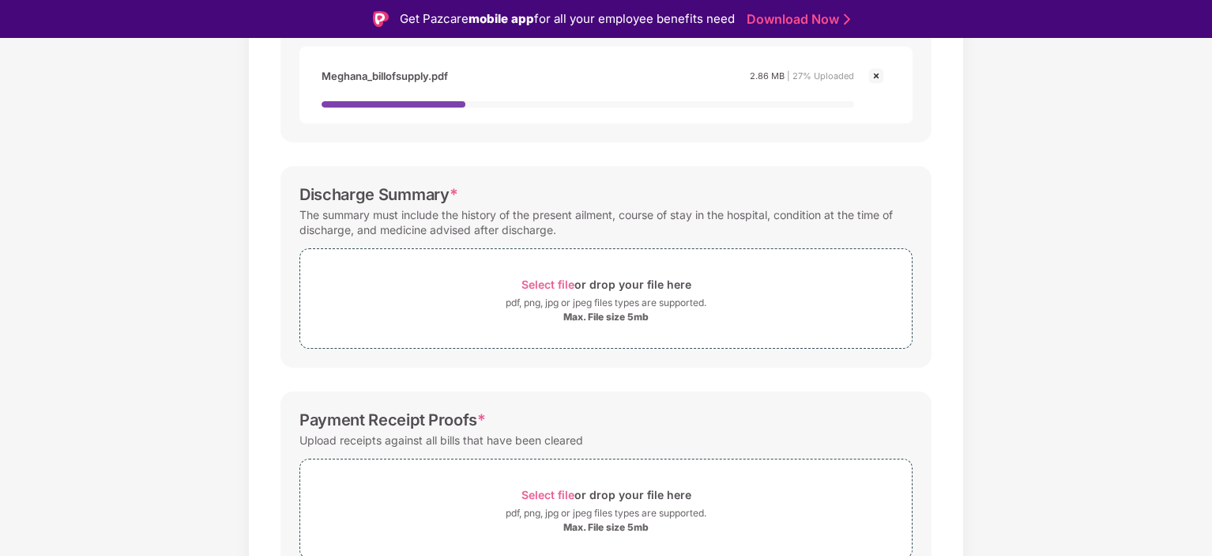
scroll to position [421, 0]
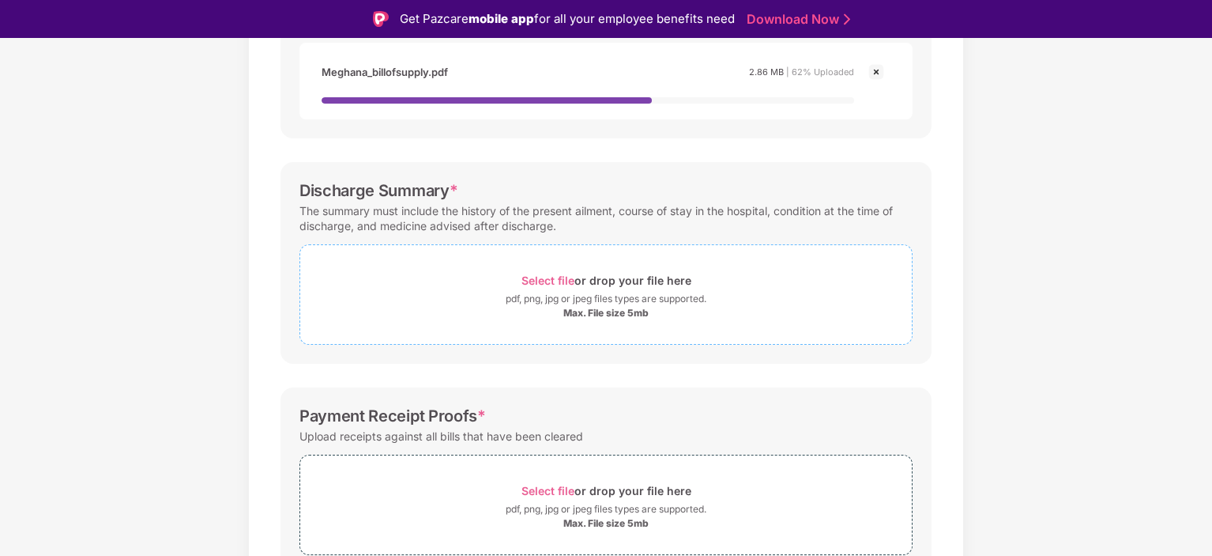
click at [553, 277] on span "Select file" at bounding box center [548, 279] width 53 height 13
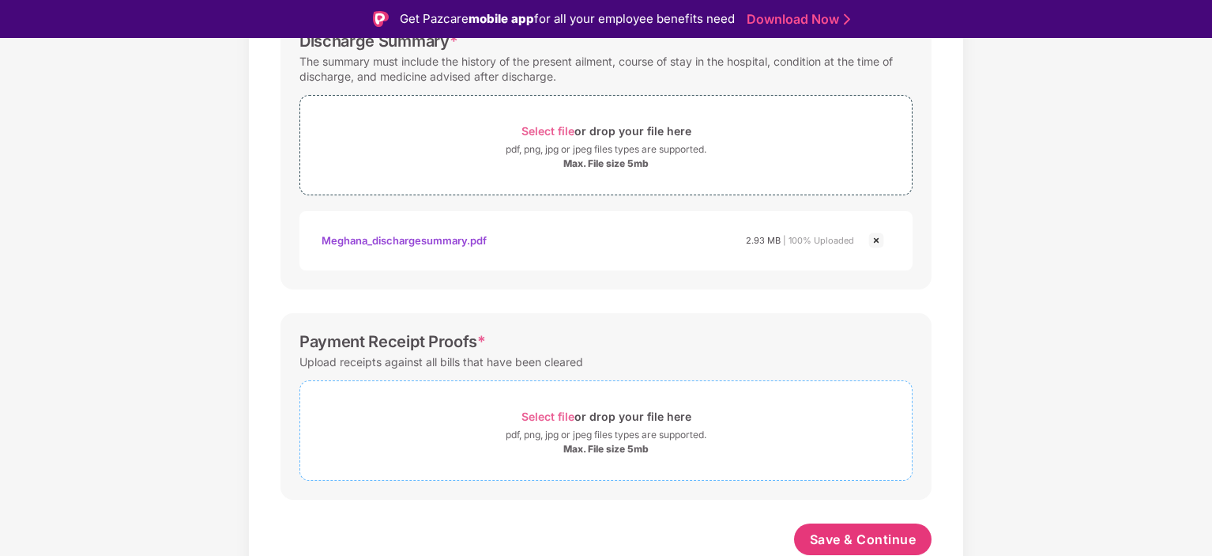
scroll to position [553, 0]
click at [560, 412] on span "Select file" at bounding box center [548, 415] width 53 height 13
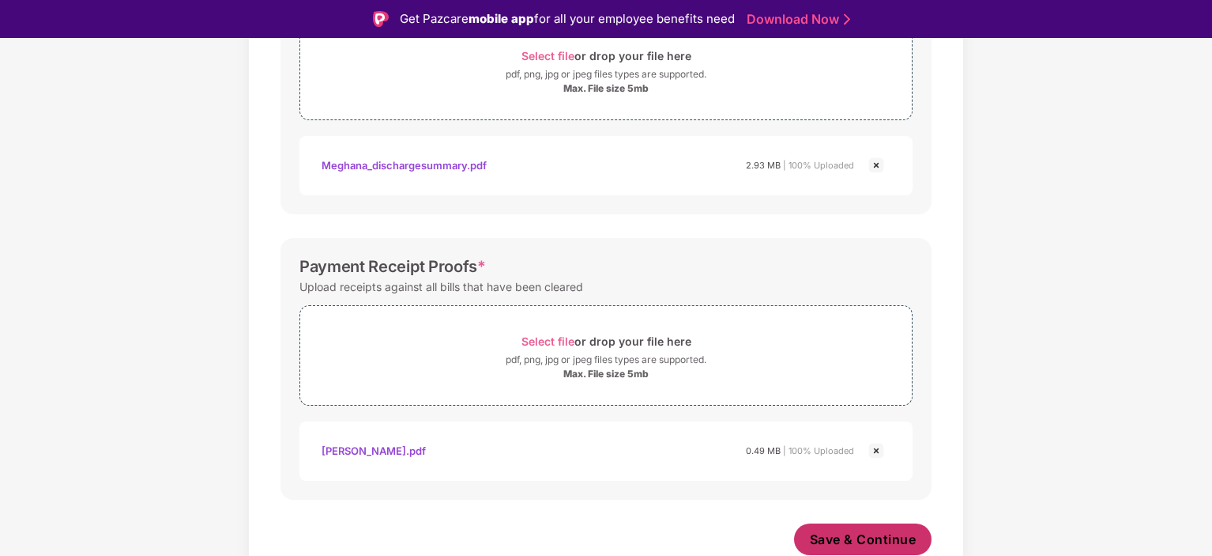
scroll to position [628, 0]
click at [845, 537] on span "Save & Continue" at bounding box center [863, 538] width 107 height 17
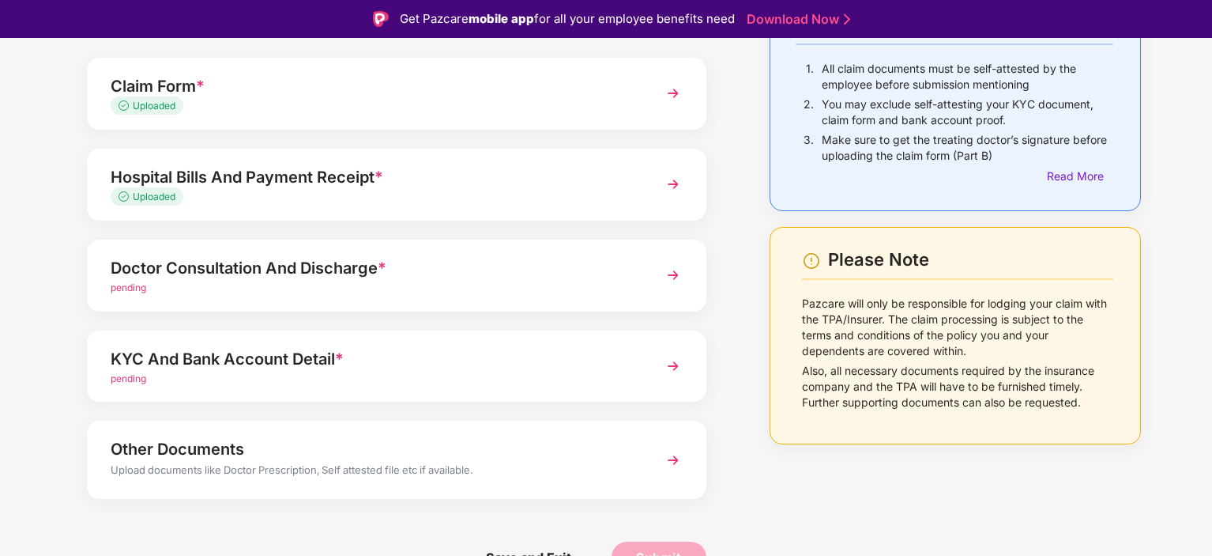
scroll to position [141, 0]
click at [375, 281] on div "pending" at bounding box center [373, 287] width 524 height 15
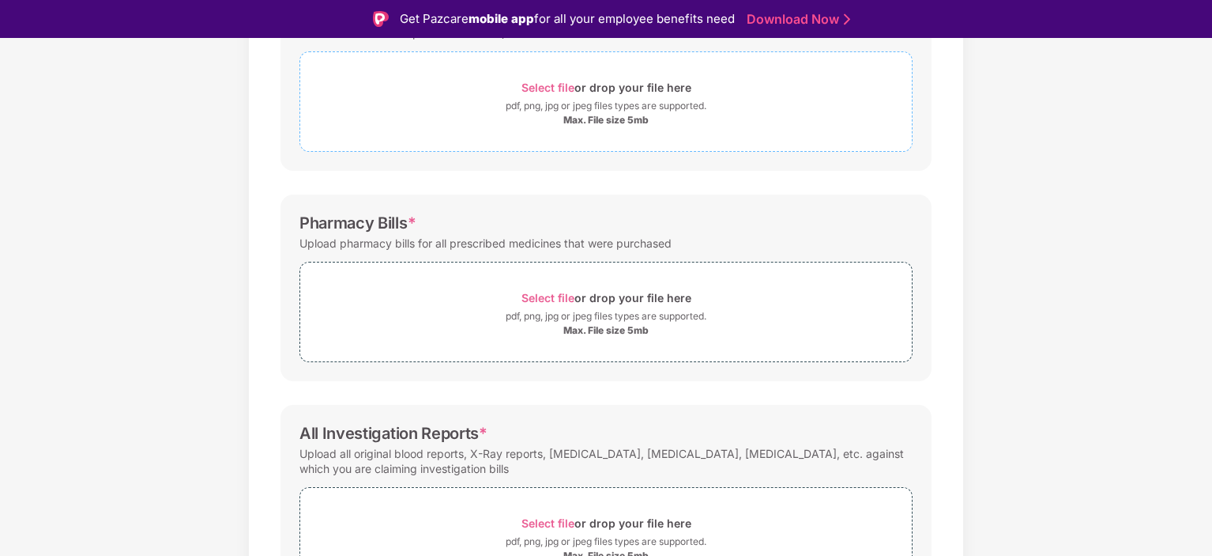
scroll to position [297, 0]
click at [541, 290] on span "Select file" at bounding box center [548, 296] width 53 height 13
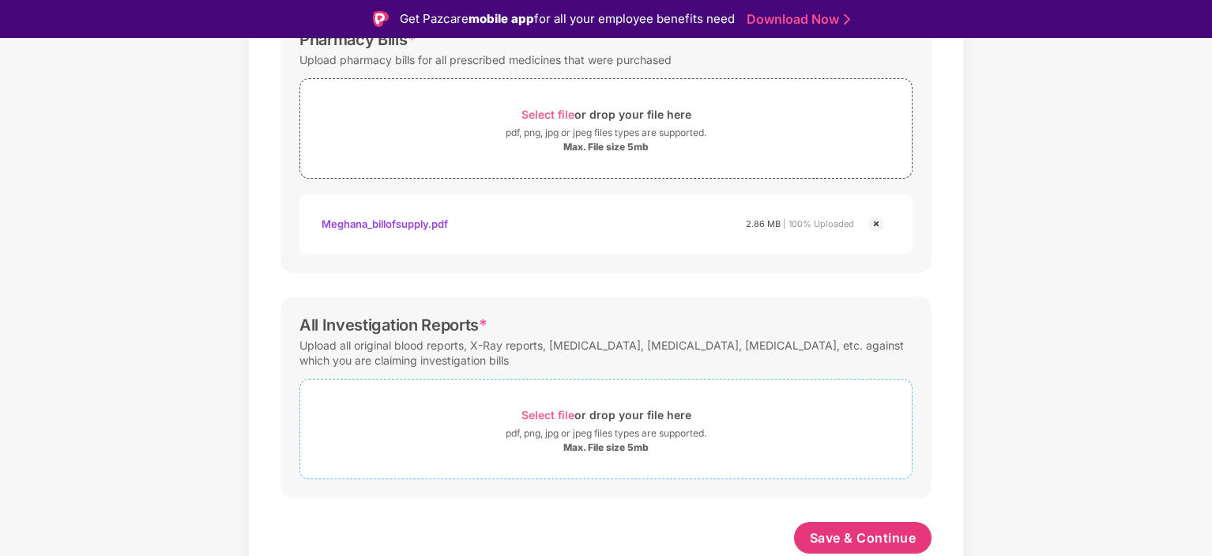
scroll to position [478, 0]
click at [544, 418] on span "Select file" at bounding box center [548, 415] width 53 height 13
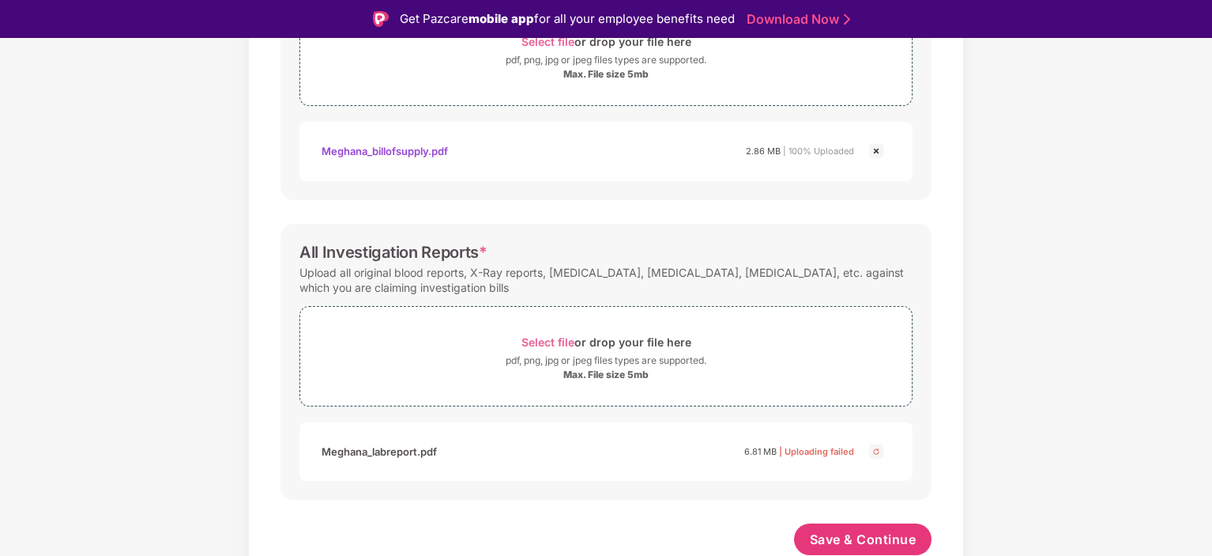
scroll to position [38, 0]
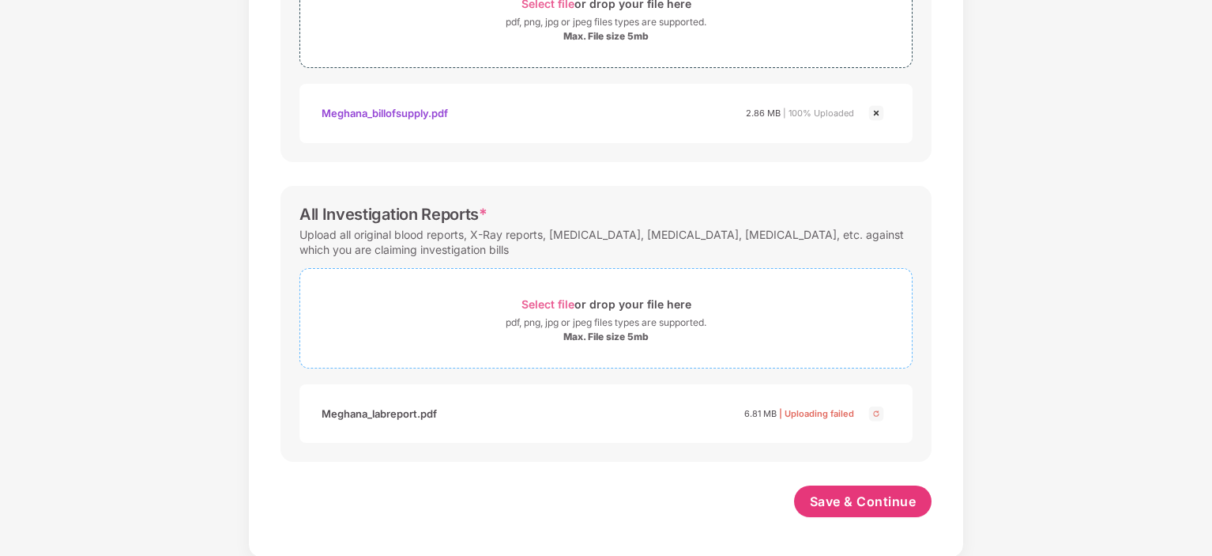
click at [543, 299] on span "Select file" at bounding box center [548, 303] width 53 height 13
click at [849, 506] on span "Save & Continue" at bounding box center [863, 501] width 107 height 17
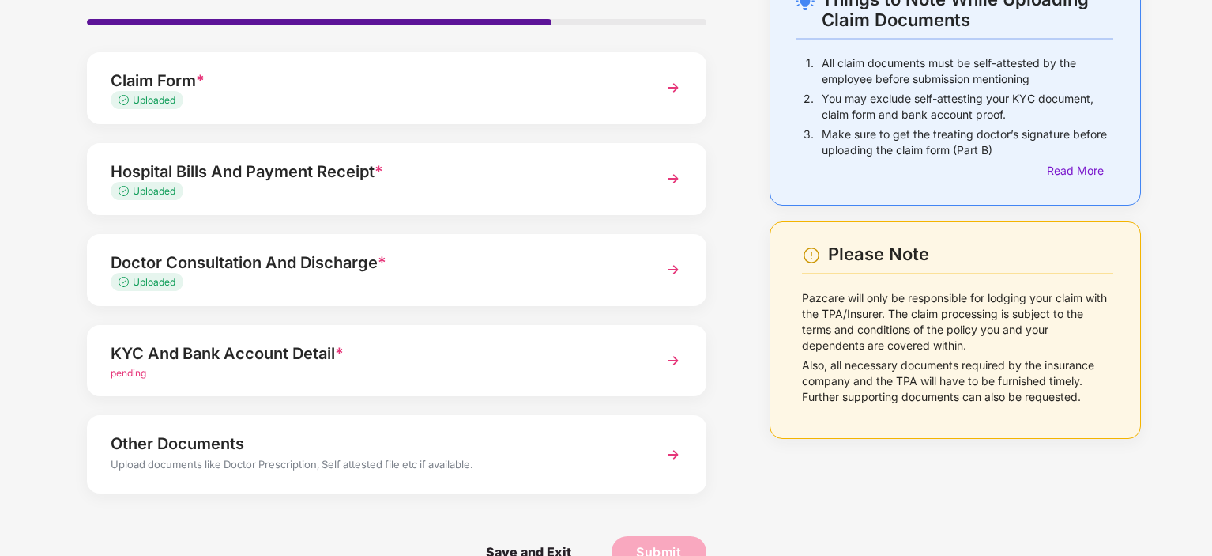
scroll to position [142, 0]
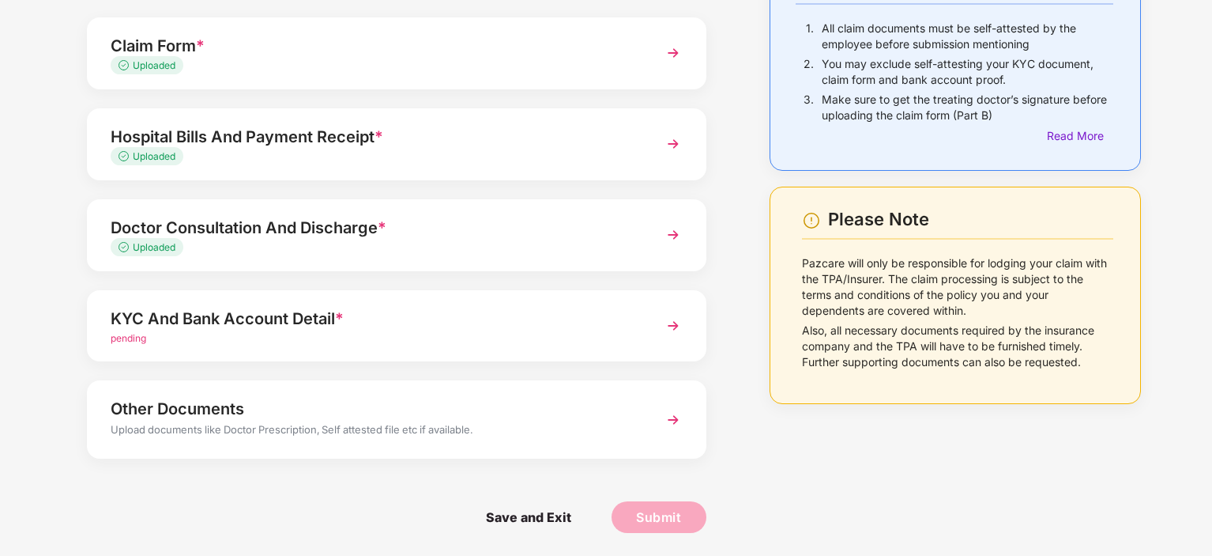
click at [284, 334] on div "pending" at bounding box center [373, 338] width 524 height 15
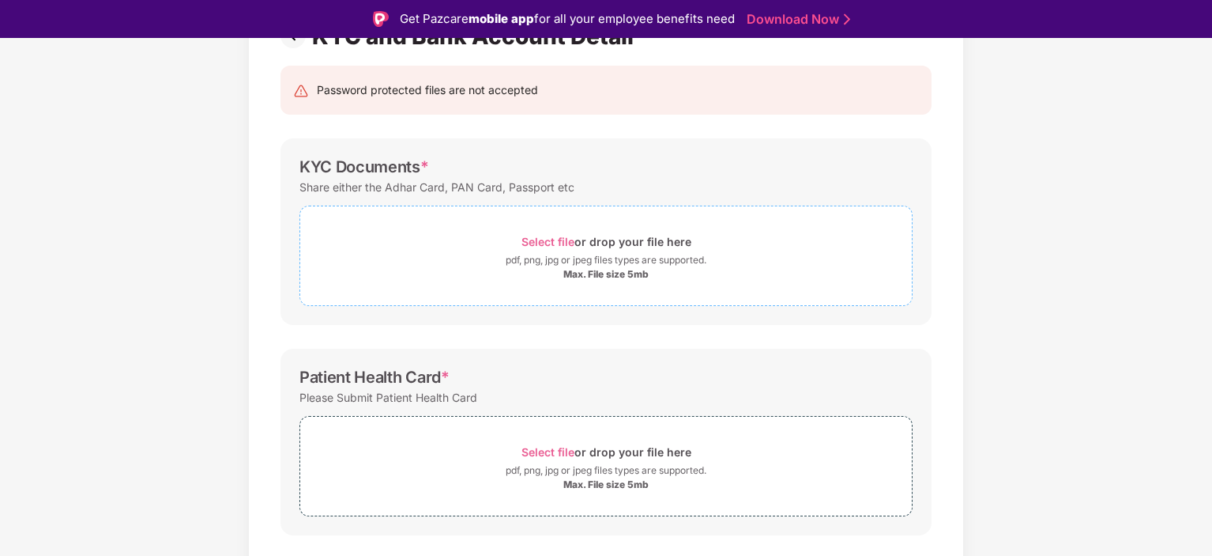
drag, startPoint x: 528, startPoint y: 242, endPoint x: 507, endPoint y: 242, distance: 21.3
click at [507, 242] on div "Select file or drop your file here" at bounding box center [606, 241] width 612 height 21
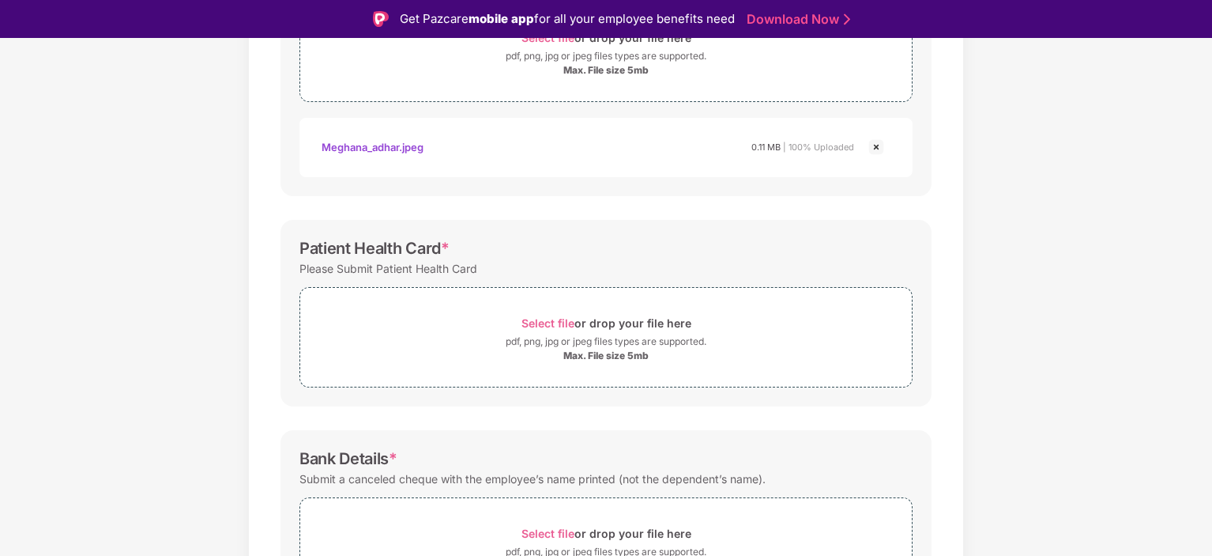
scroll to position [352, 0]
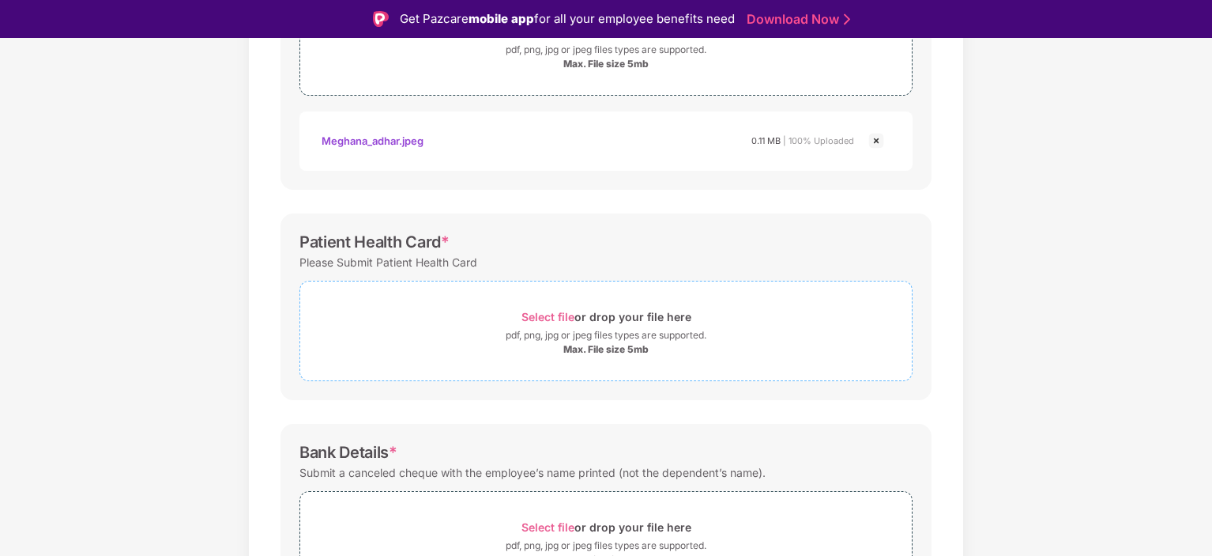
click at [522, 334] on div "pdf, png, jpg or jpeg files types are supported." at bounding box center [606, 335] width 201 height 16
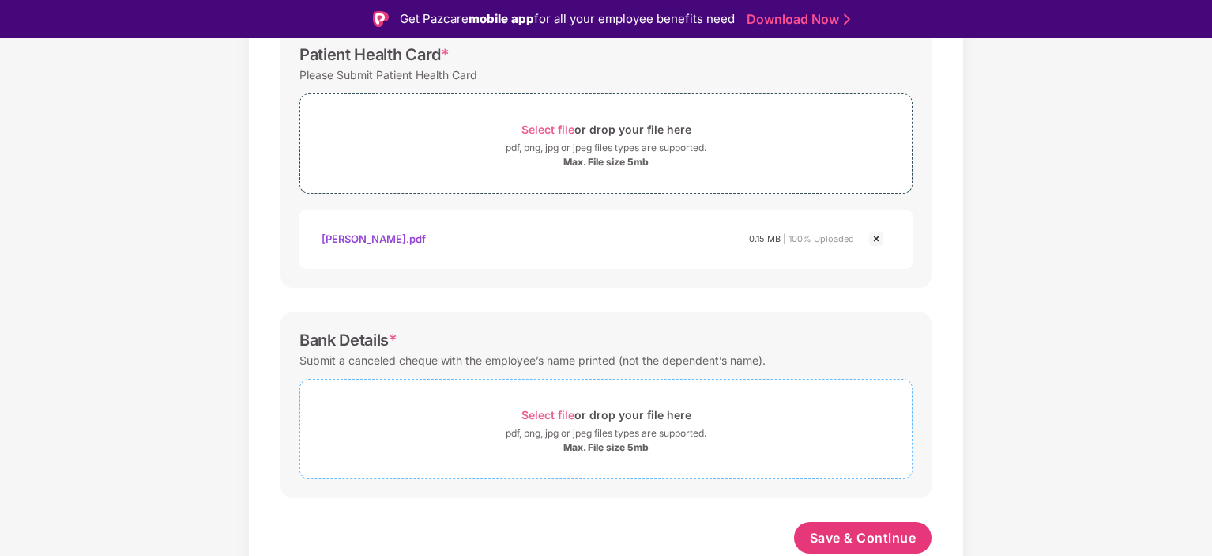
click at [548, 412] on span "Select file" at bounding box center [548, 414] width 53 height 13
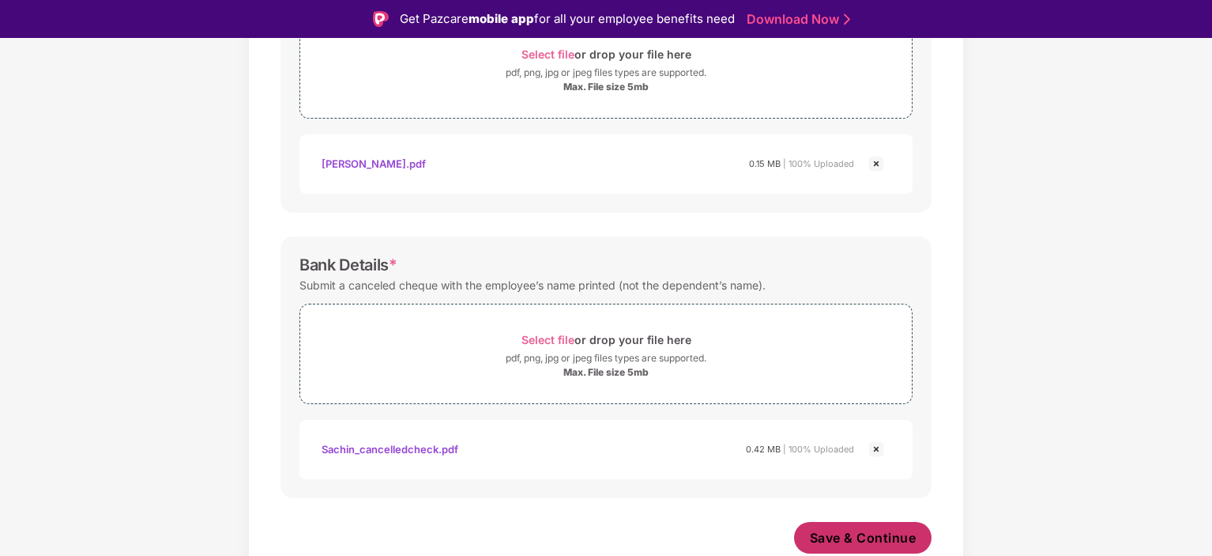
click at [823, 535] on span "Save & Continue" at bounding box center [863, 537] width 107 height 17
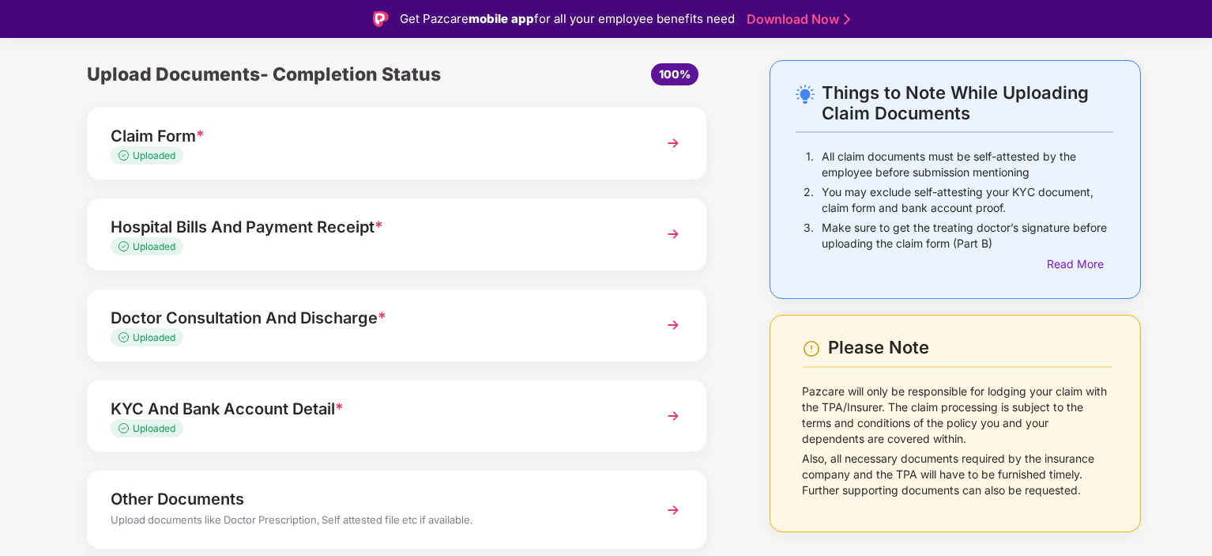
scroll to position [52, 0]
click at [1079, 263] on div "Read More" at bounding box center [1080, 263] width 66 height 17
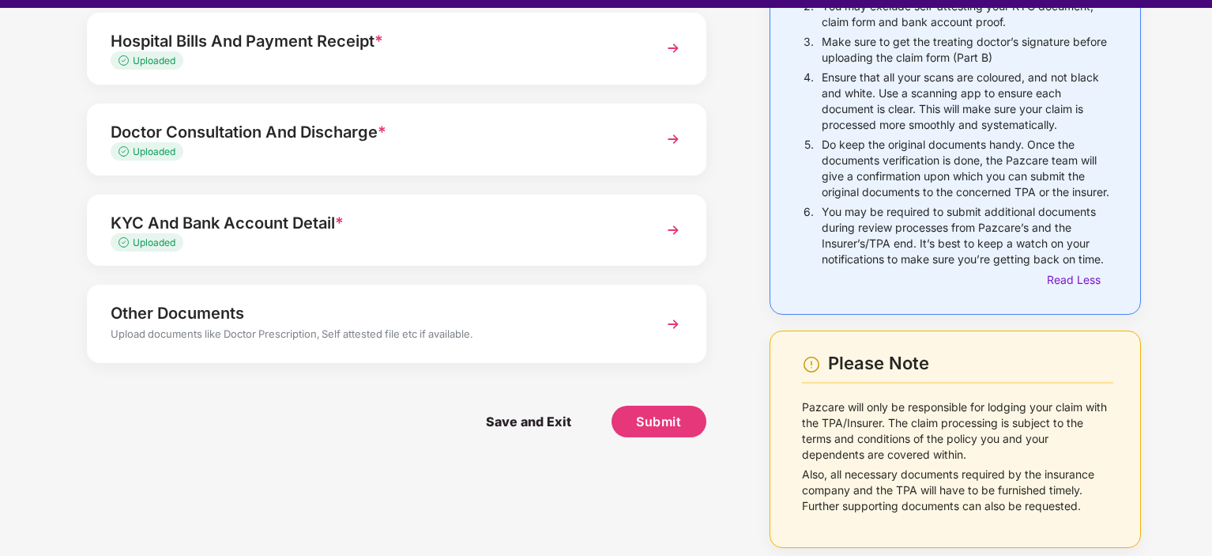
scroll to position [38, 0]
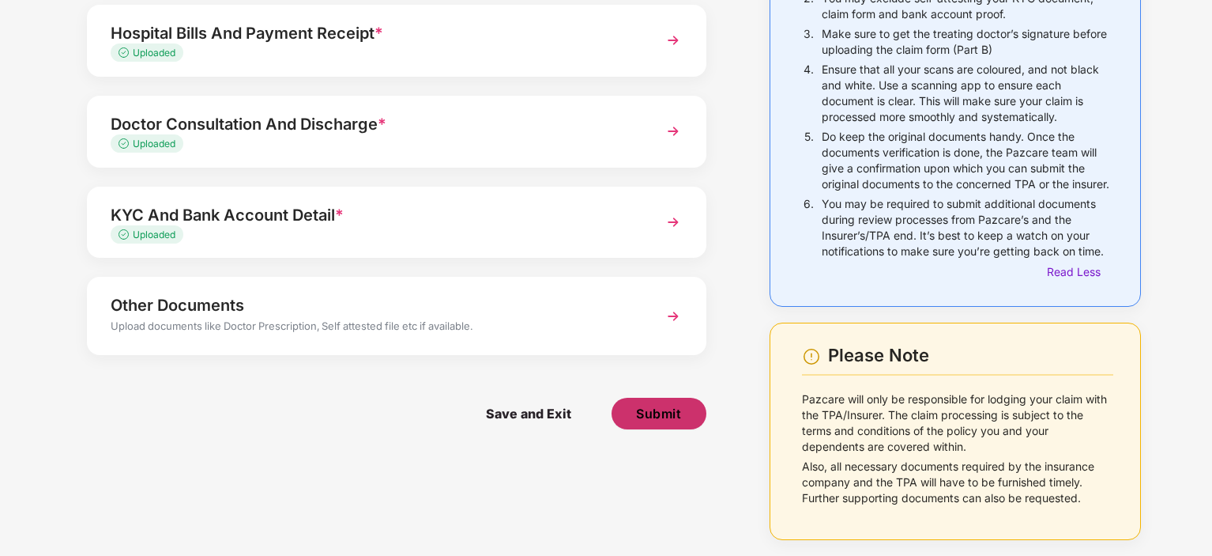
click at [642, 408] on button "Submit" at bounding box center [659, 413] width 95 height 32
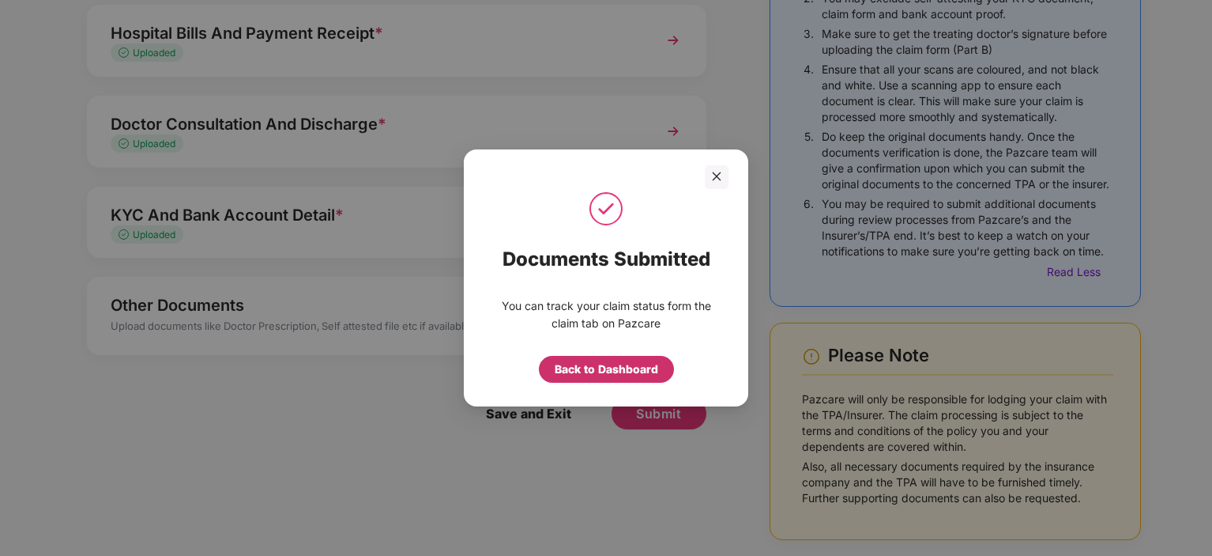
click at [588, 375] on div "Back to Dashboard" at bounding box center [607, 368] width 104 height 17
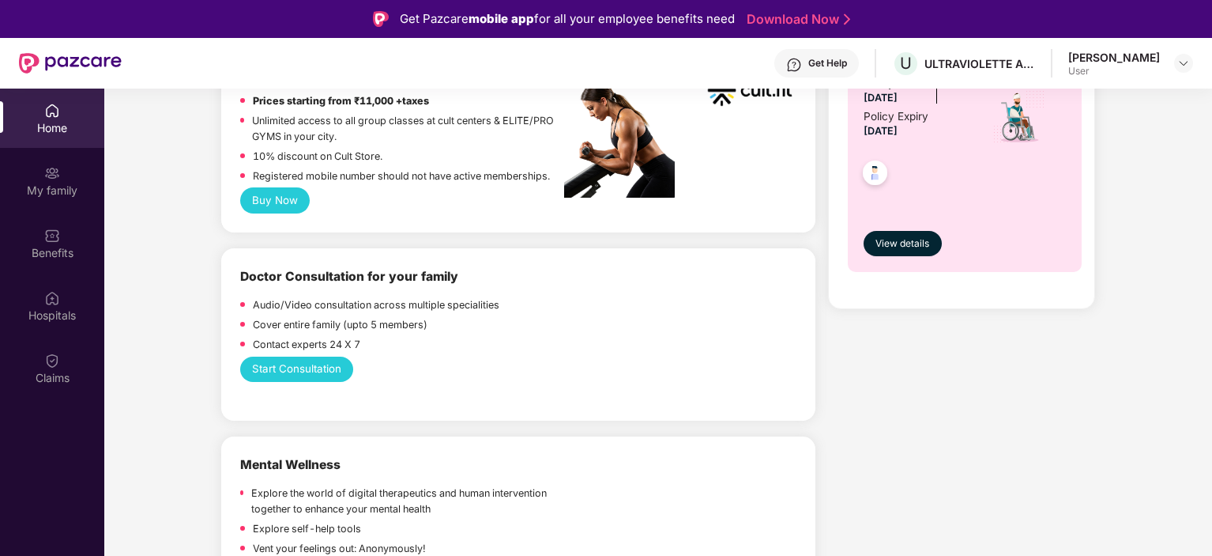
scroll to position [724, 0]
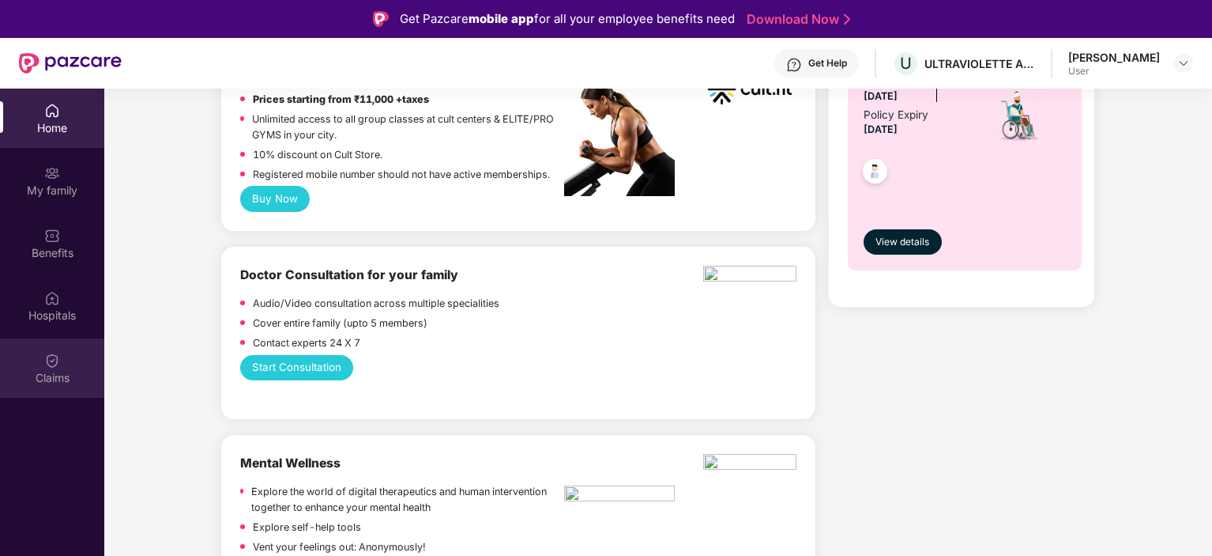
click at [6, 350] on div "Claims" at bounding box center [52, 367] width 104 height 59
